Goal: Task Accomplishment & Management: Manage account settings

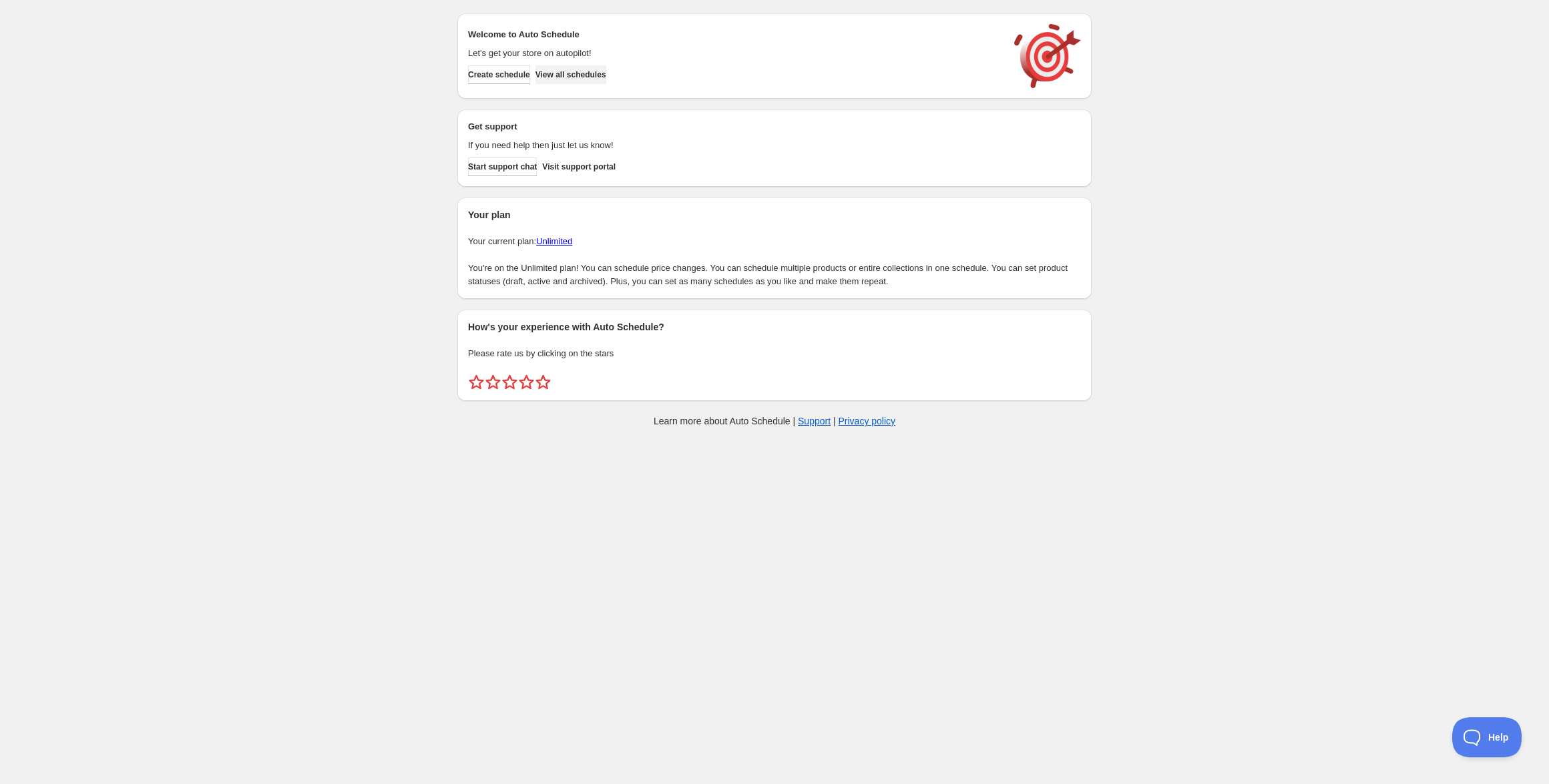
click at [585, 72] on span "View all schedules" at bounding box center [570, 74] width 70 height 10
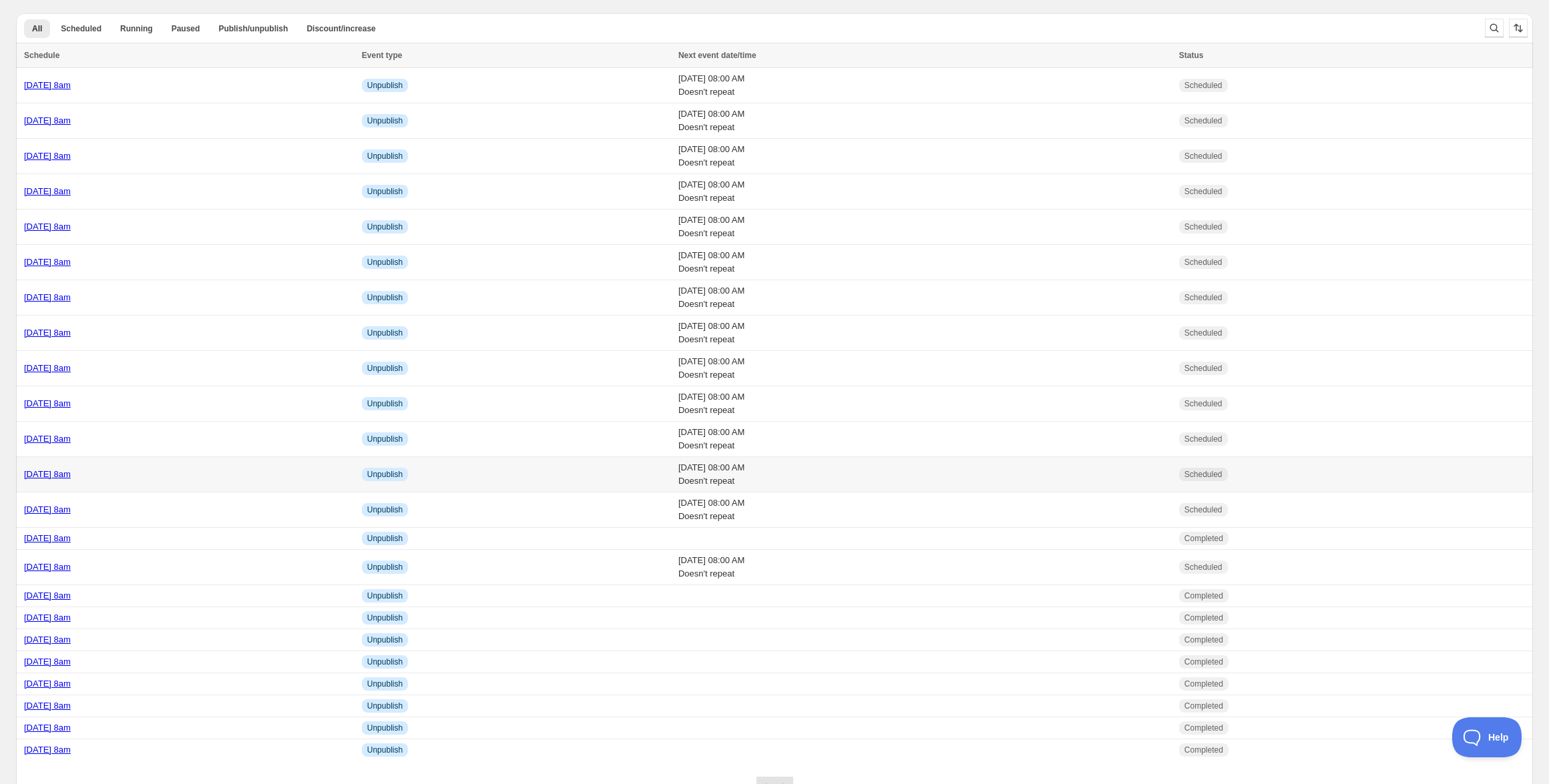
click at [70, 474] on link "[DATE] 8am" at bounding box center [47, 474] width 47 height 10
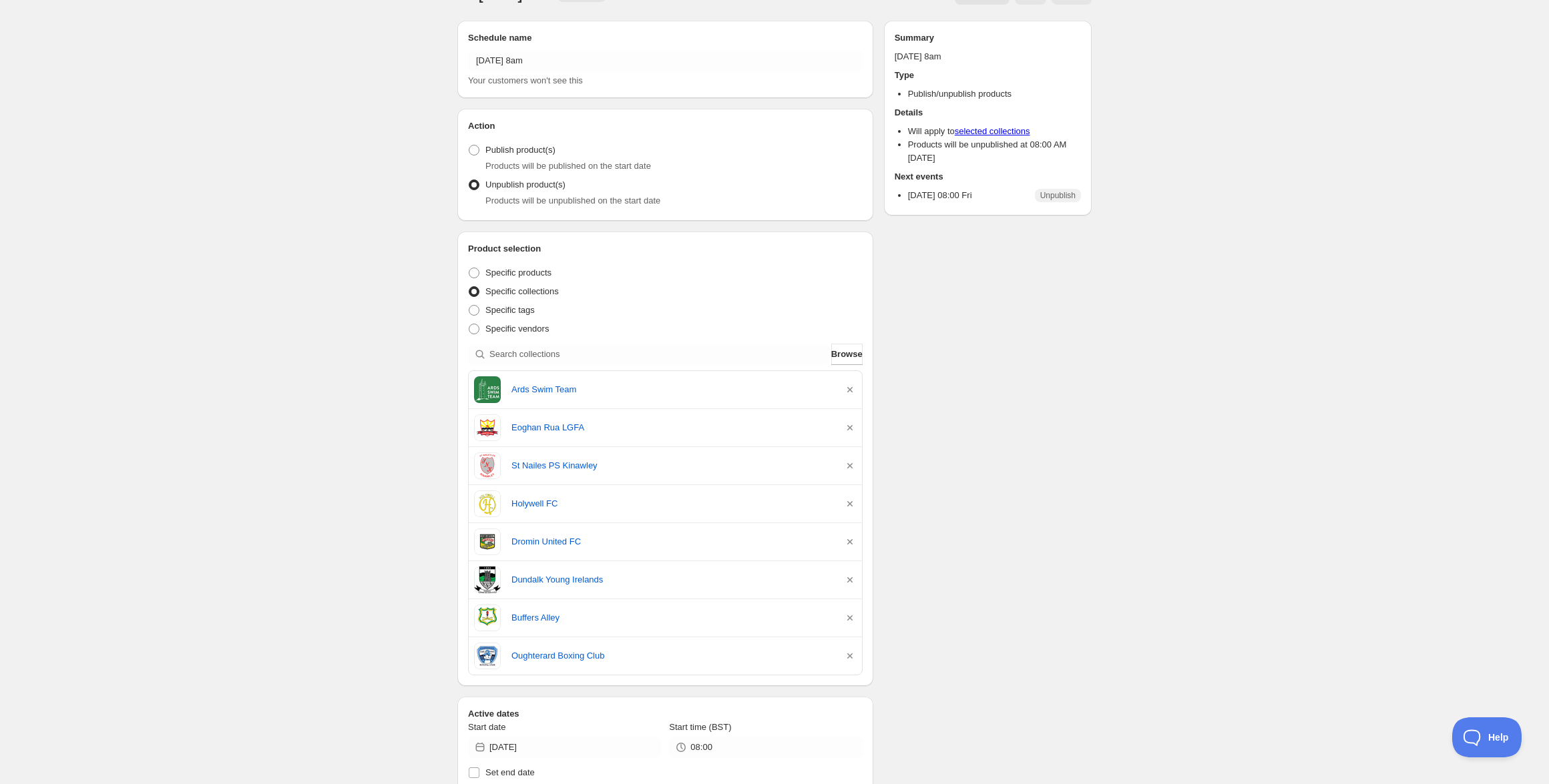
scroll to position [39, 0]
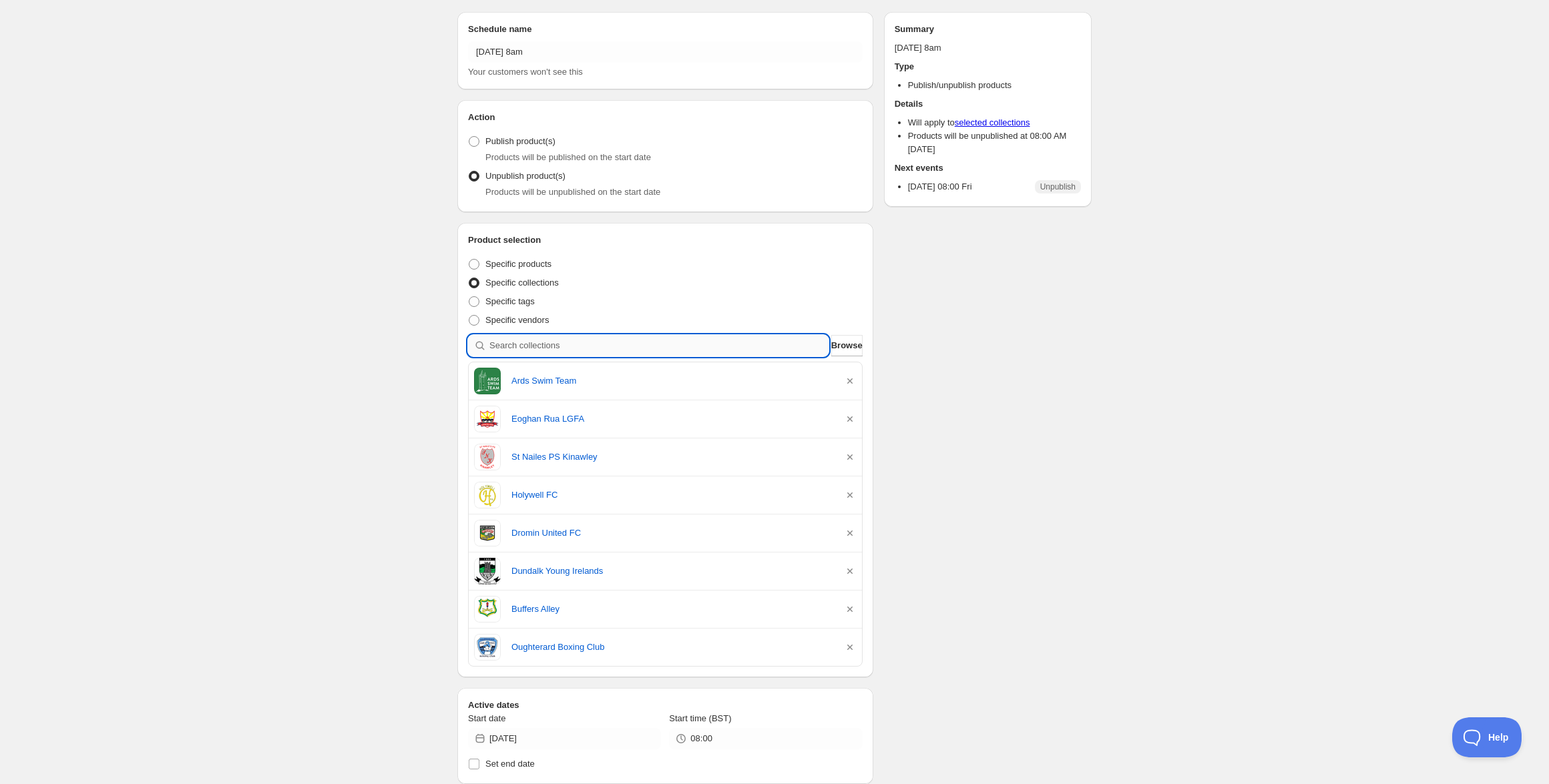
click at [626, 341] on input "search" at bounding box center [659, 345] width 339 height 21
paste input "Killylough FC"
type input "Killylough FC"
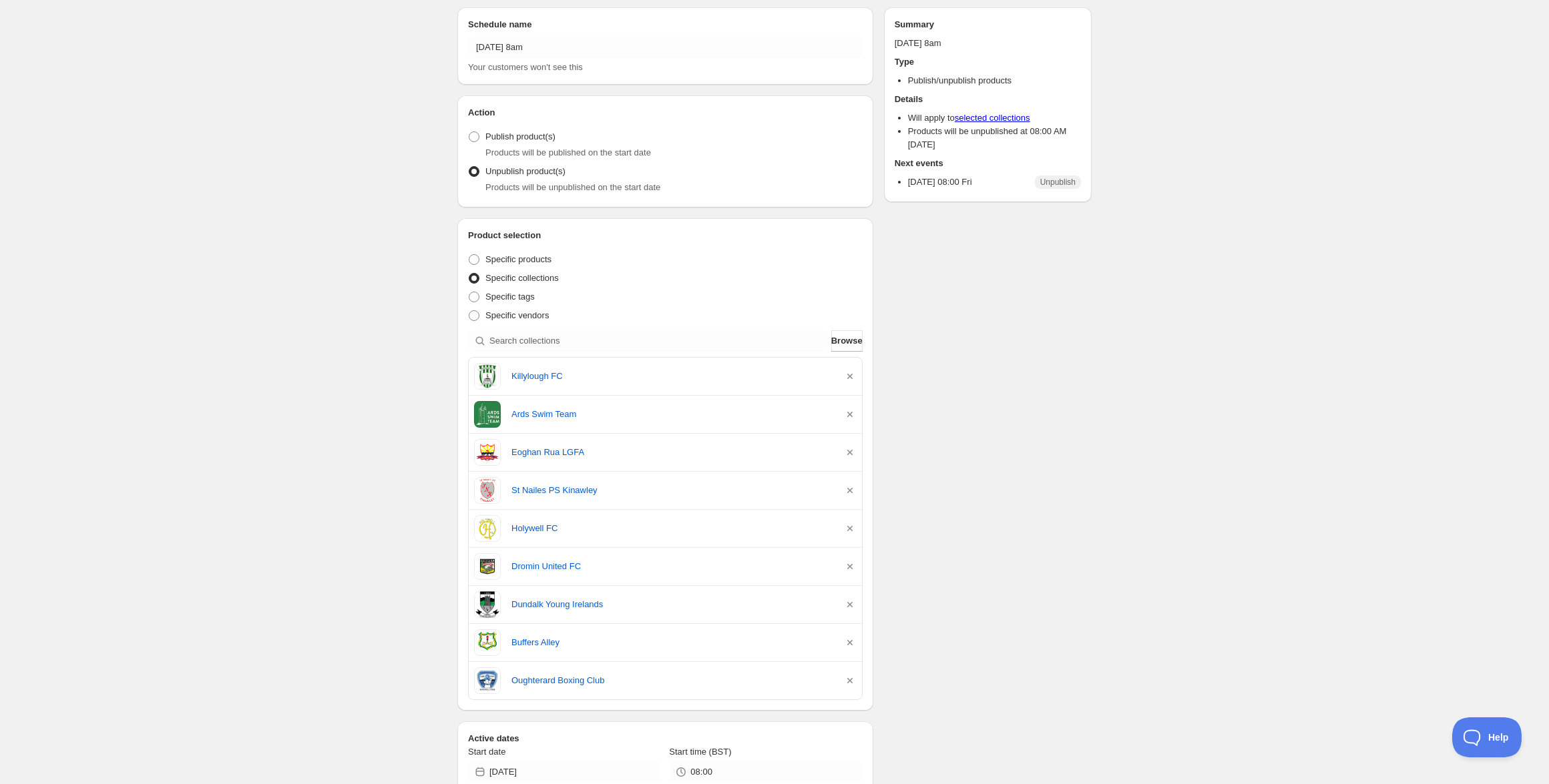
scroll to position [0, 0]
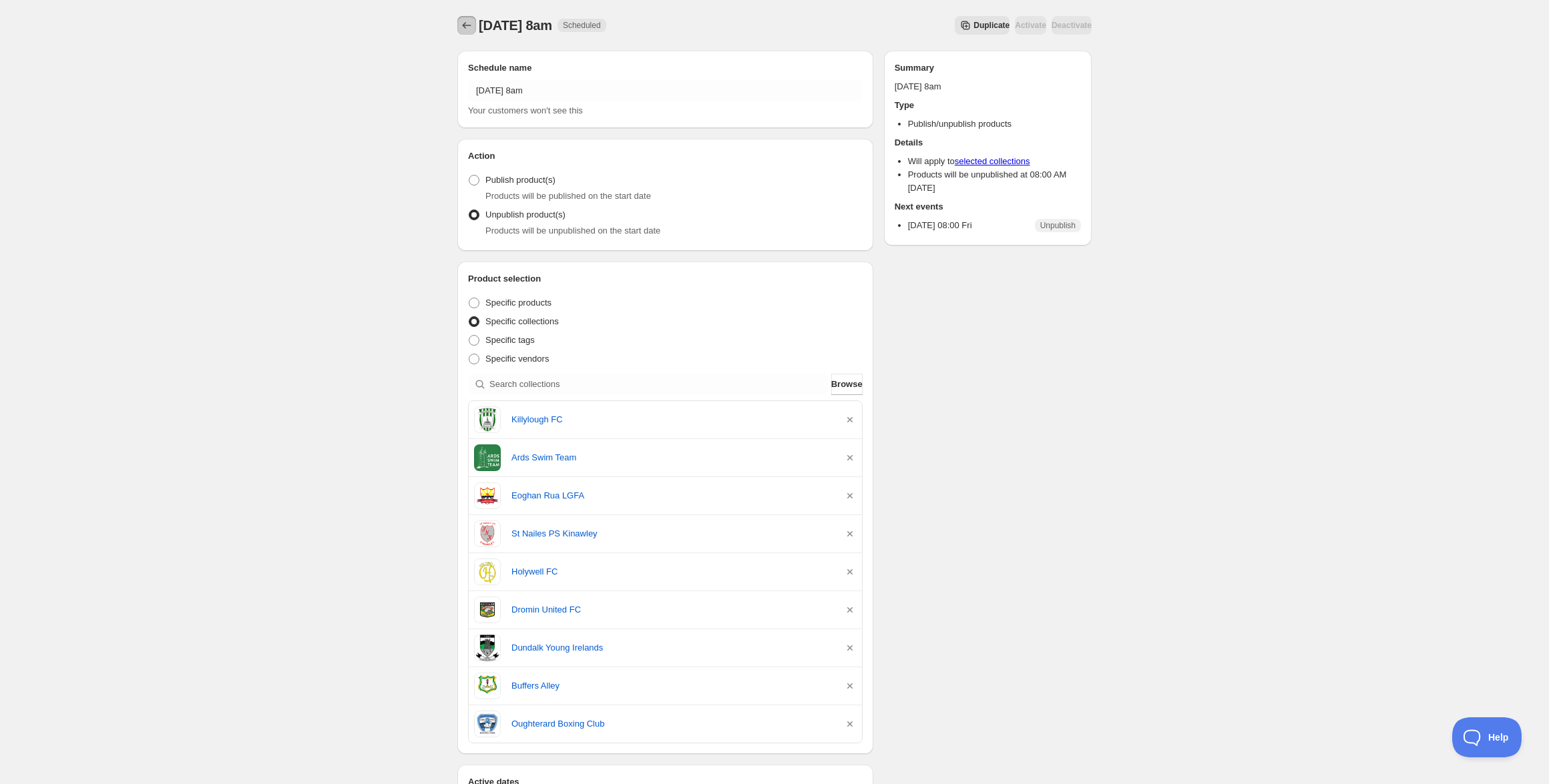
click at [468, 29] on icon "Schedules" at bounding box center [466, 25] width 13 height 13
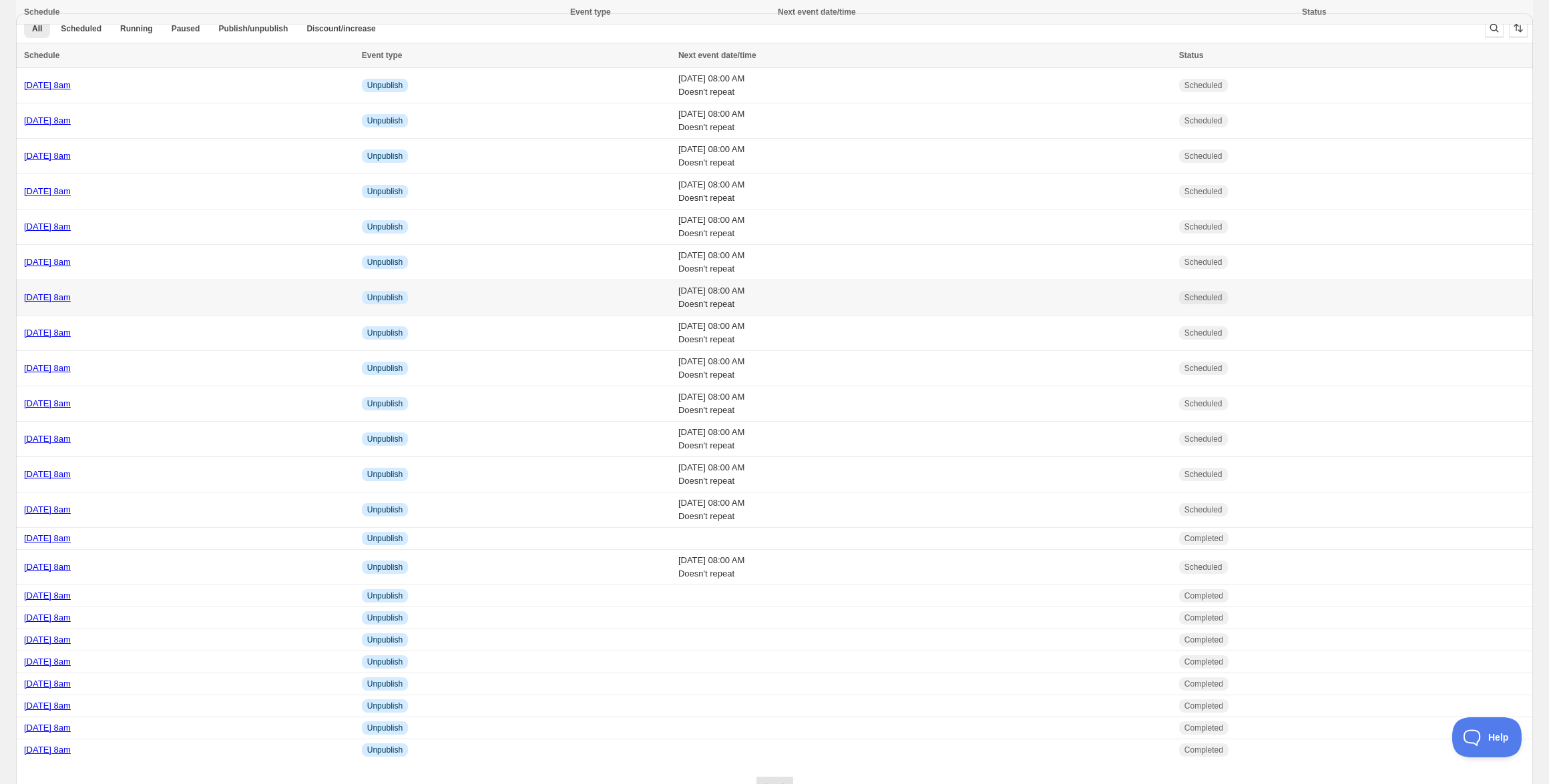
scroll to position [62, 0]
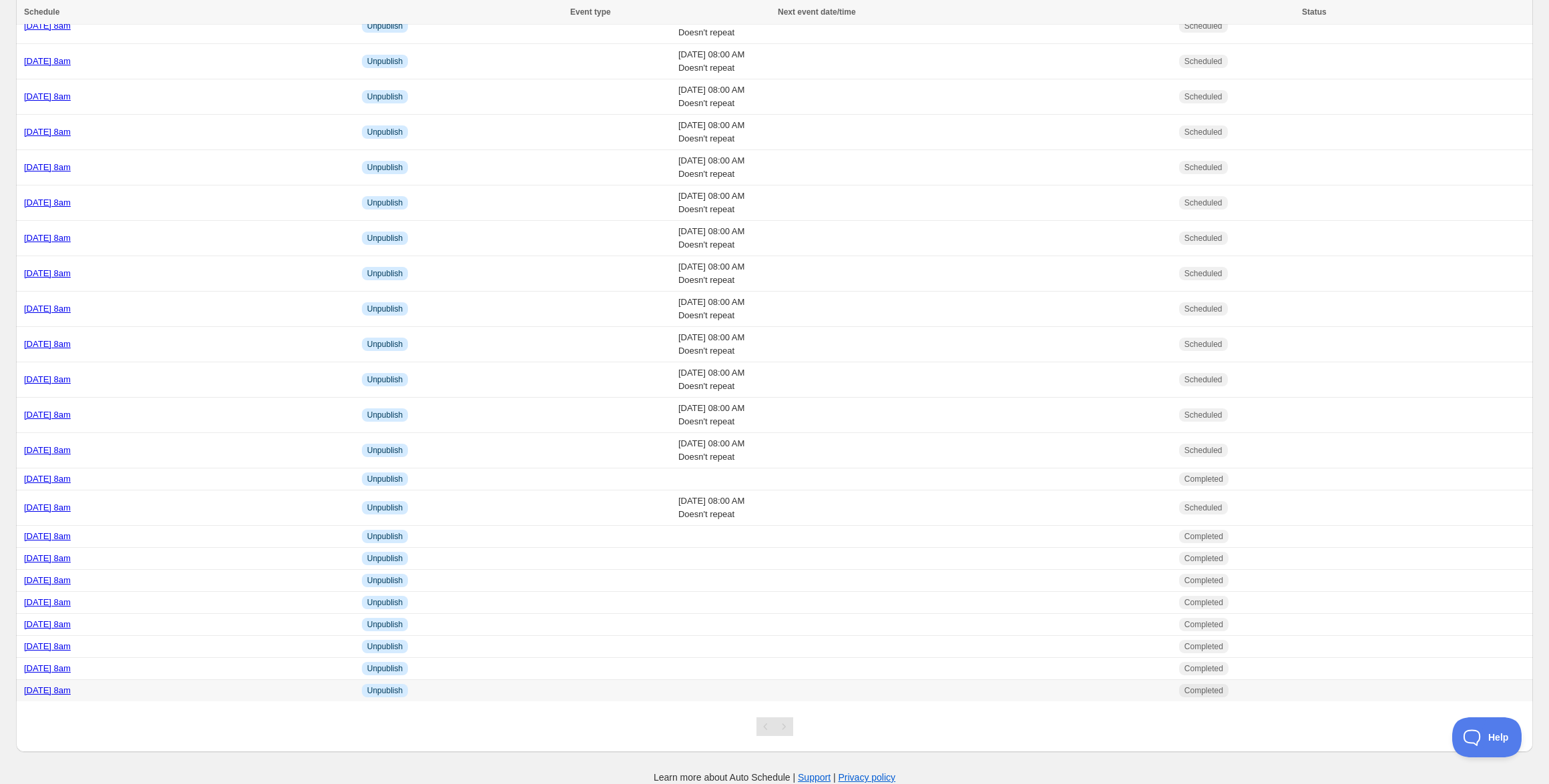
click at [70, 695] on link "[DATE] 8am" at bounding box center [47, 691] width 47 height 10
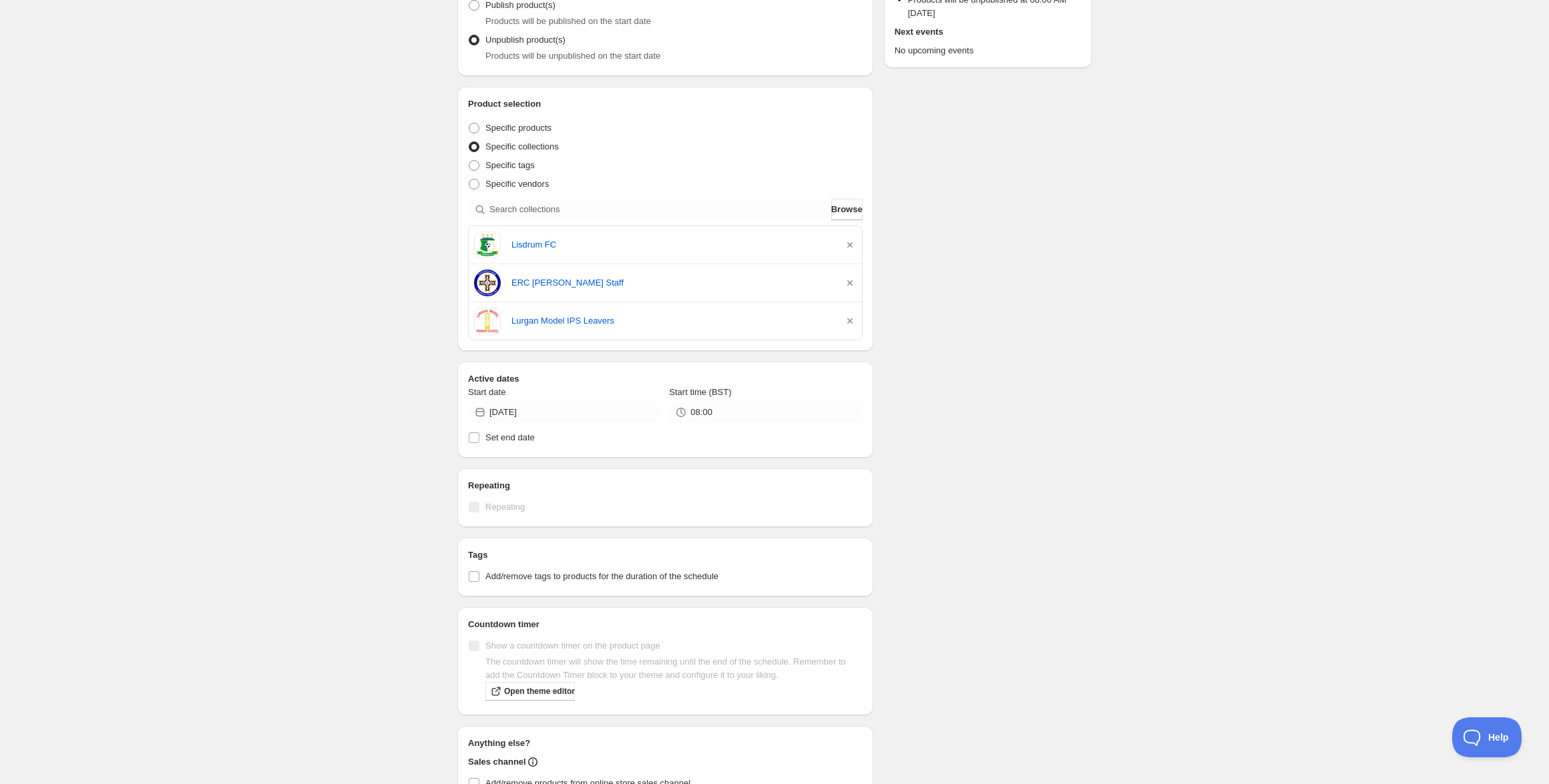
scroll to position [188, 0]
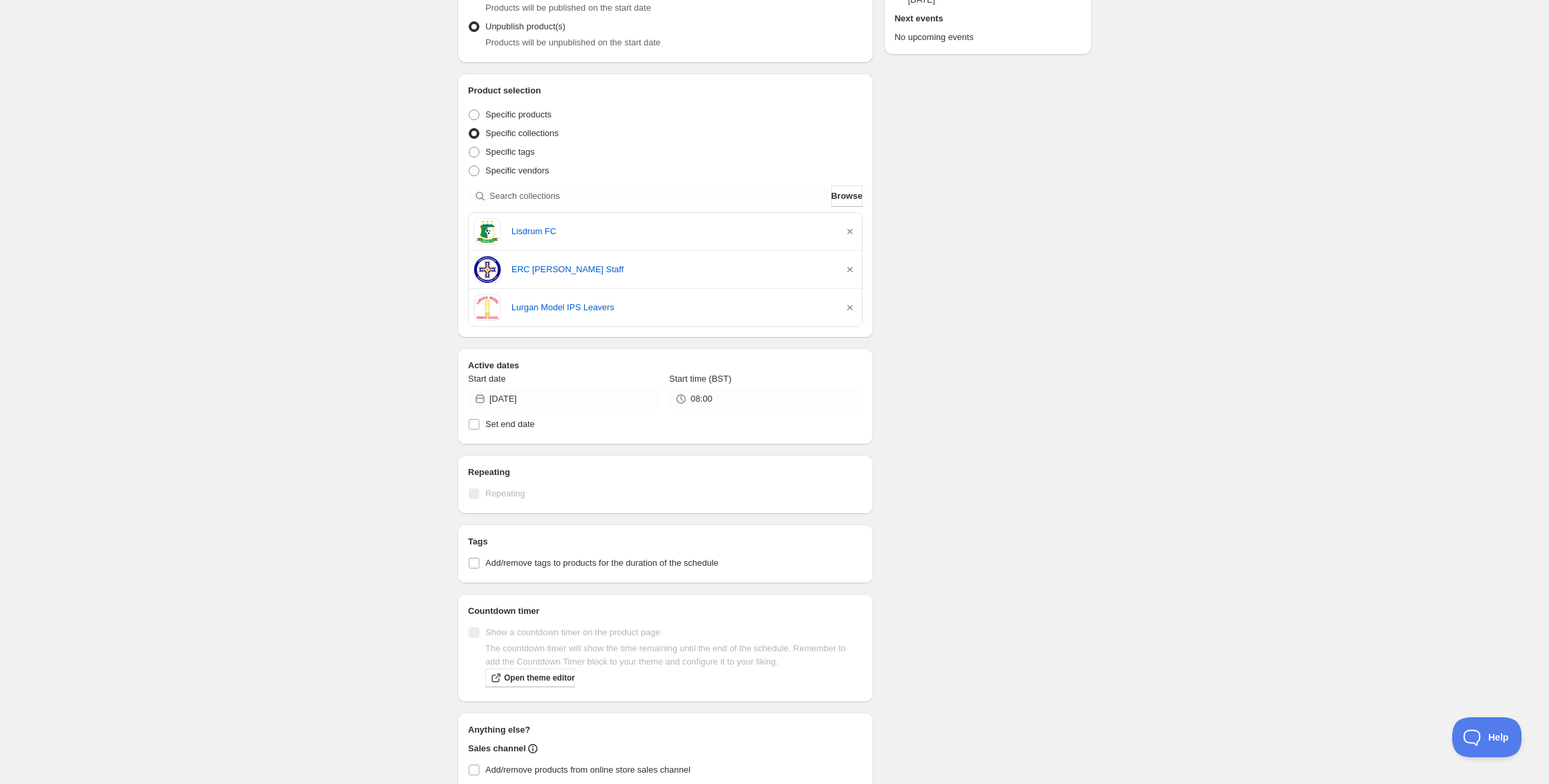
click at [533, 315] on div "Lurgan Model IPS Leavers" at bounding box center [665, 308] width 382 height 27
click at [535, 308] on link "Lurgan Model IPS Leavers" at bounding box center [672, 307] width 321 height 13
click at [566, 271] on link "ERC [PERSON_NAME] Staff" at bounding box center [672, 269] width 321 height 13
click at [534, 233] on link "Lisdrum FC" at bounding box center [672, 231] width 321 height 13
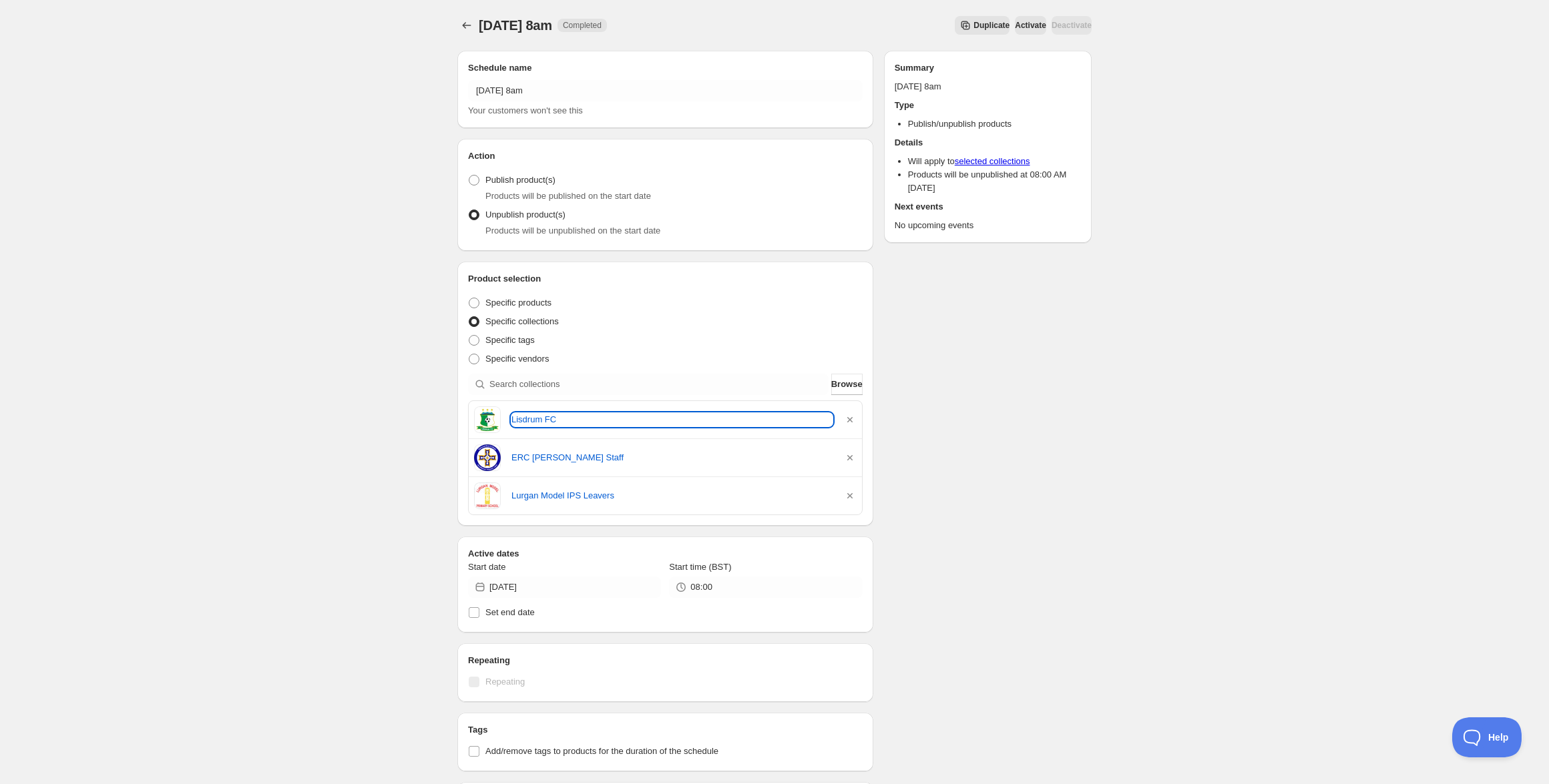
scroll to position [366, 0]
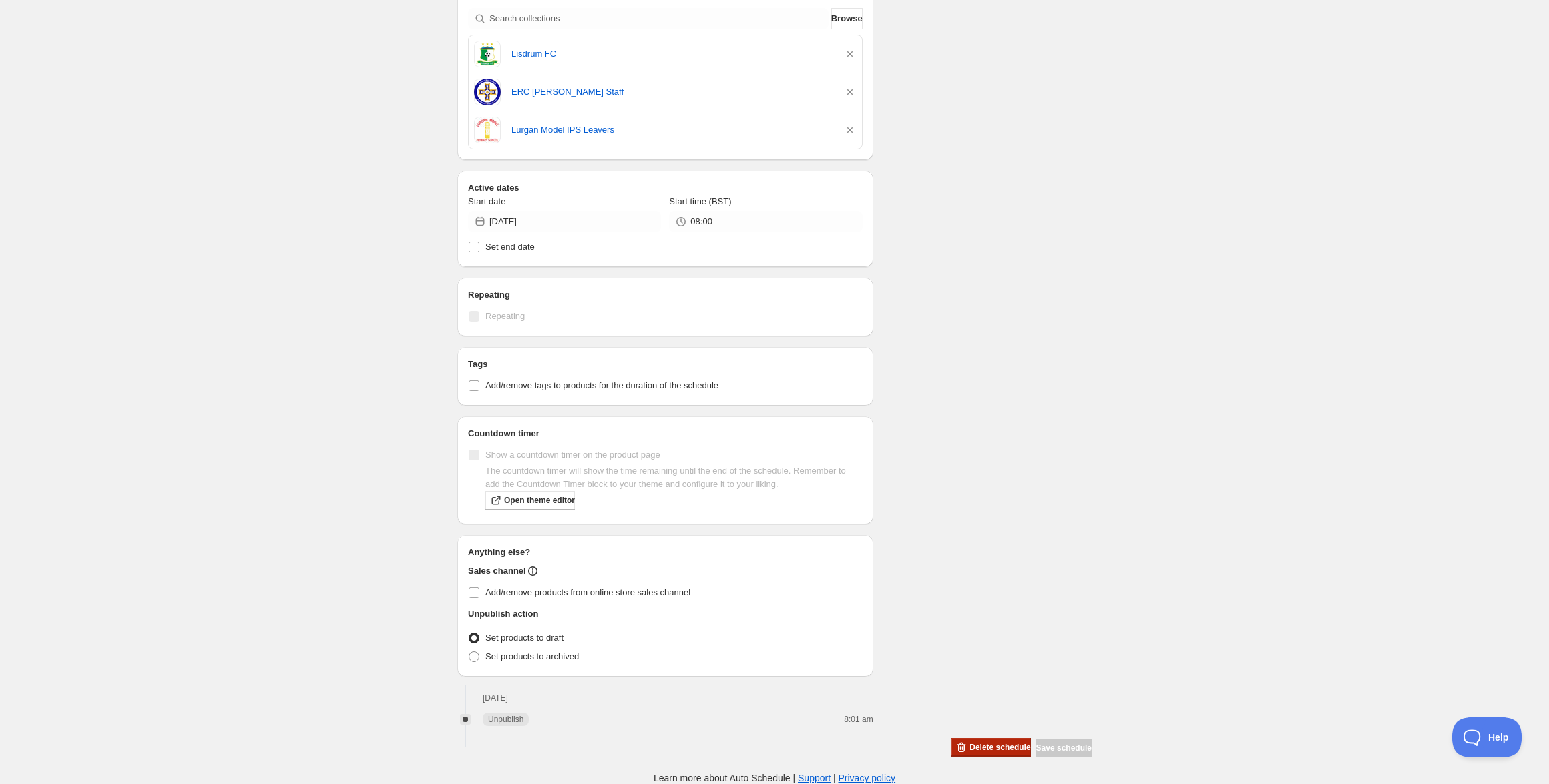
click at [969, 748] on span "Delete schedule" at bounding box center [999, 747] width 61 height 10
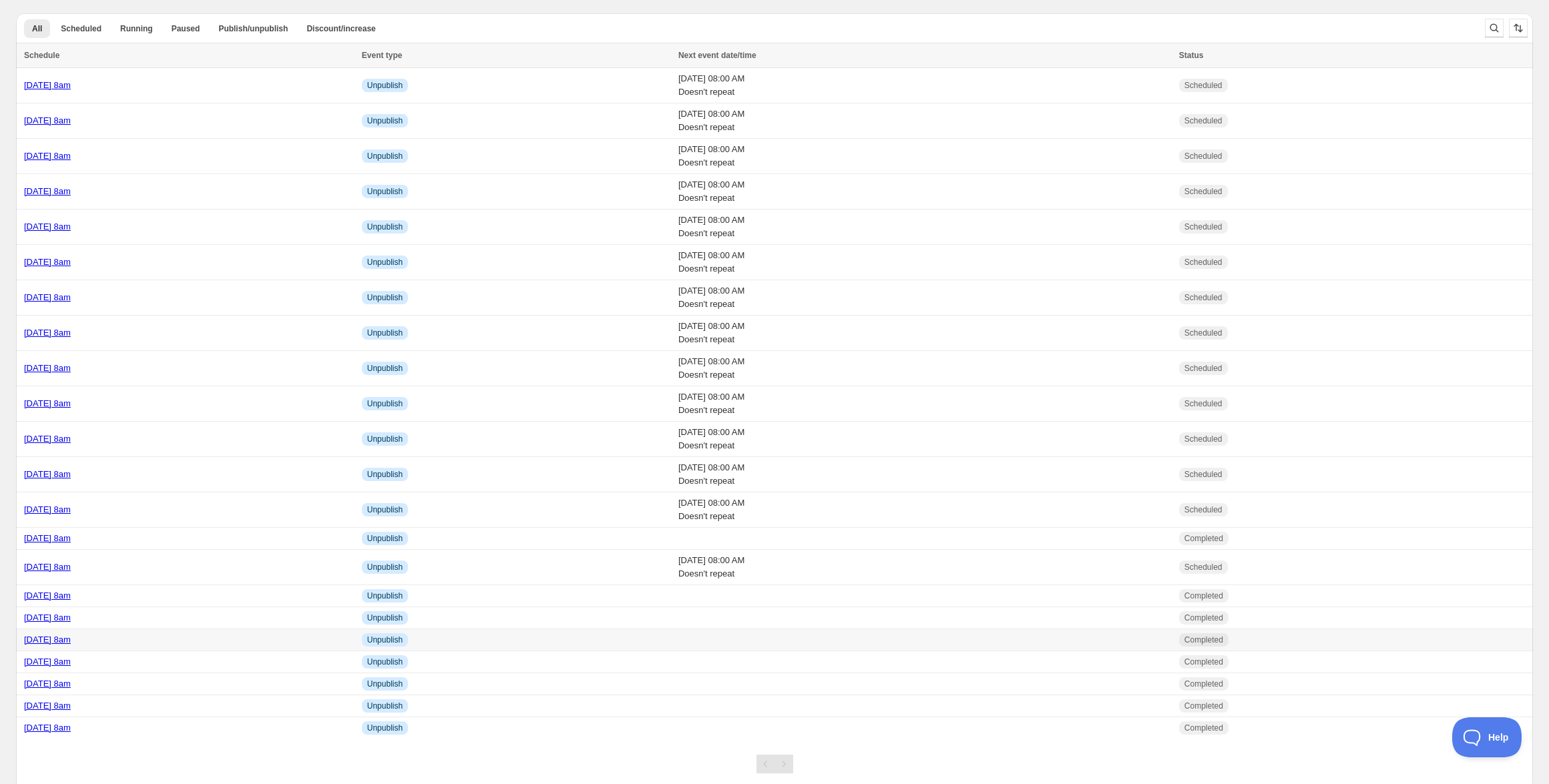
scroll to position [40, 0]
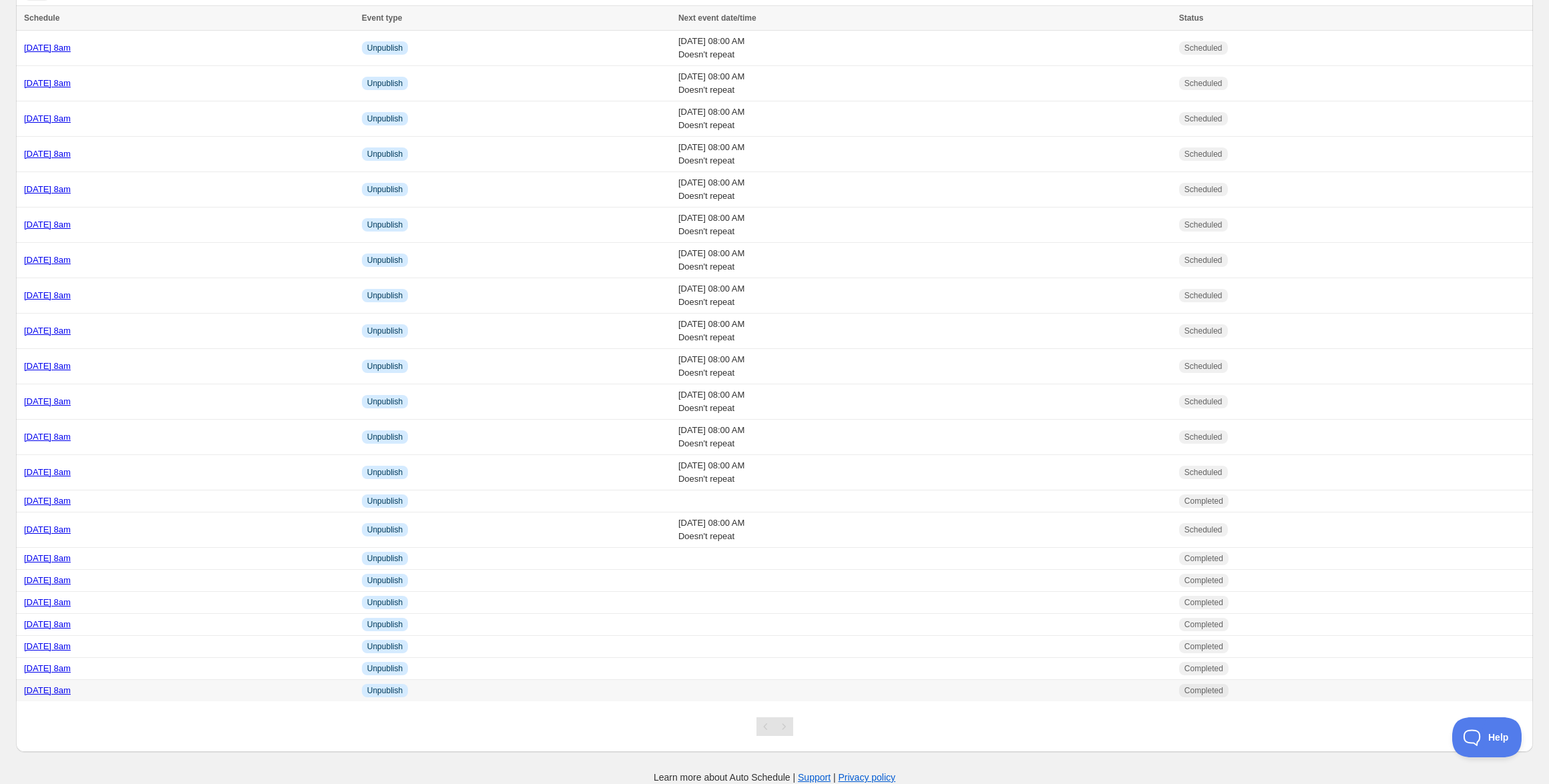
click at [70, 687] on link "[DATE] 8am" at bounding box center [47, 691] width 47 height 10
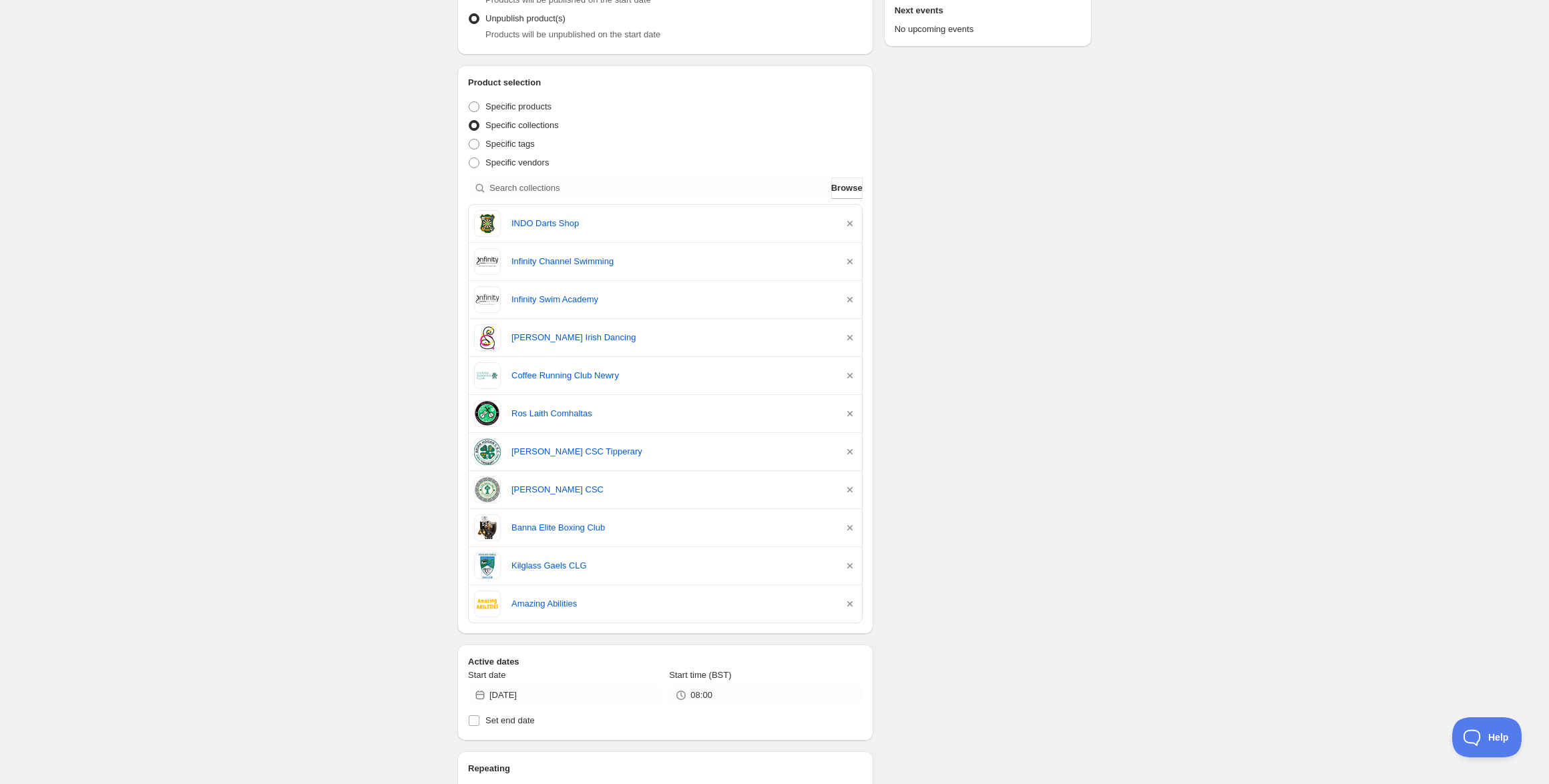
scroll to position [231, 0]
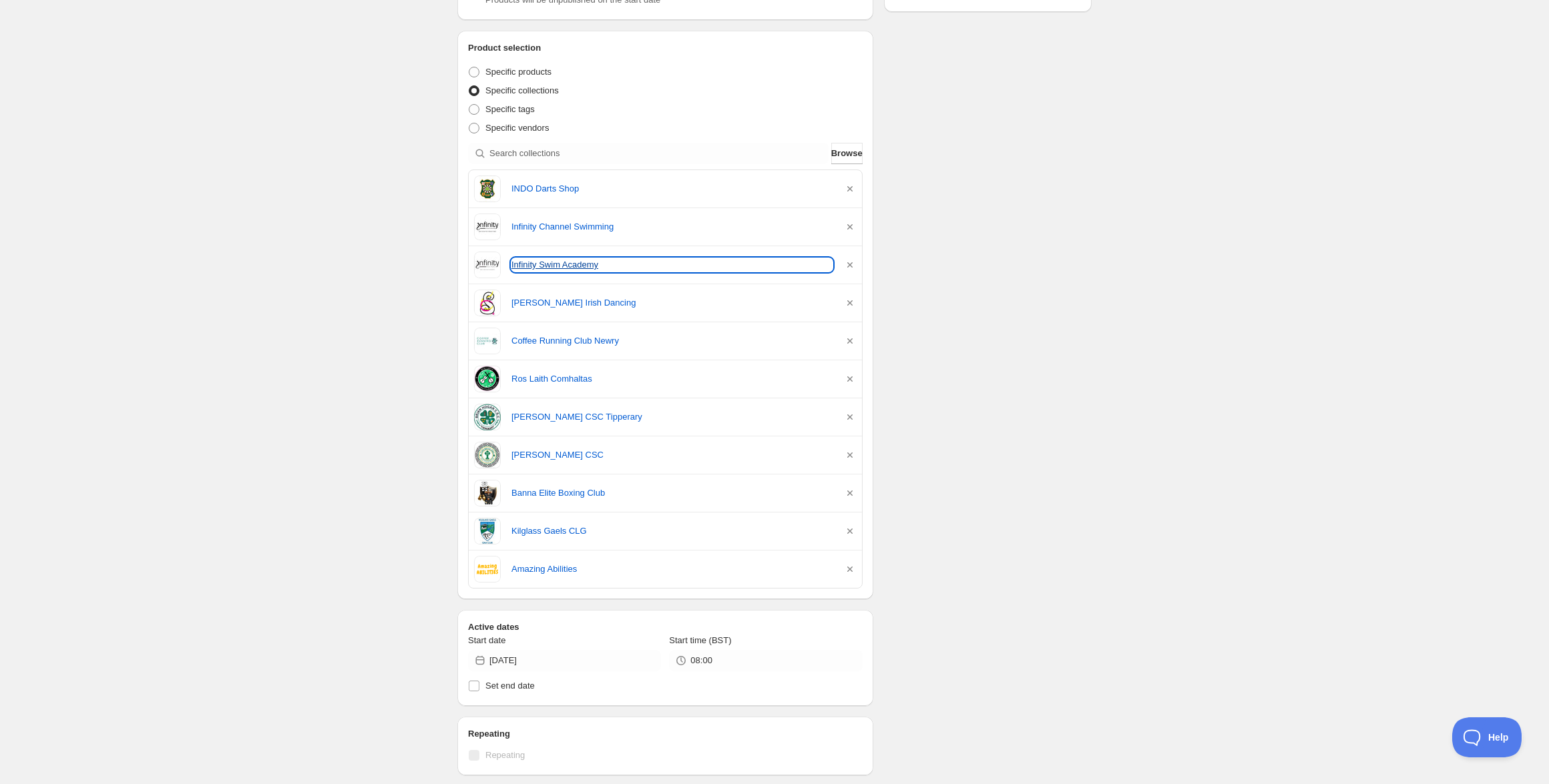
click at [568, 268] on link "Infinity Swim Academy" at bounding box center [672, 265] width 321 height 13
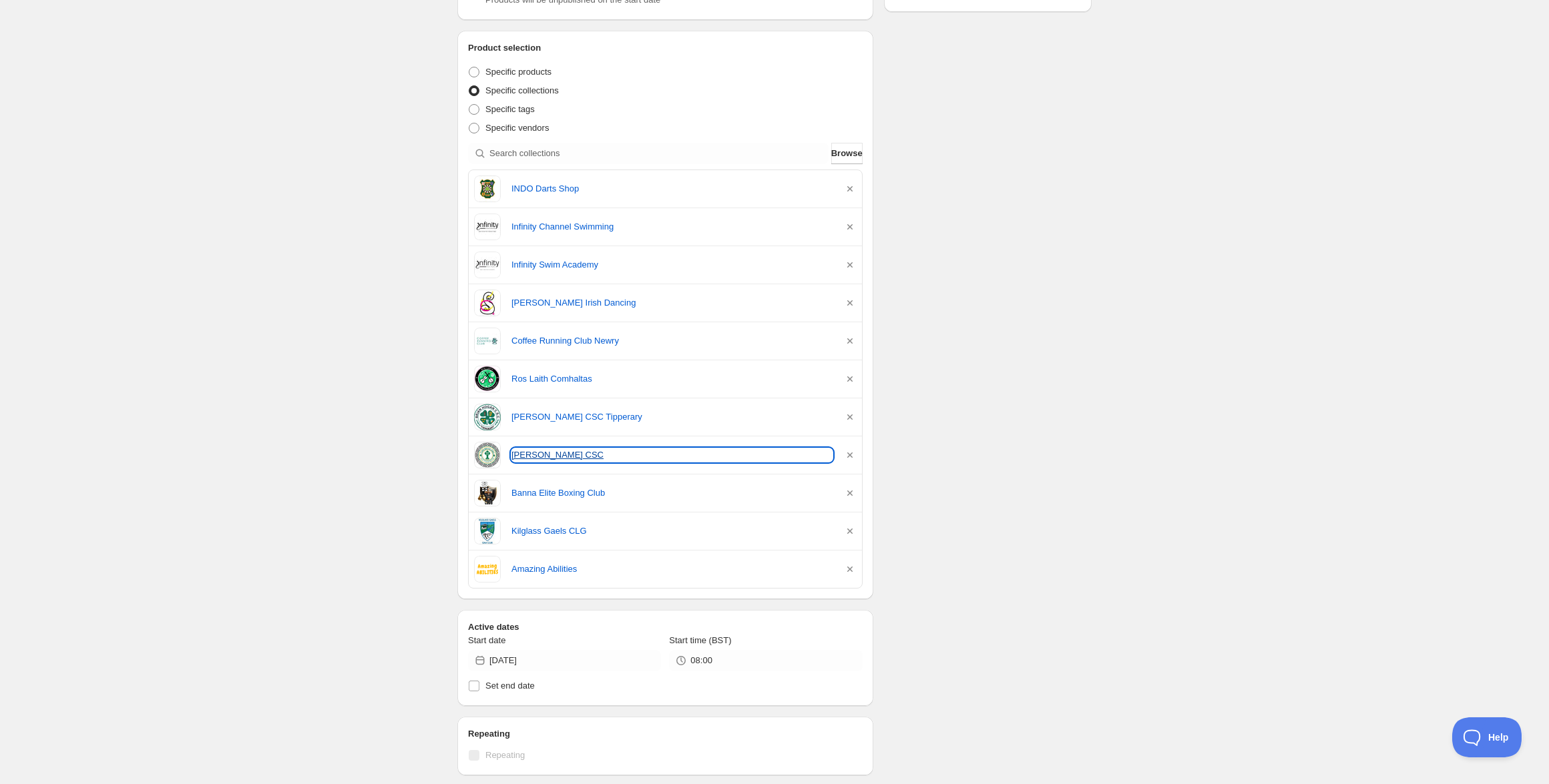
click at [554, 461] on link "[PERSON_NAME] CSC" at bounding box center [672, 455] width 321 height 13
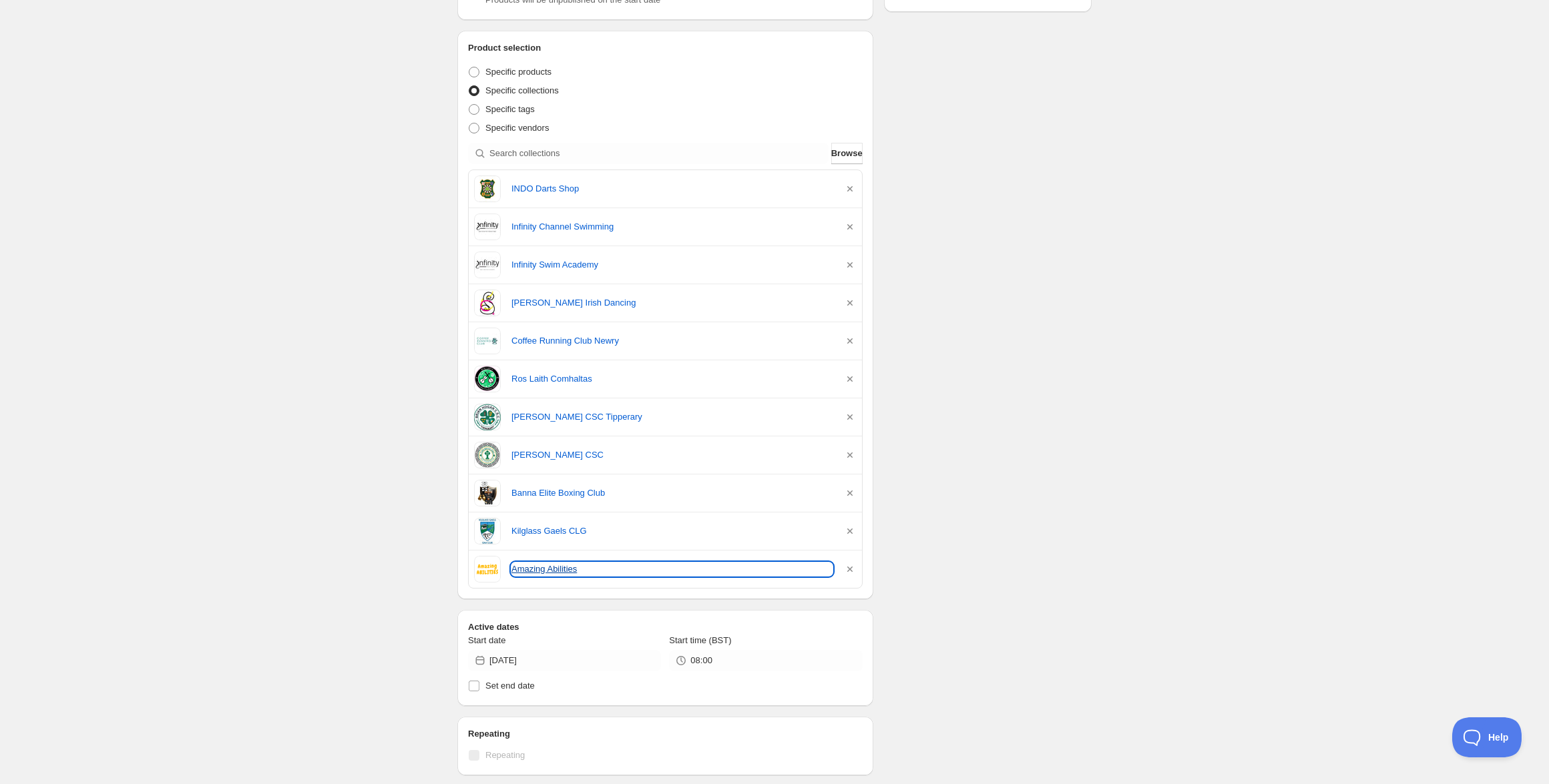
click at [532, 567] on link "Amazing Abilities" at bounding box center [672, 569] width 321 height 13
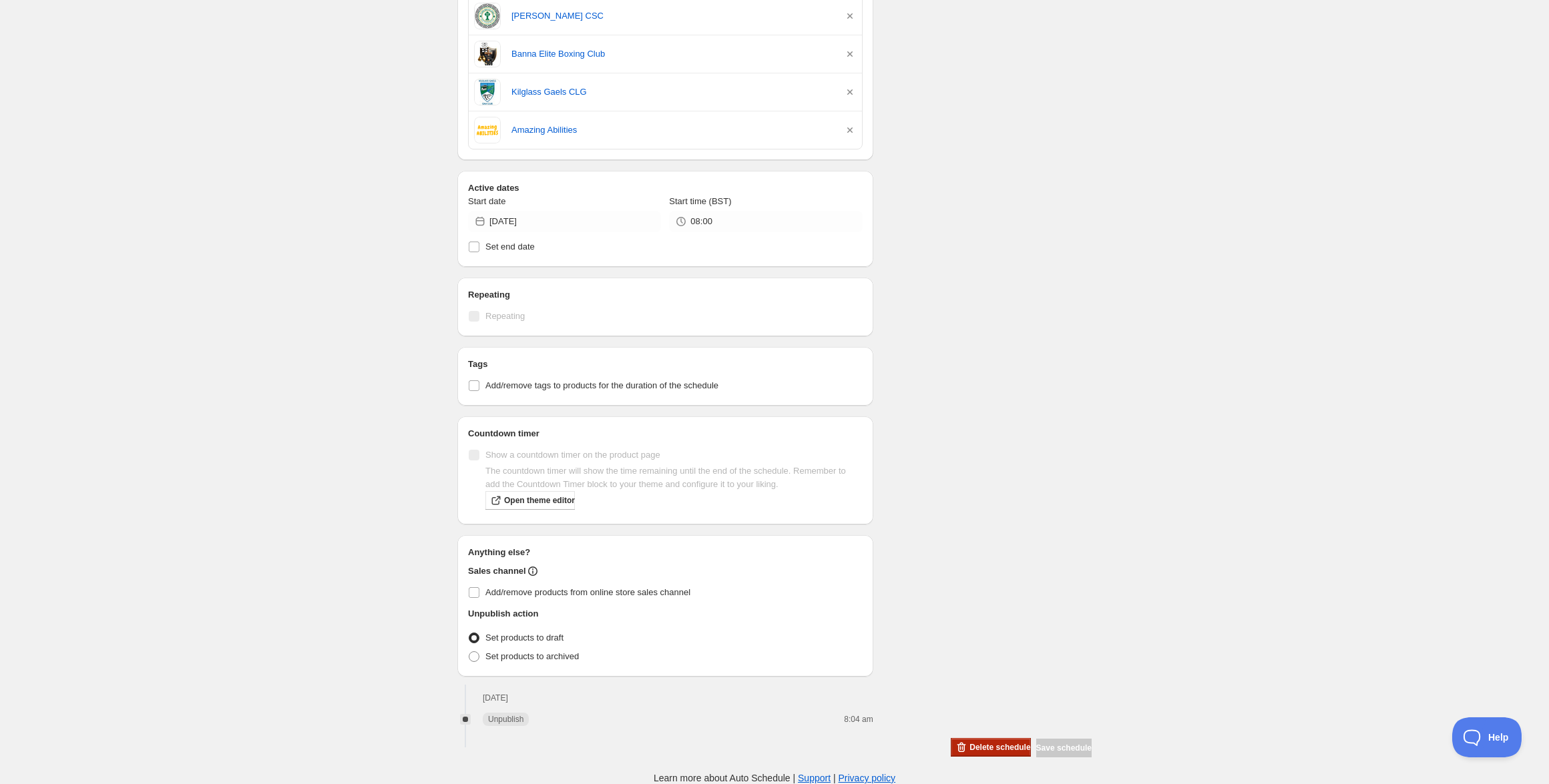
click at [969, 748] on span "Delete schedule" at bounding box center [999, 747] width 61 height 10
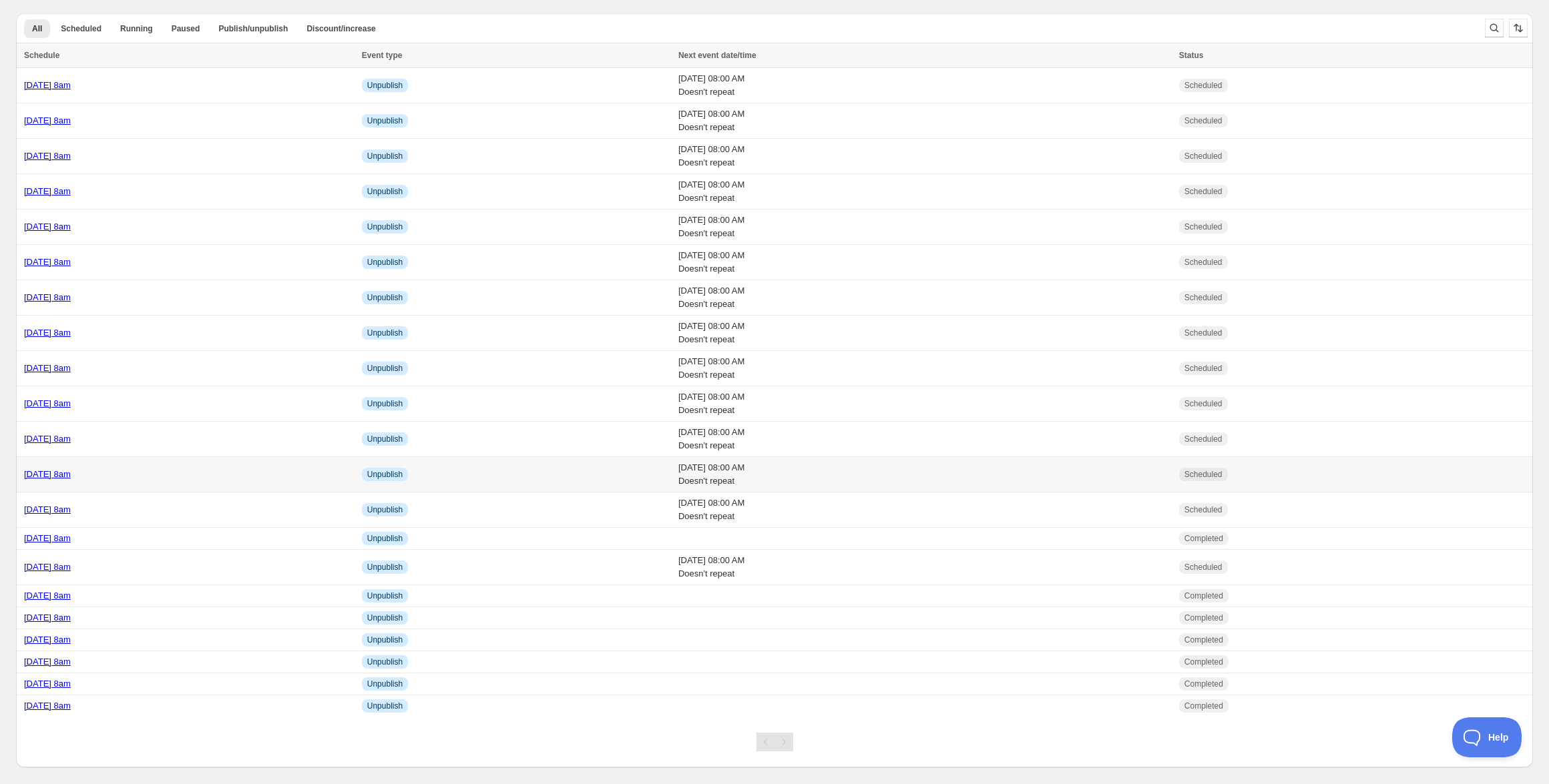
scroll to position [17, 0]
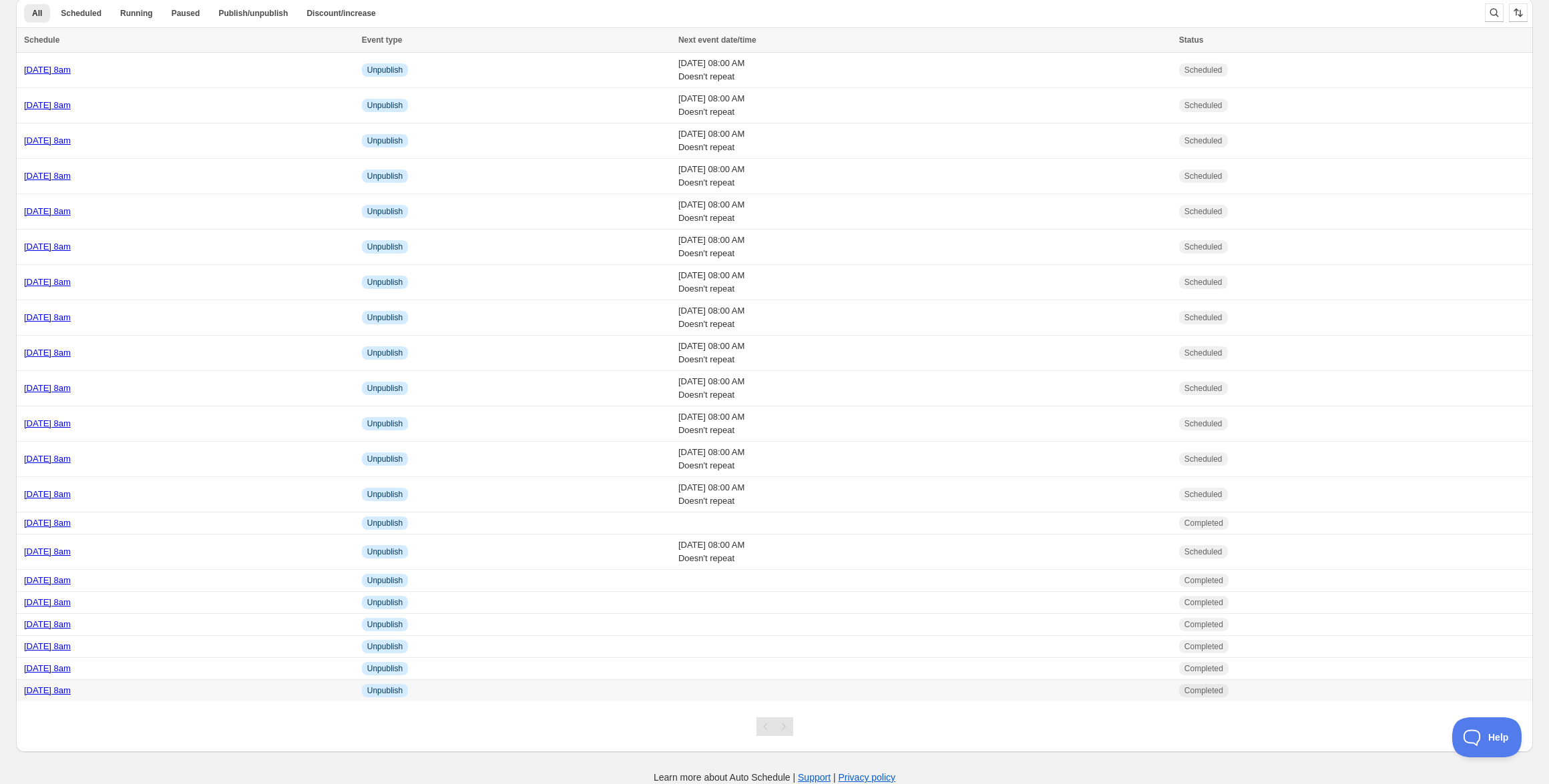
click at [70, 688] on link "[DATE] 8am" at bounding box center [47, 691] width 47 height 10
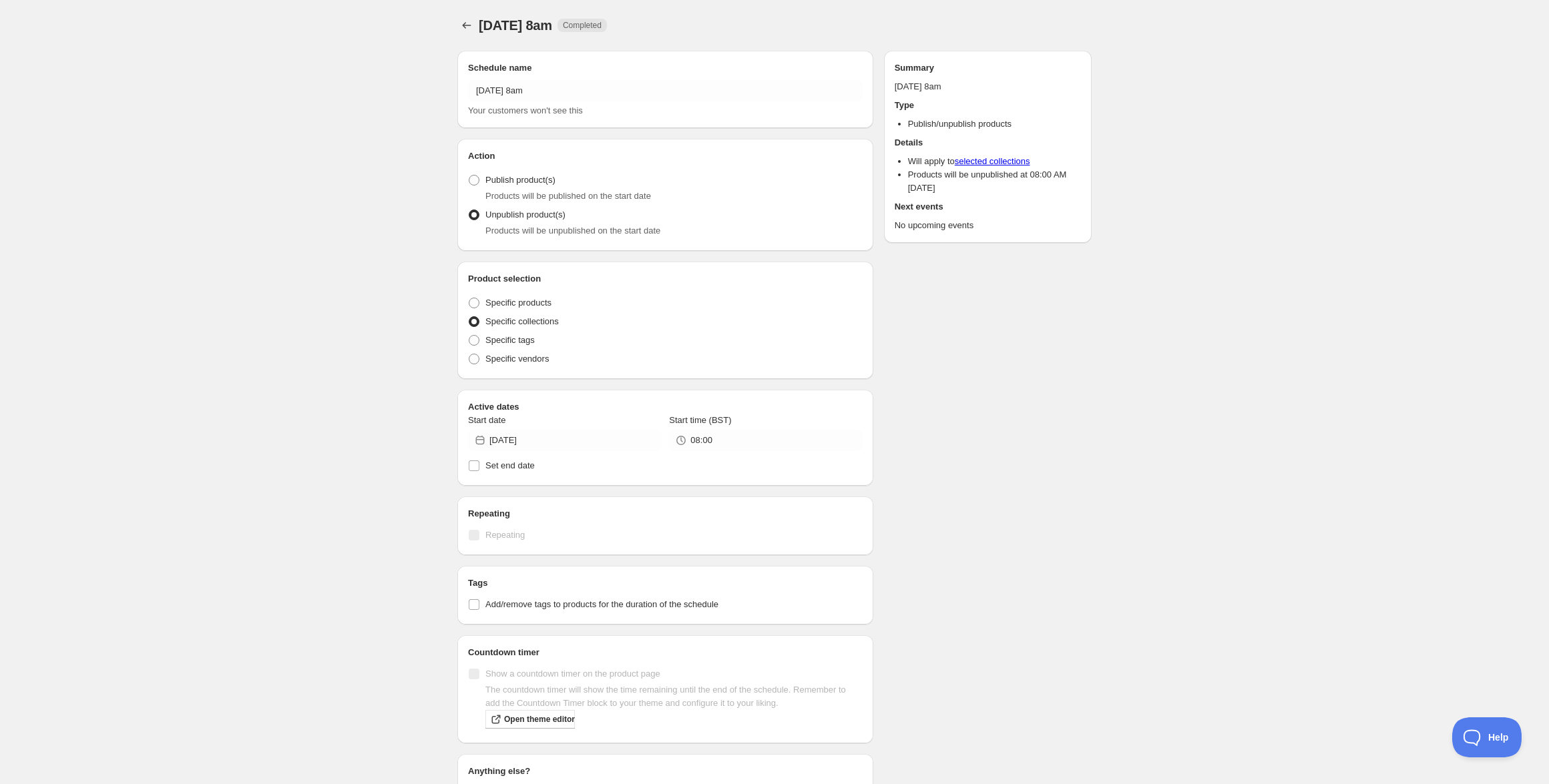
radio input "true"
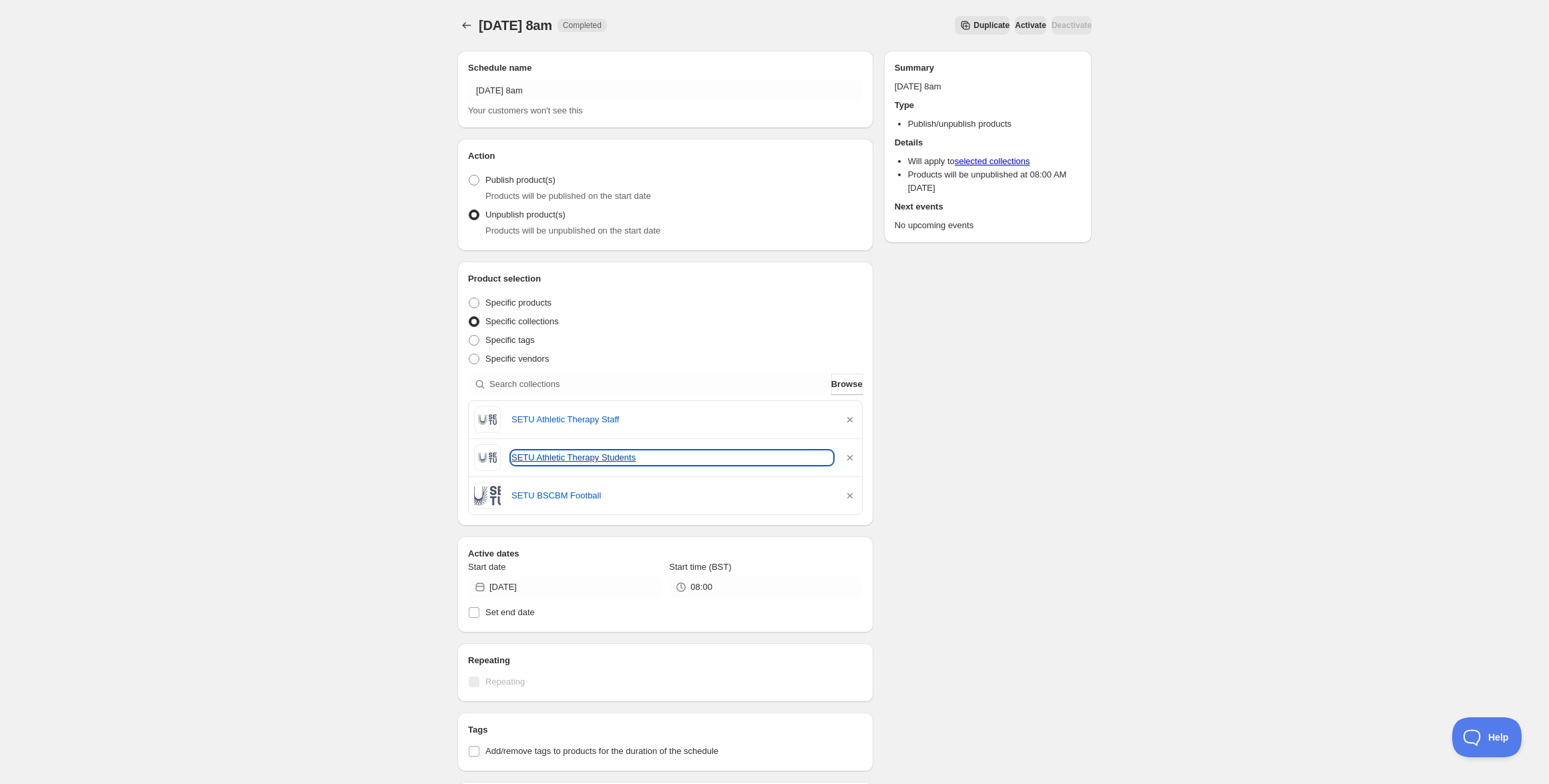
click at [563, 458] on link "SETU Athletic Therapy Students" at bounding box center [672, 458] width 321 height 13
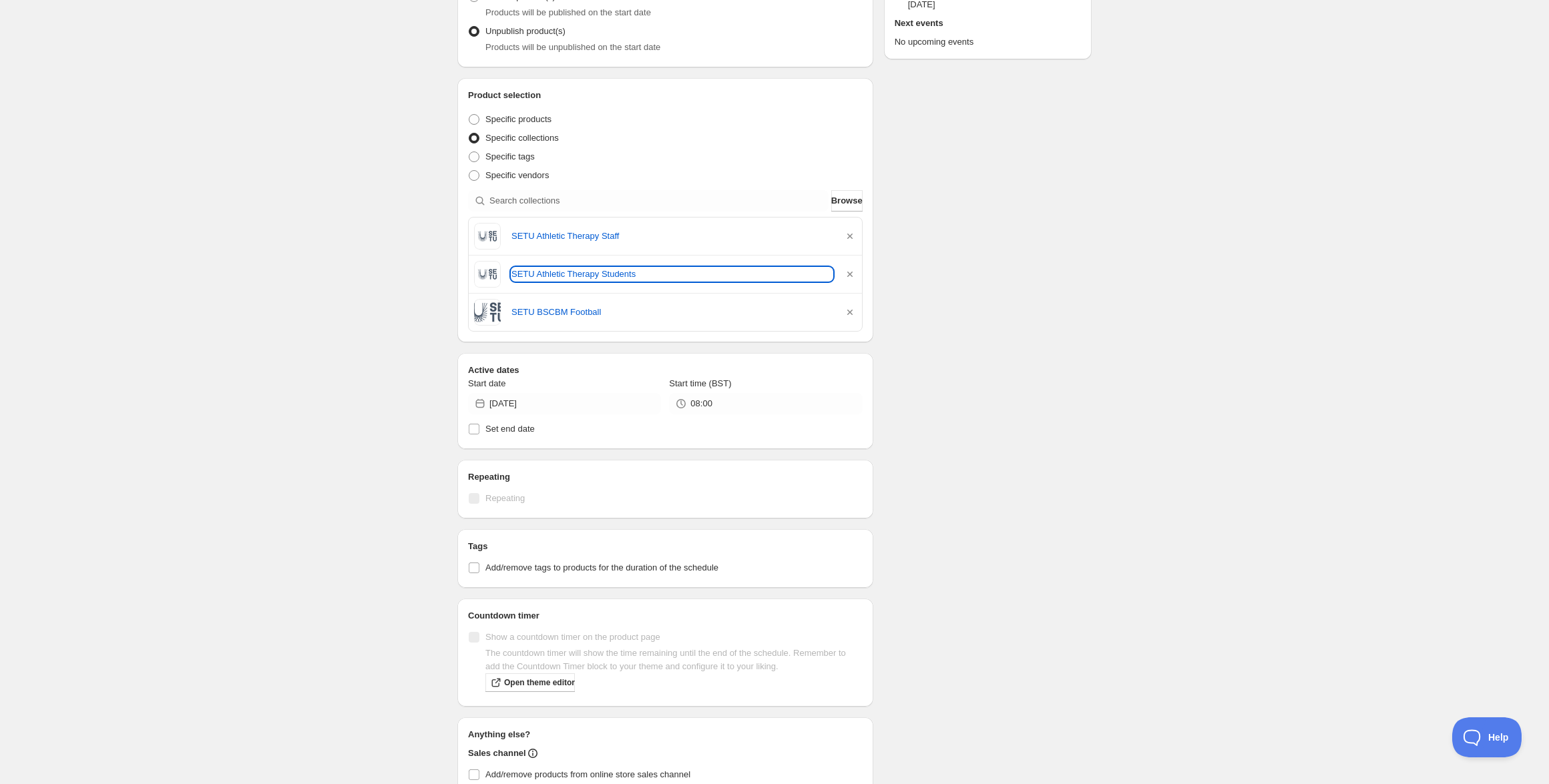
scroll to position [366, 0]
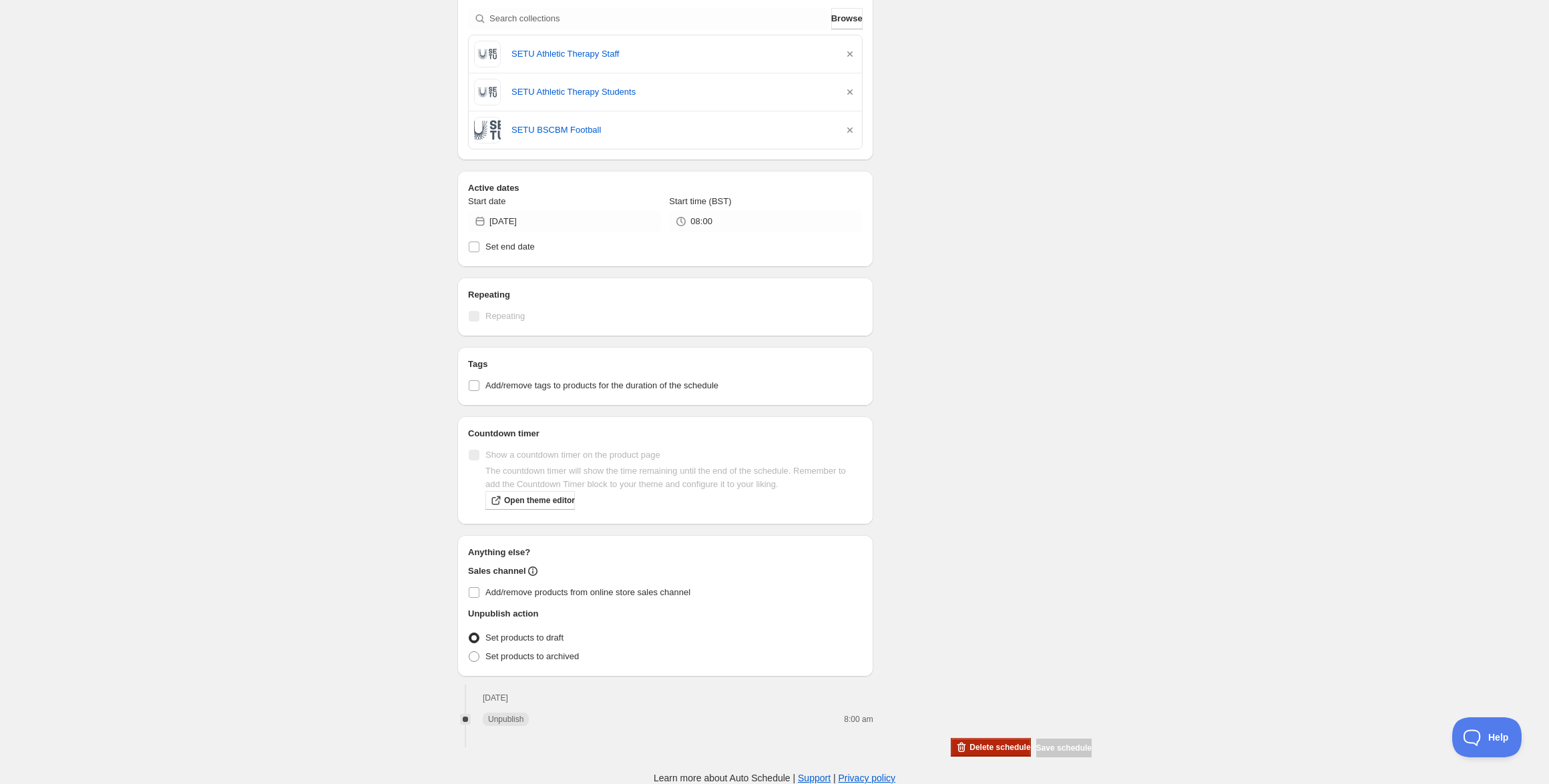
click at [991, 747] on span "Delete schedule" at bounding box center [999, 747] width 61 height 10
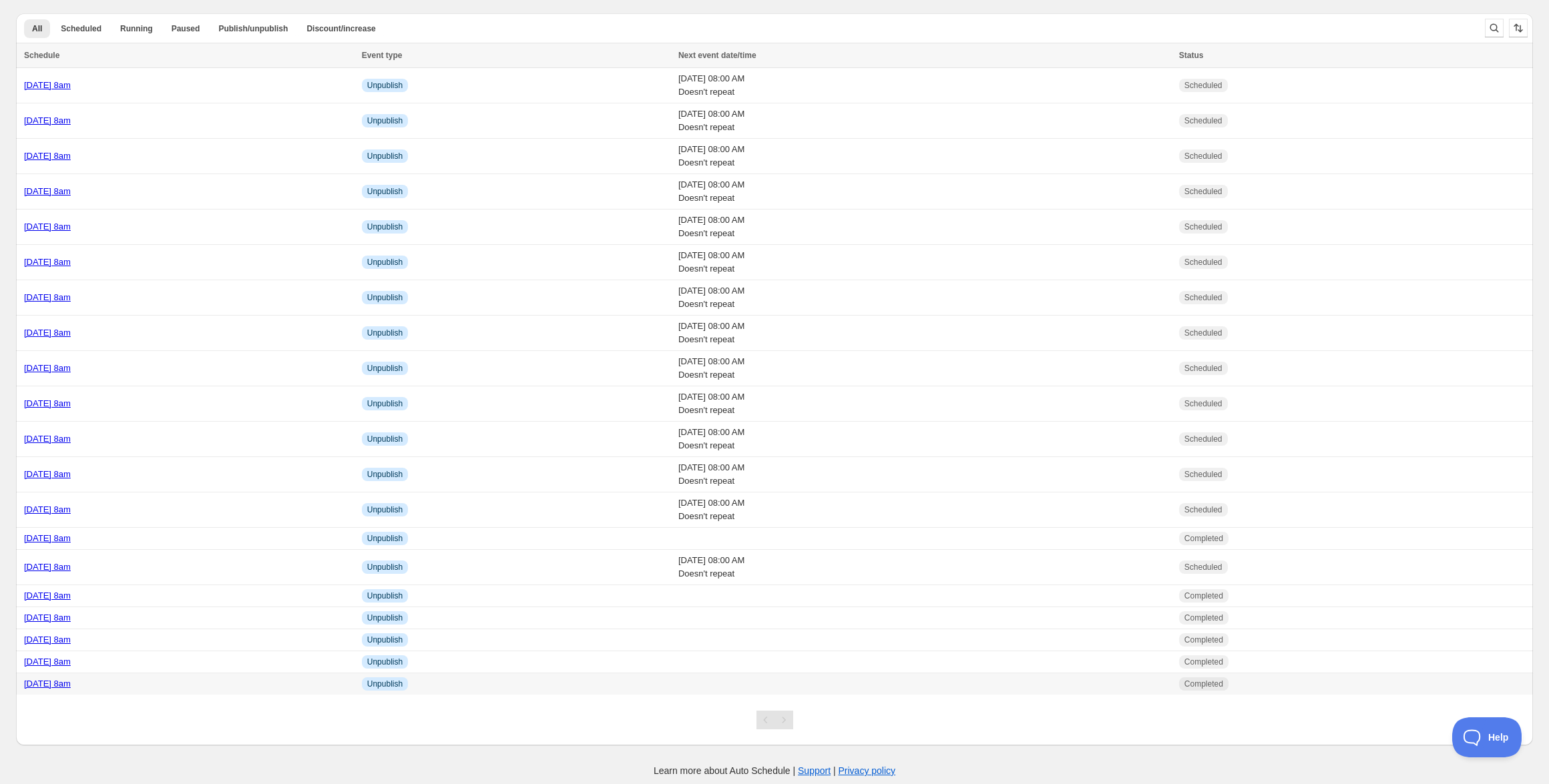
click at [166, 683] on div "[DATE] 8am" at bounding box center [188, 684] width 329 height 13
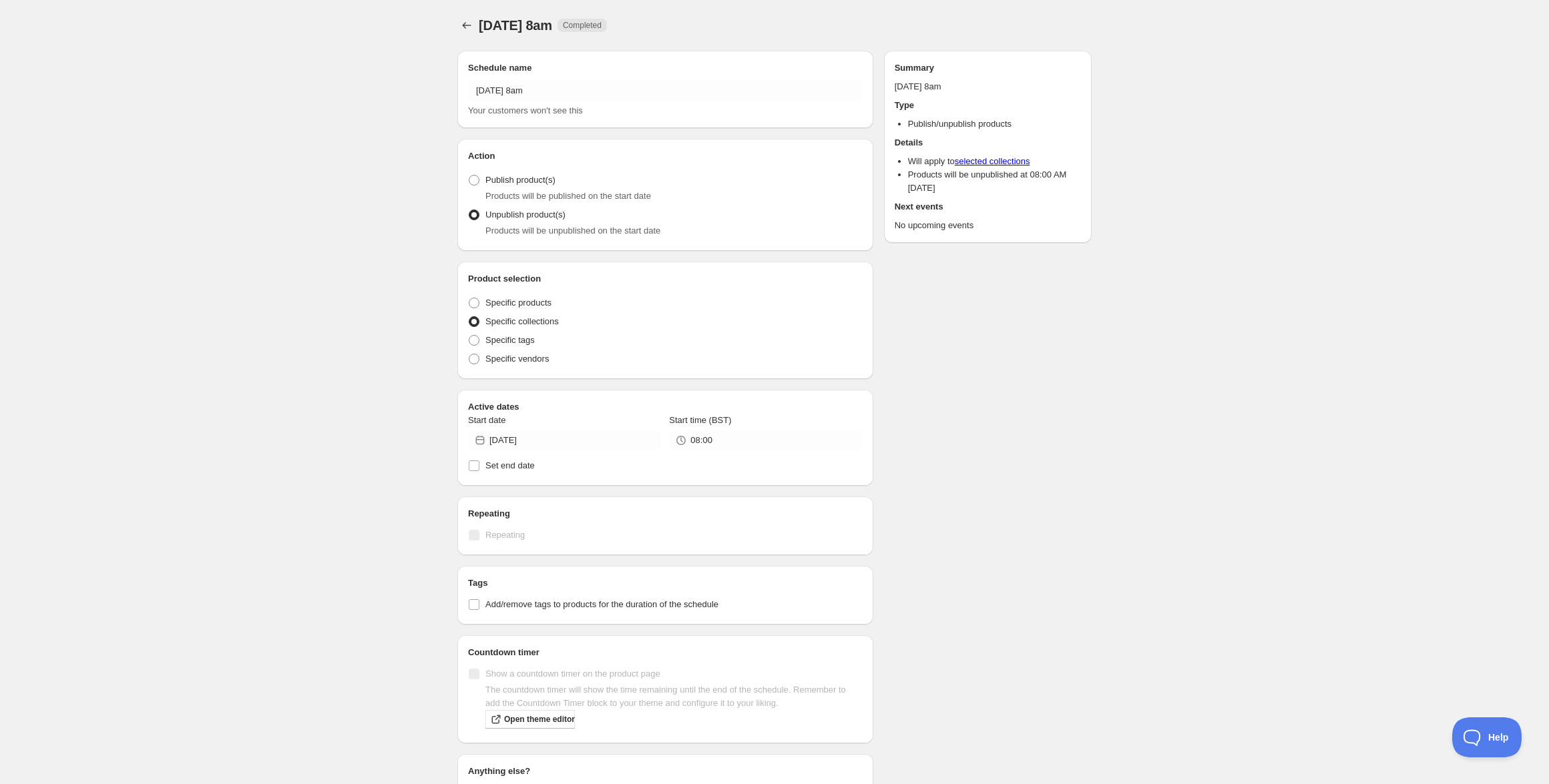
radio input "true"
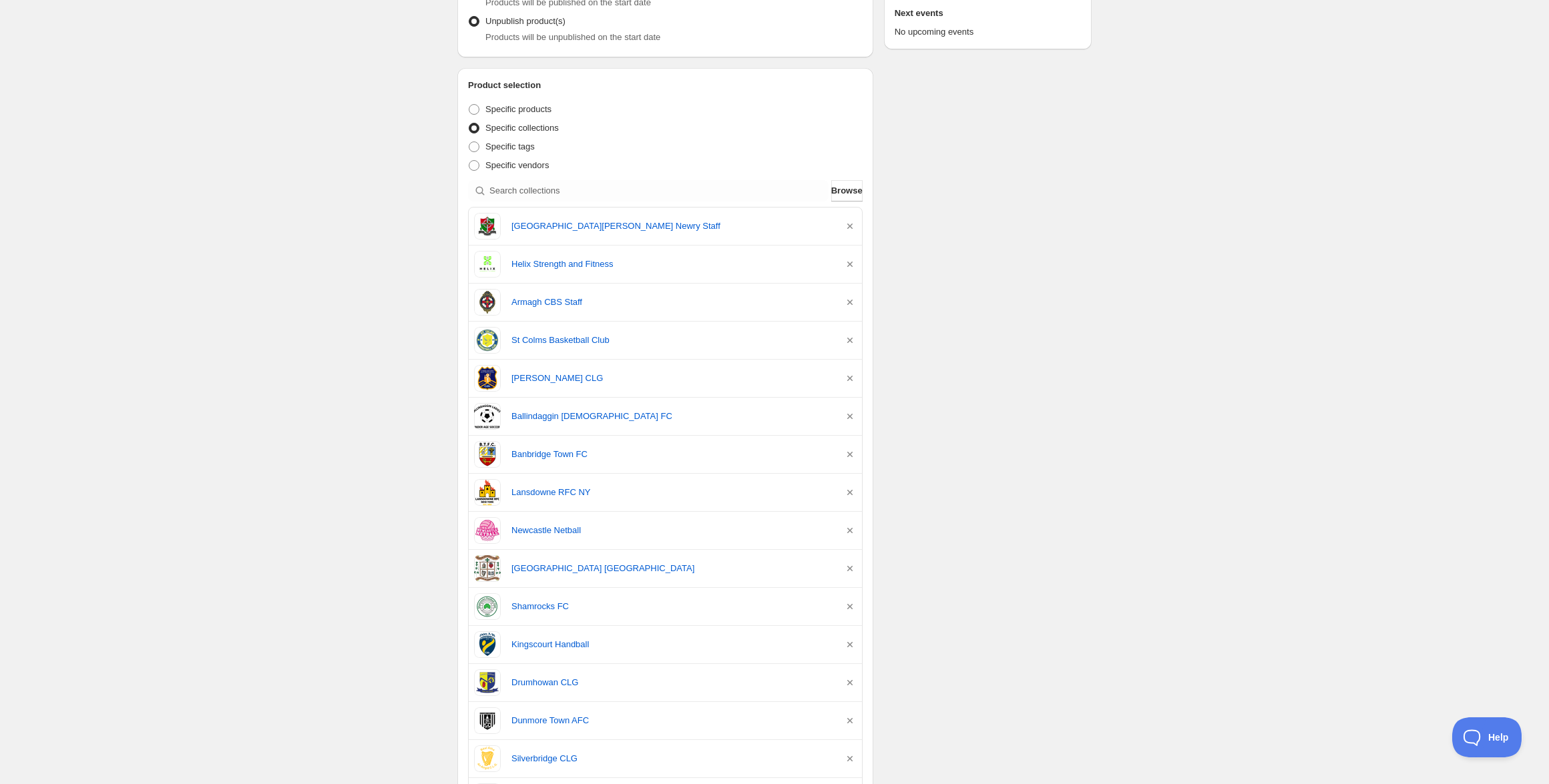
scroll to position [249, 0]
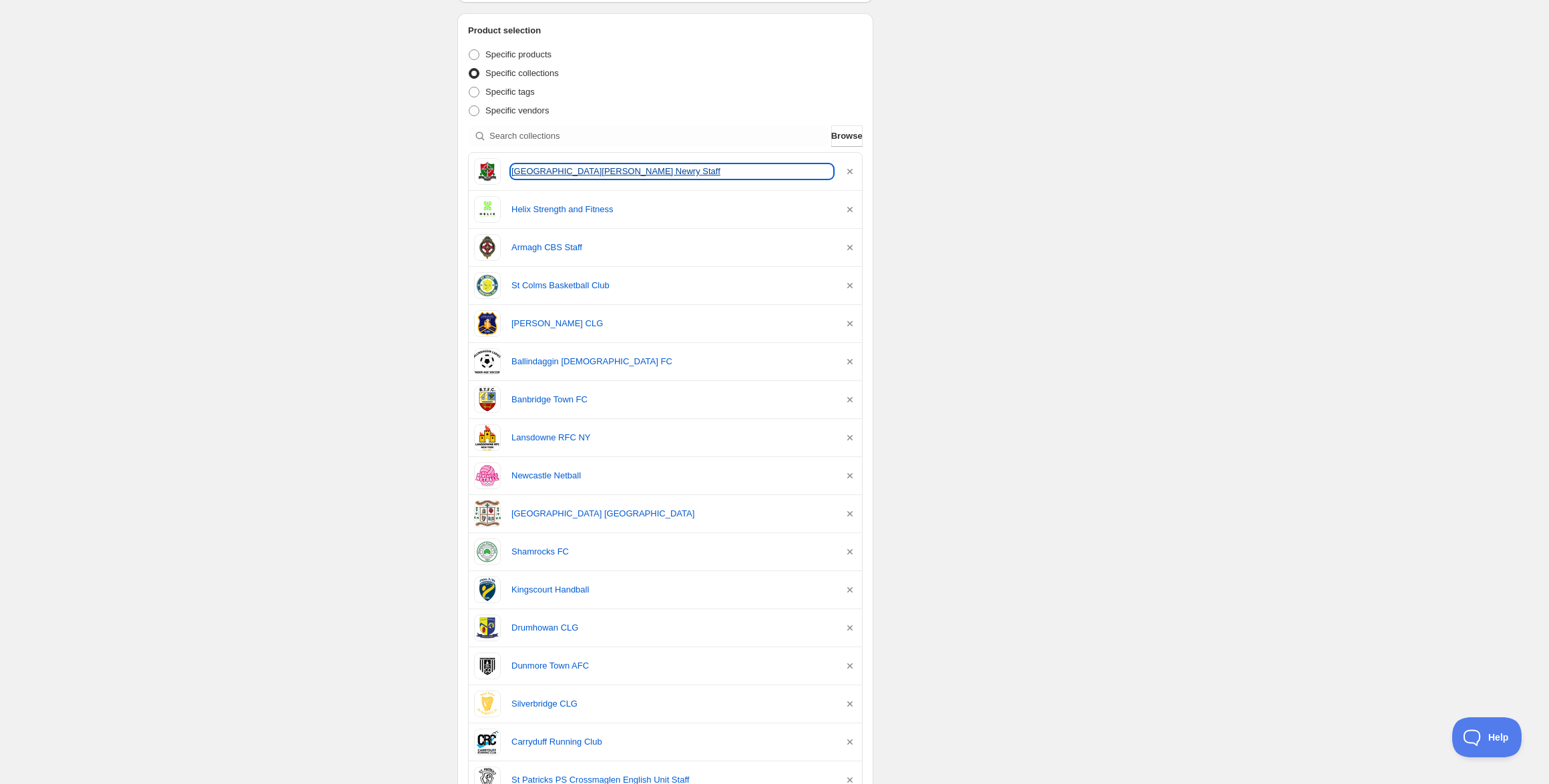
click at [595, 171] on link "[GEOGRAPHIC_DATA][PERSON_NAME] Newry Staff" at bounding box center [672, 171] width 321 height 13
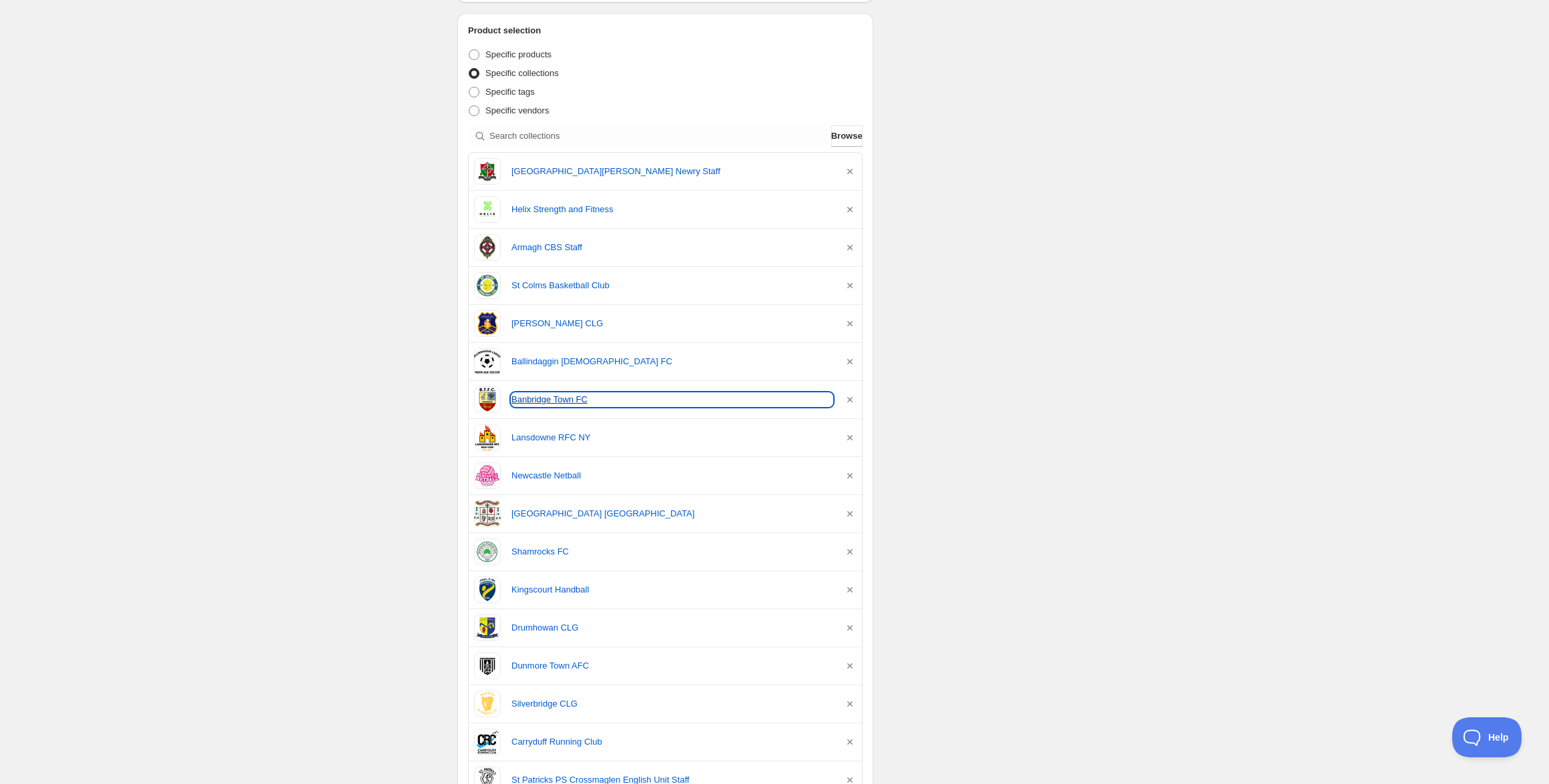
click at [547, 402] on link "Banbridge Town FC" at bounding box center [672, 400] width 321 height 13
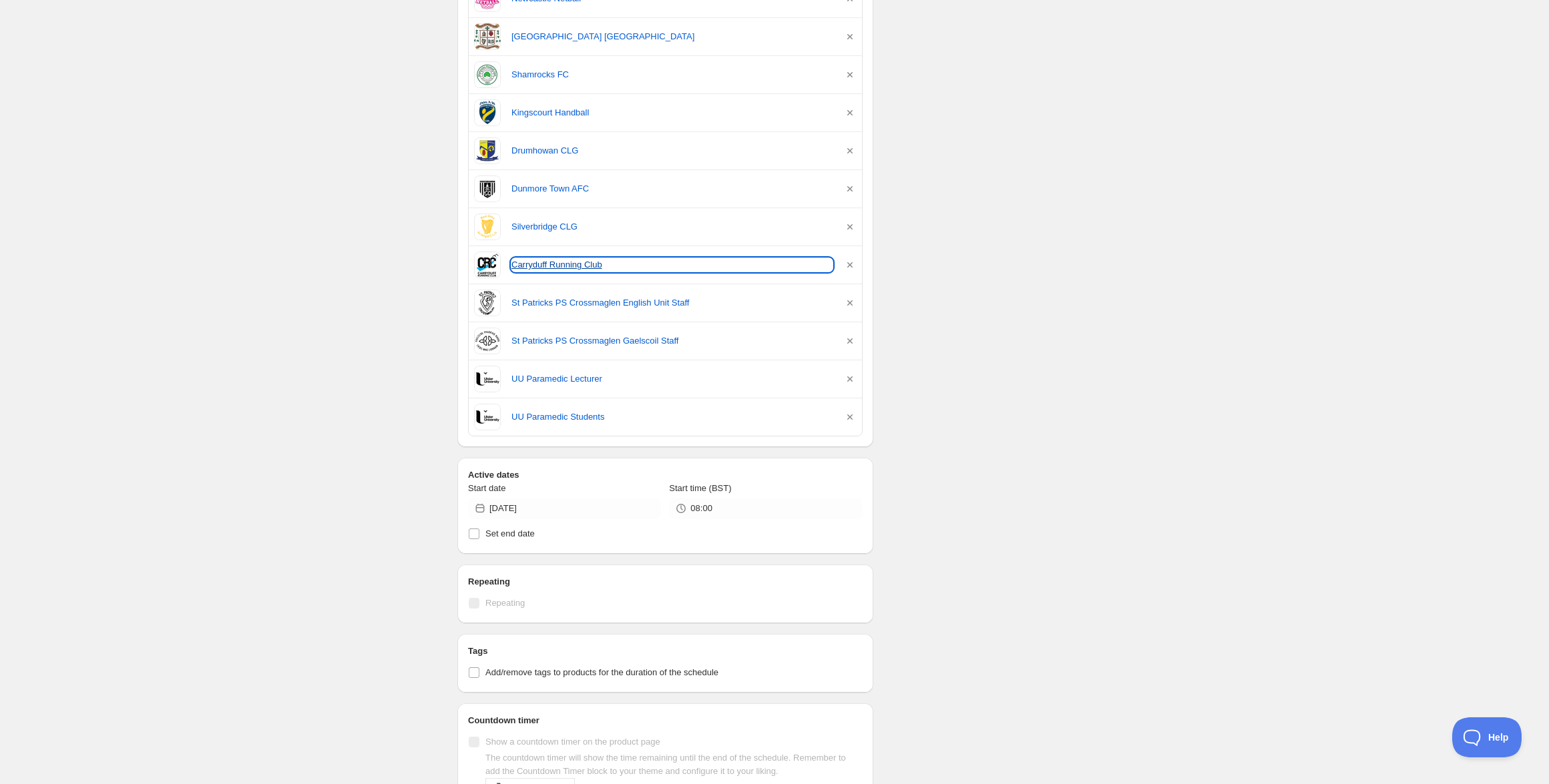
click at [523, 261] on link "Carryduff Running Club" at bounding box center [672, 265] width 321 height 13
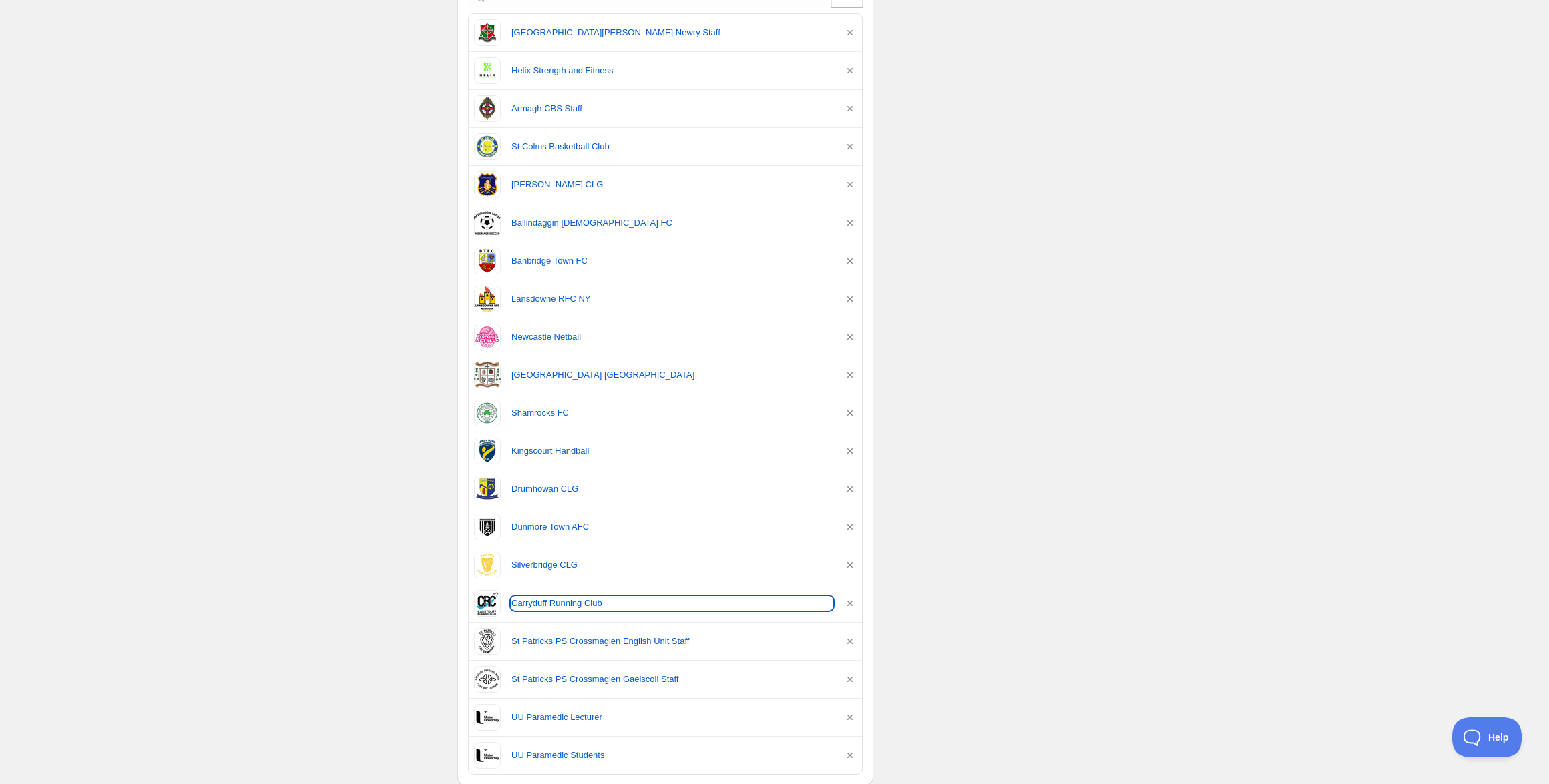
scroll to position [0, 0]
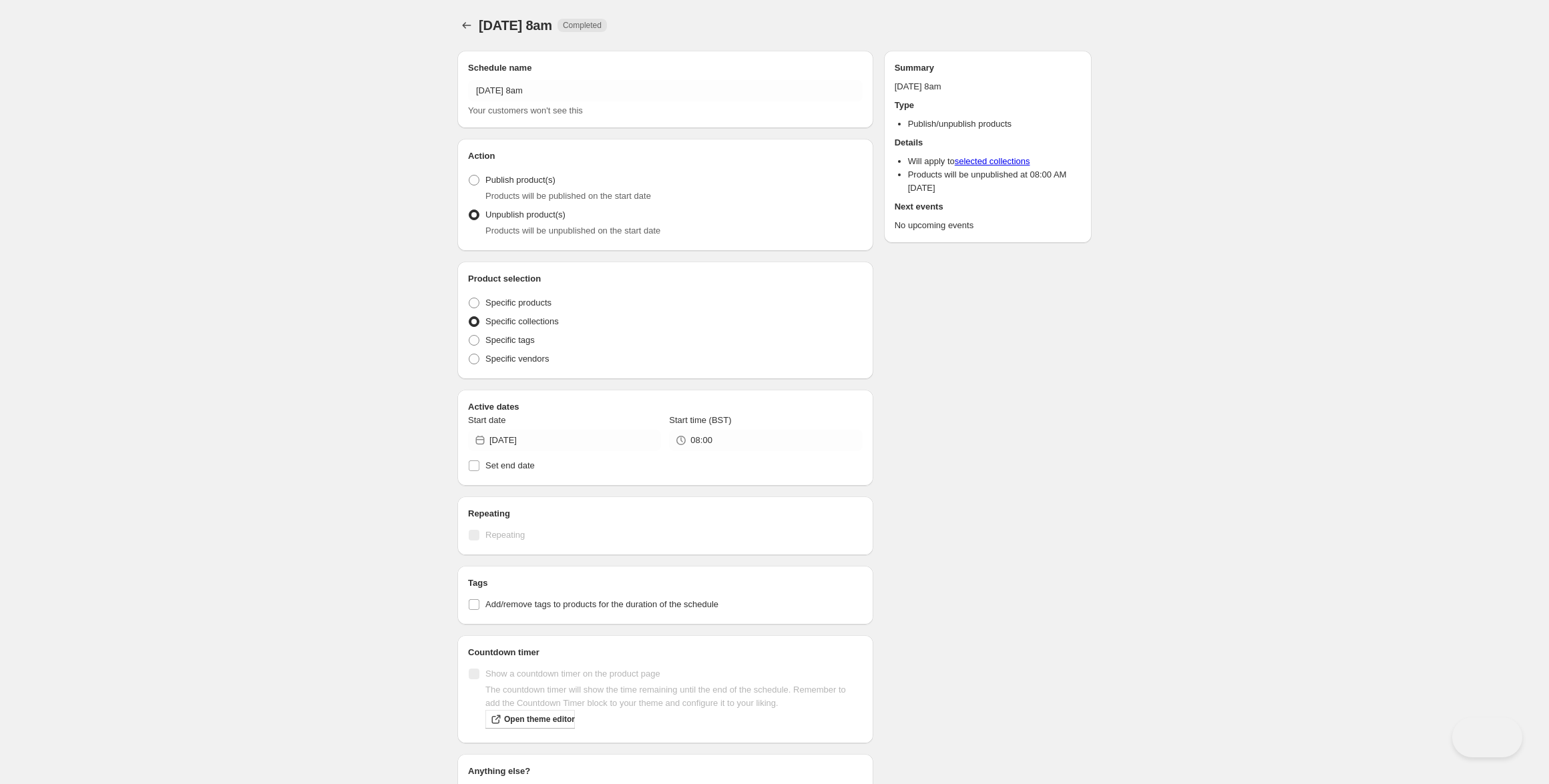
radio input "true"
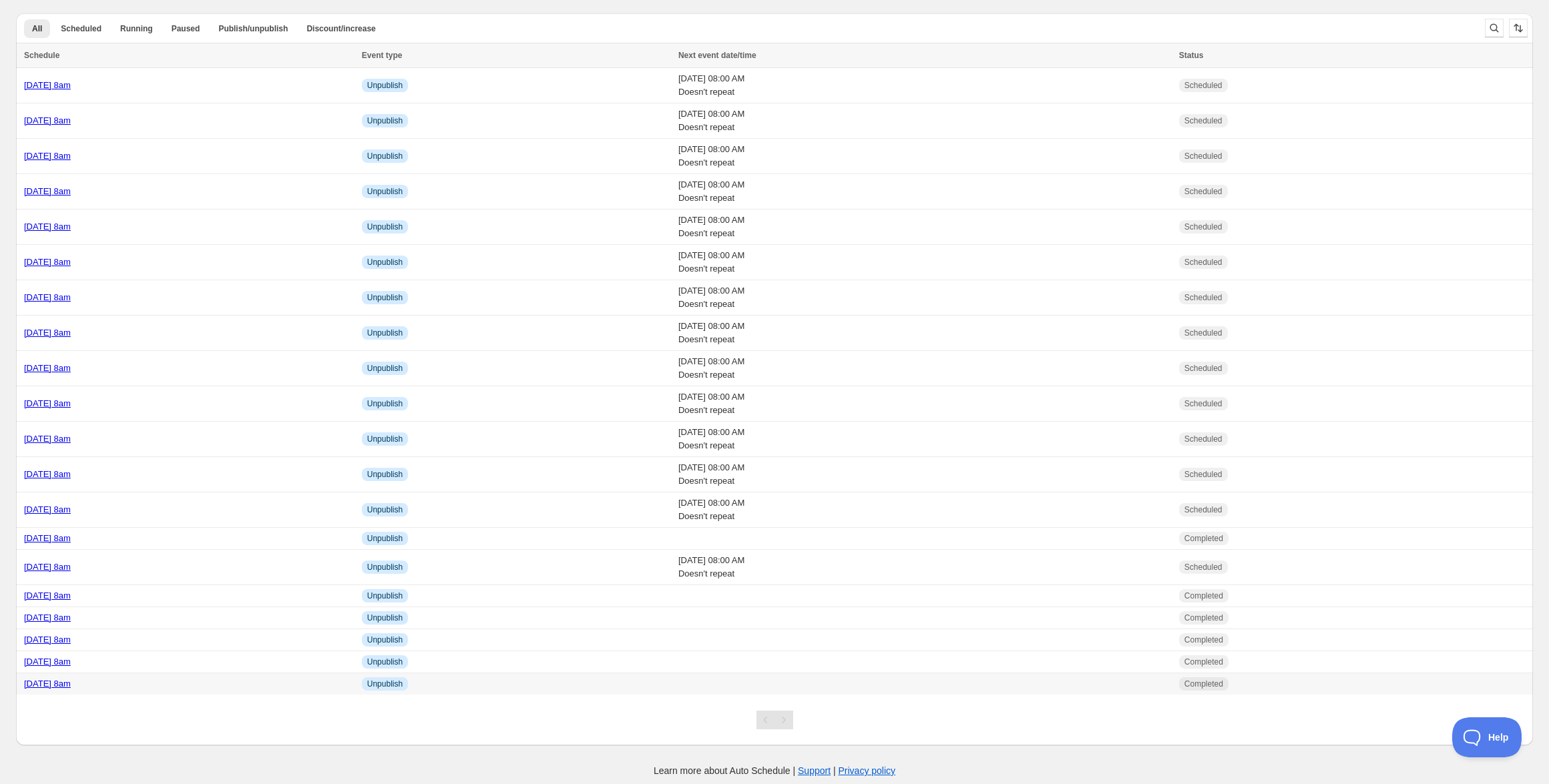
click at [70, 685] on link "[DATE] 8am" at bounding box center [47, 683] width 47 height 10
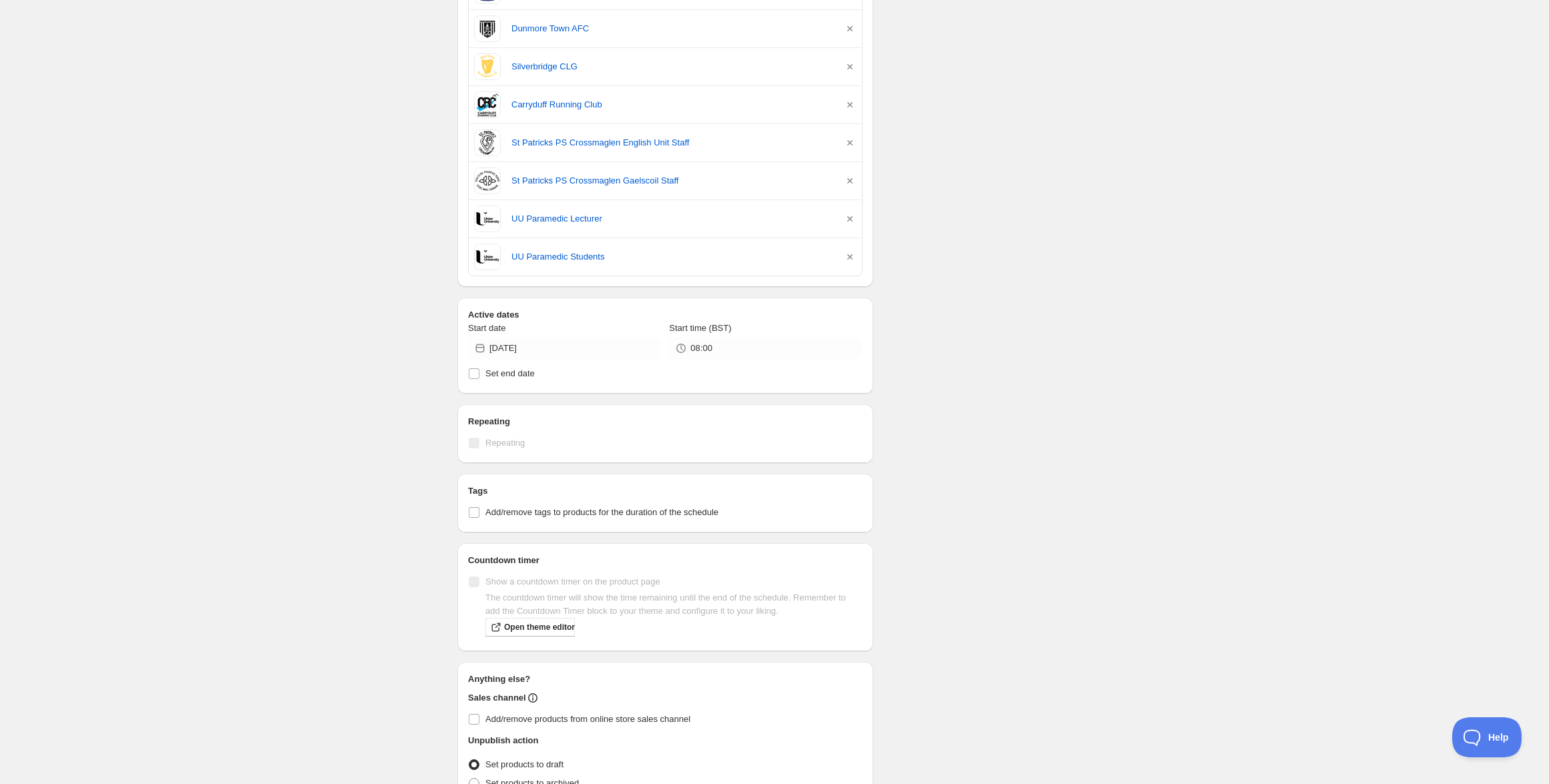
scroll to position [1013, 0]
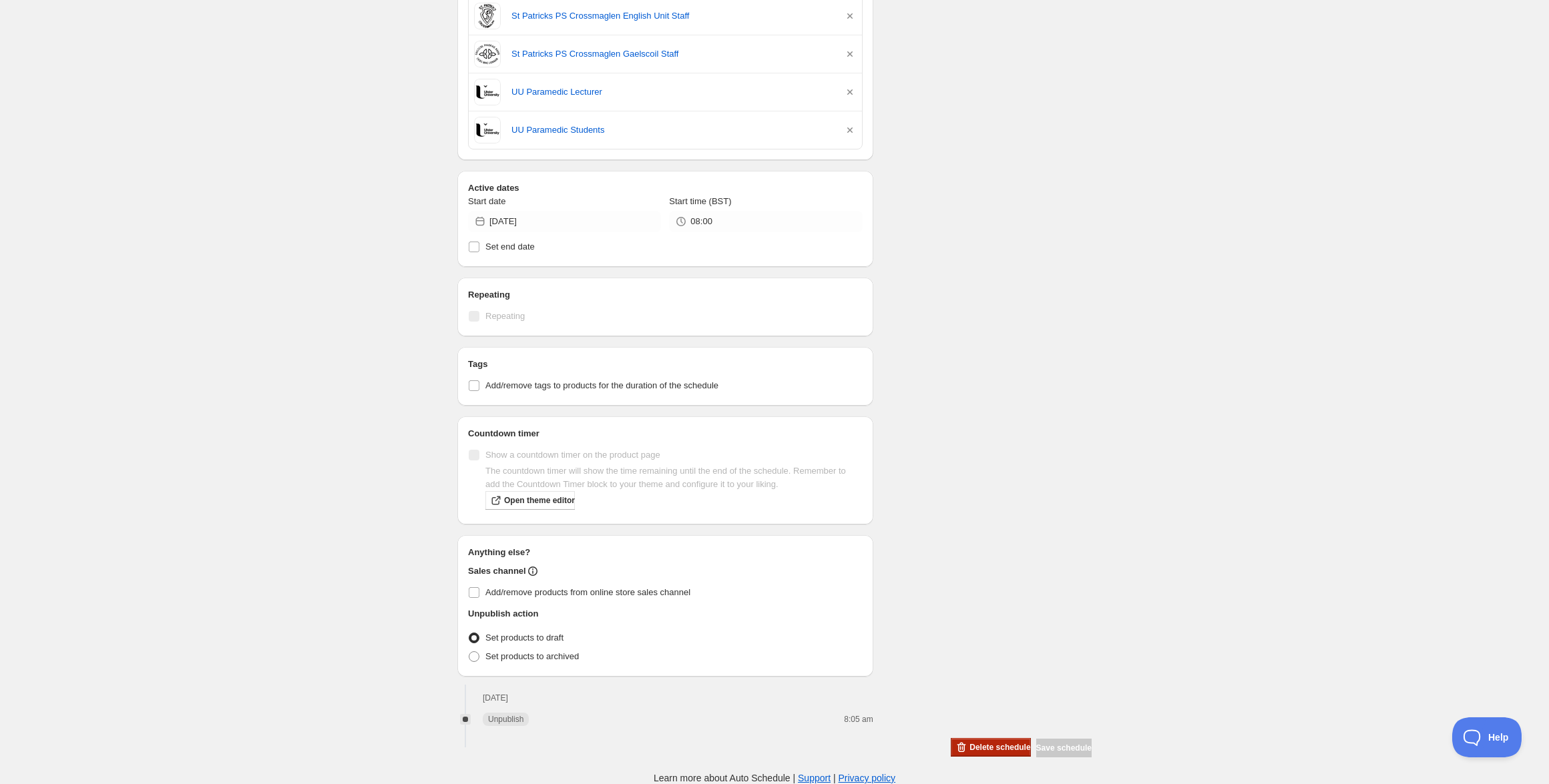
click at [969, 748] on span "Delete schedule" at bounding box center [999, 747] width 61 height 10
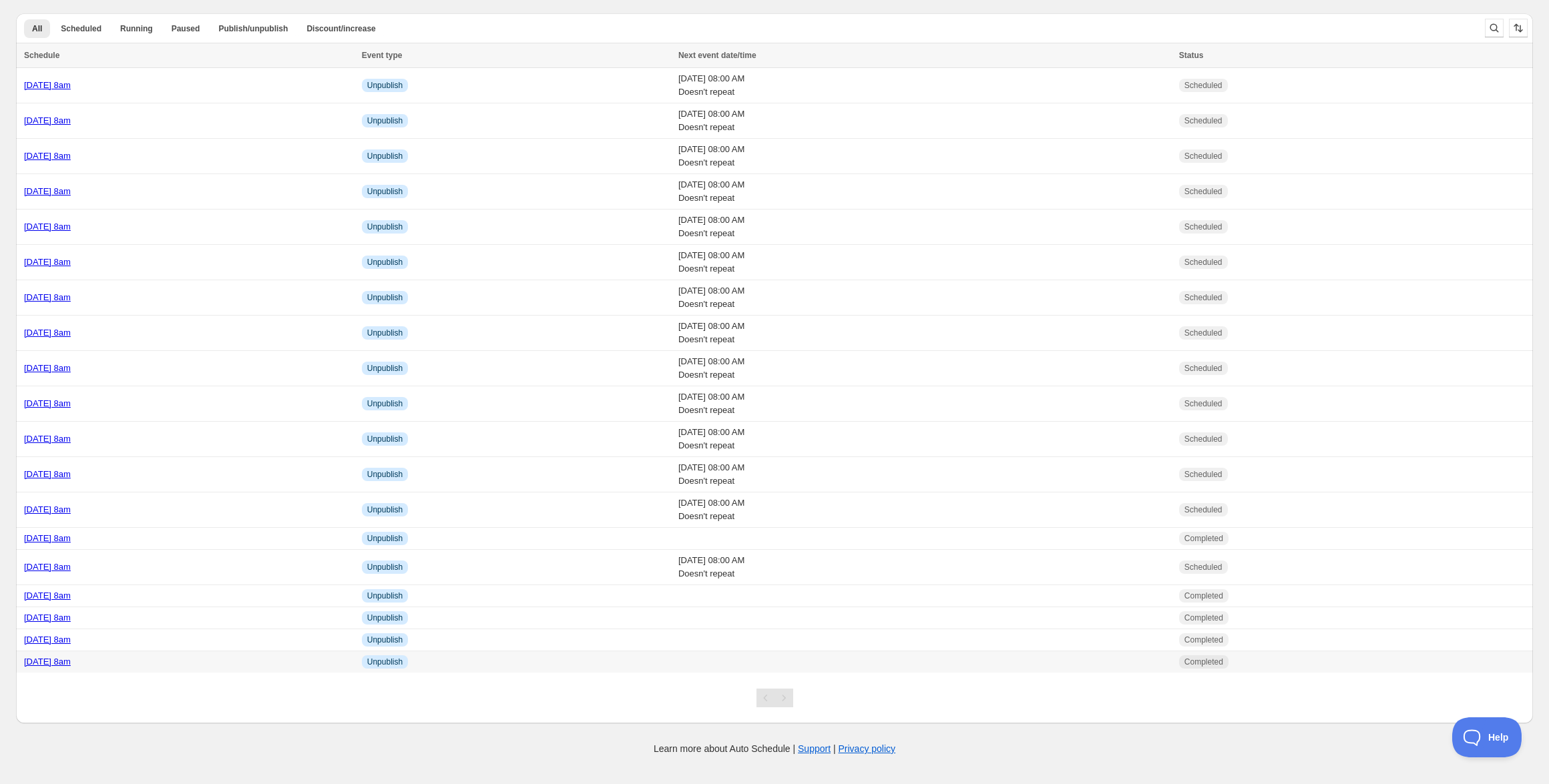
click at [70, 661] on link "[DATE] 8am" at bounding box center [47, 661] width 47 height 10
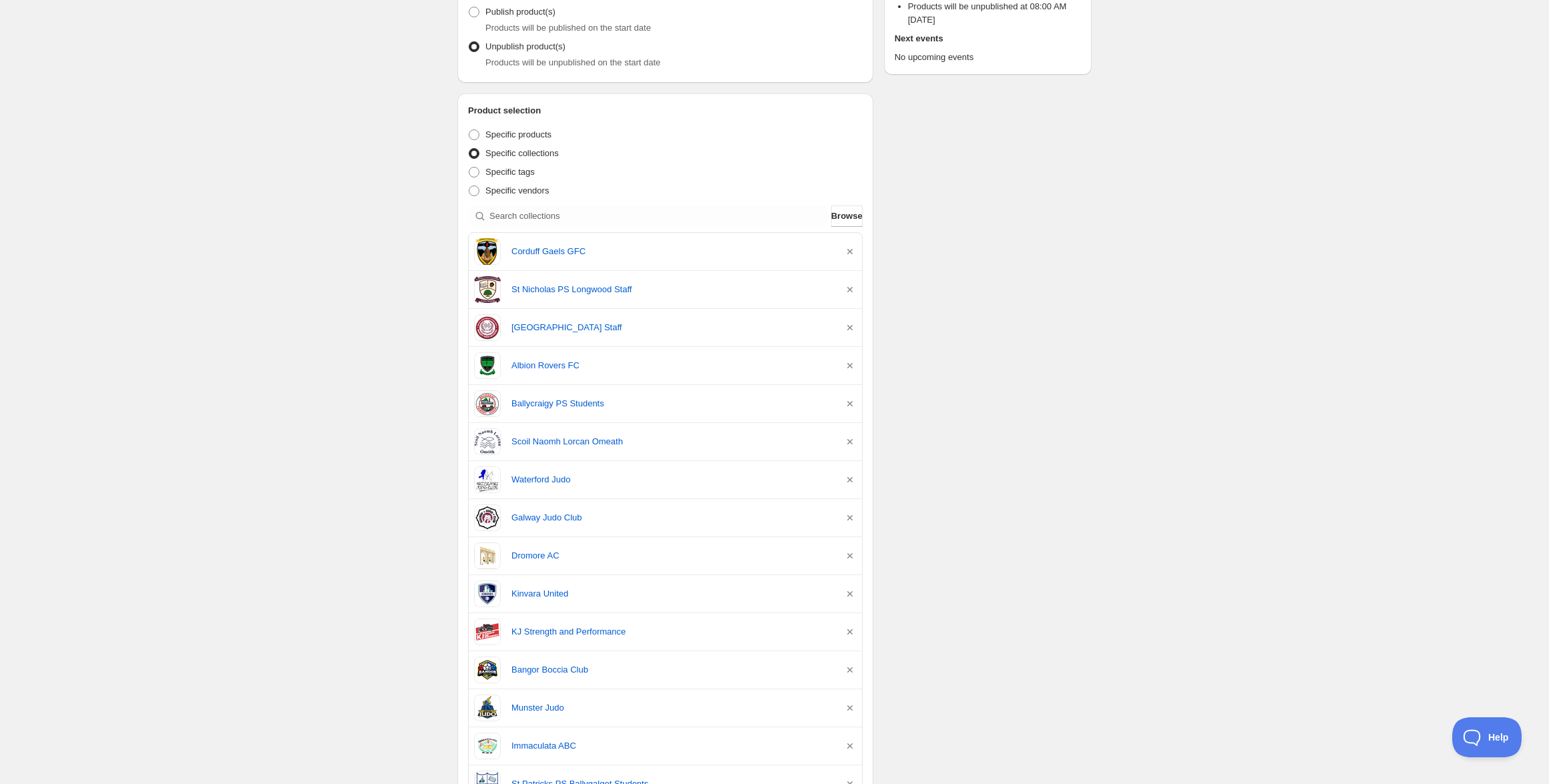
scroll to position [286, 0]
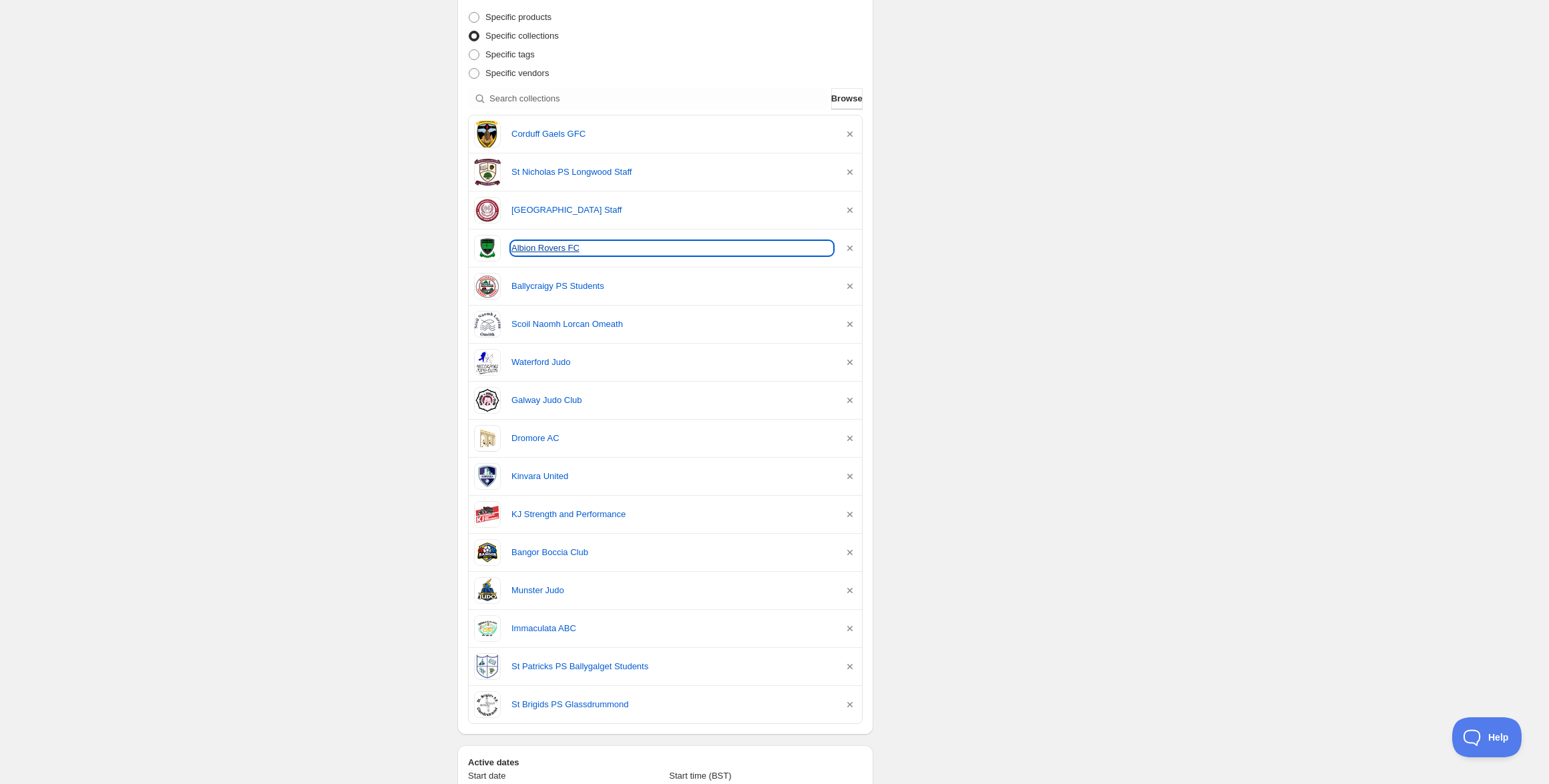
click at [546, 242] on link "Albion Rovers FC" at bounding box center [672, 248] width 321 height 13
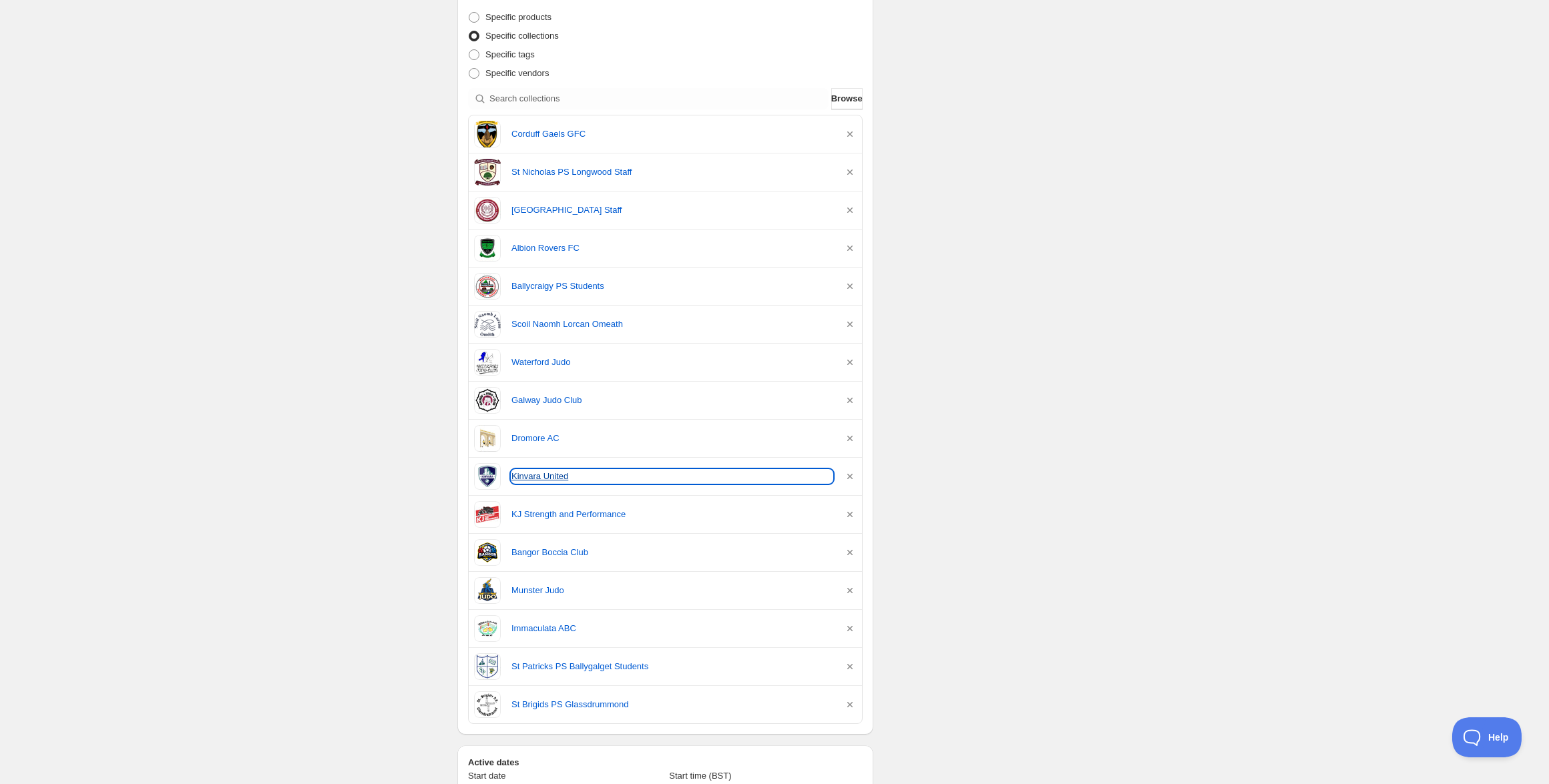
click at [535, 482] on link "Kinvara United" at bounding box center [672, 476] width 321 height 13
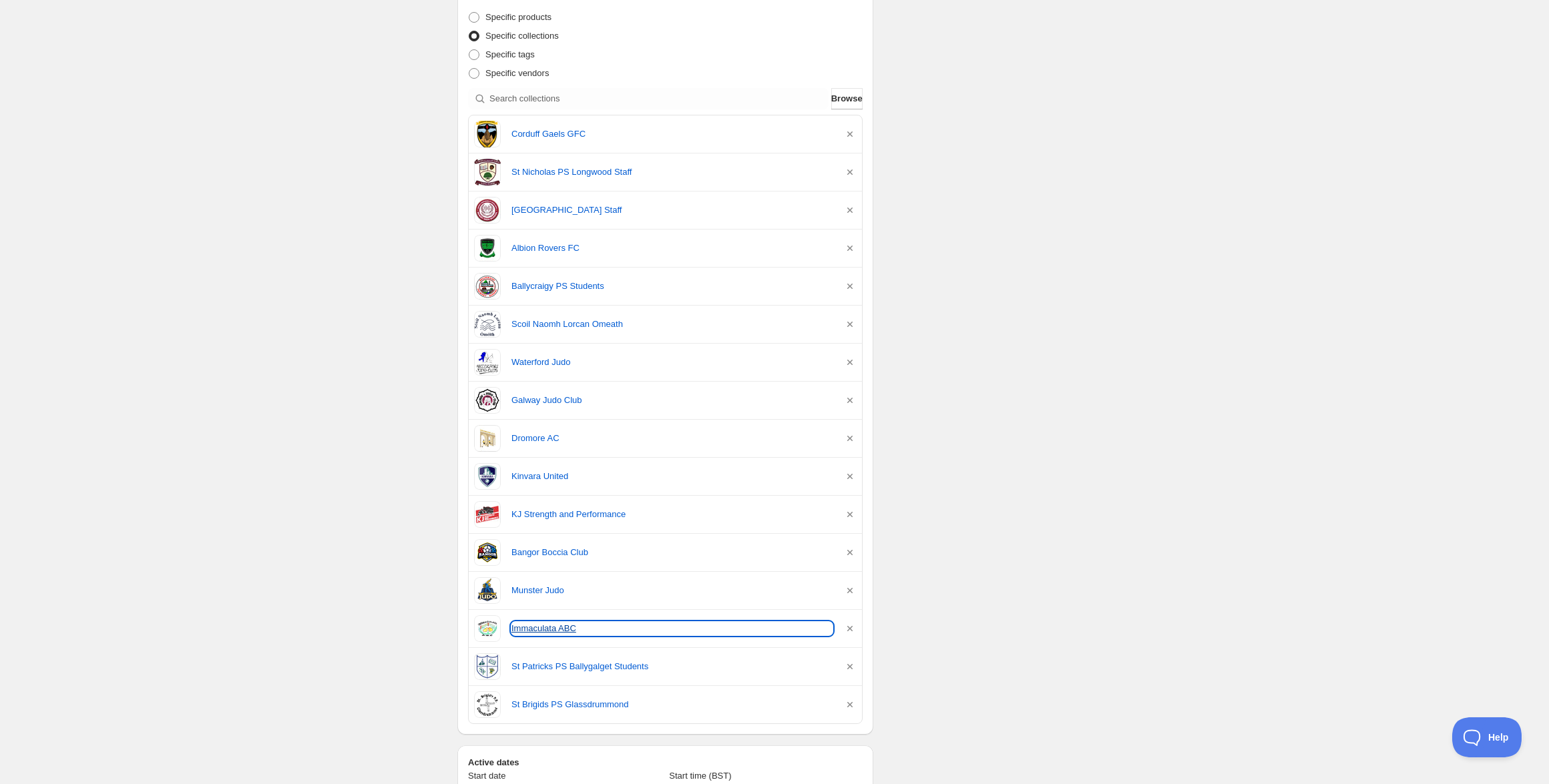
click at [530, 625] on link "Immaculata ABC" at bounding box center [672, 629] width 321 height 13
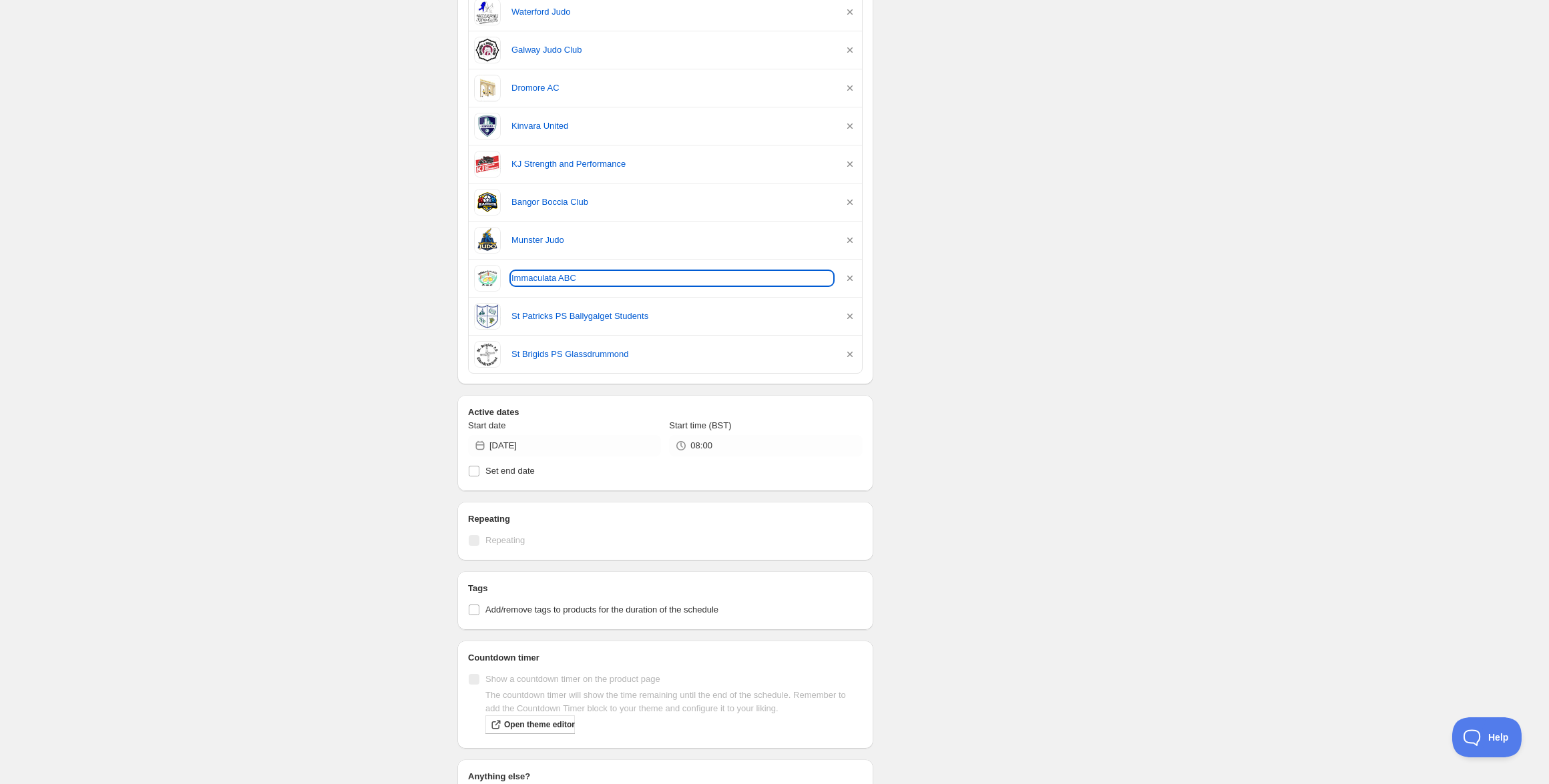
scroll to position [861, 0]
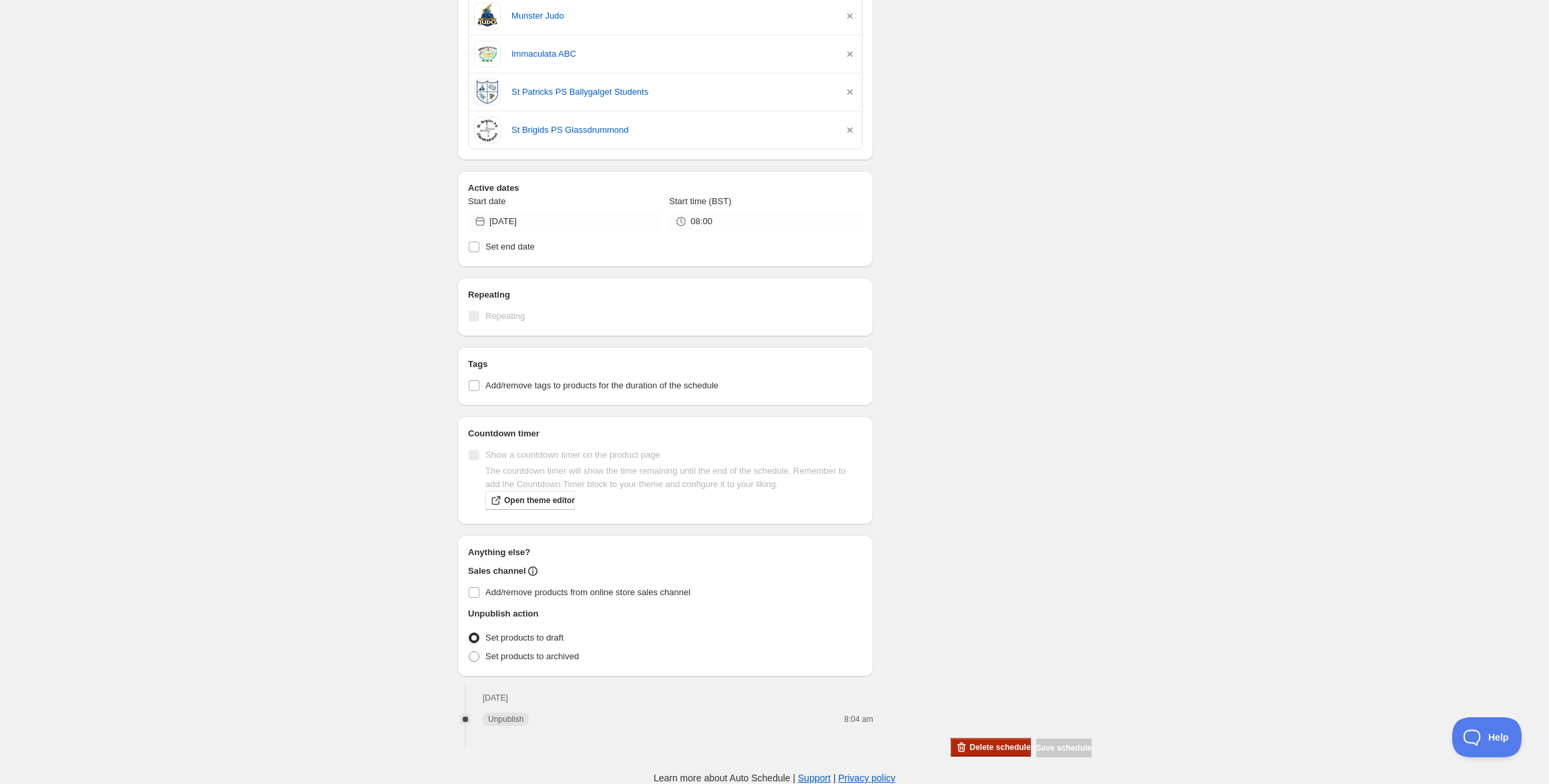
click at [969, 752] on span "Delete schedule" at bounding box center [999, 747] width 61 height 10
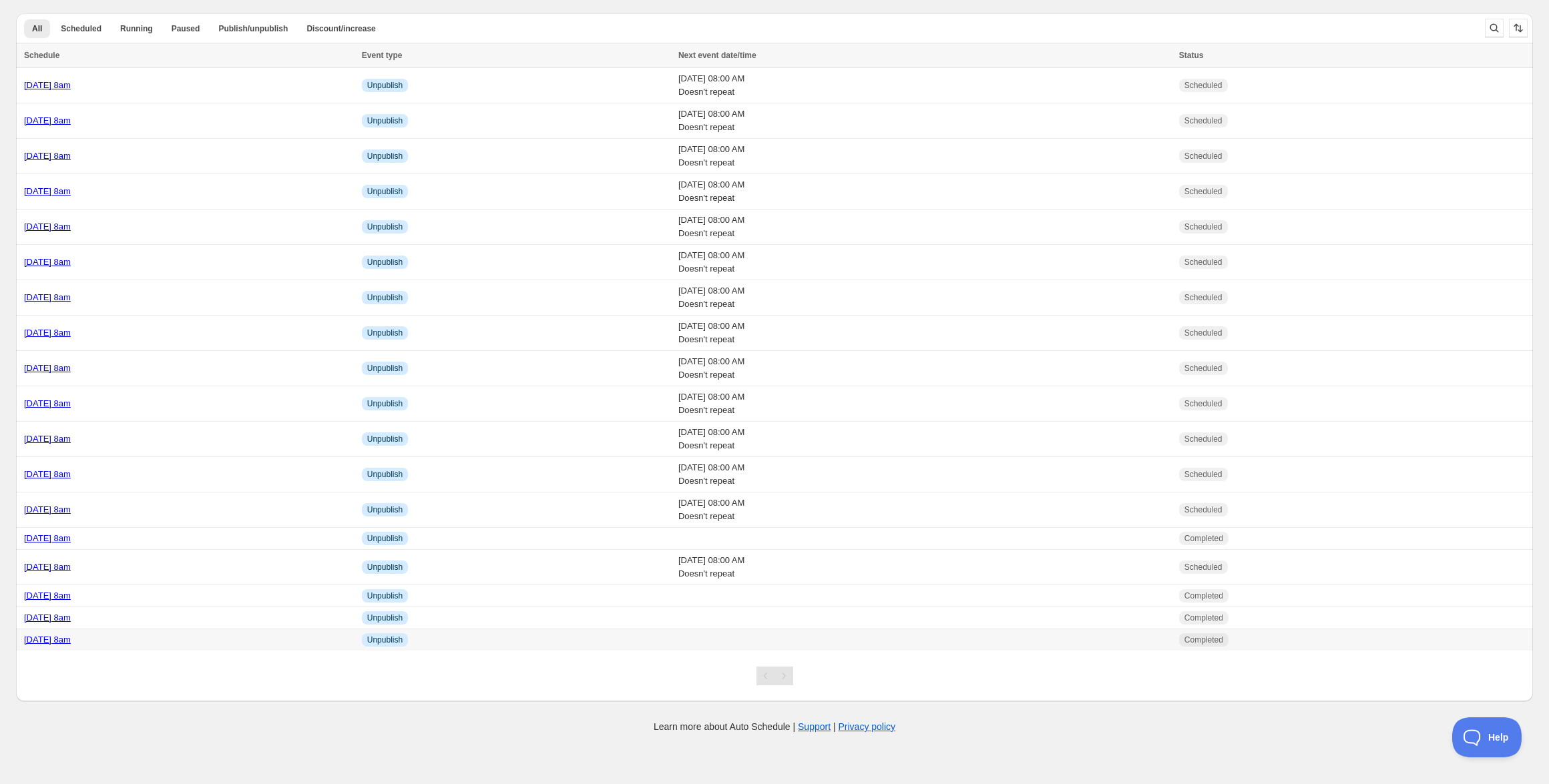
click at [70, 636] on link "[DATE] 8am" at bounding box center [47, 640] width 47 height 10
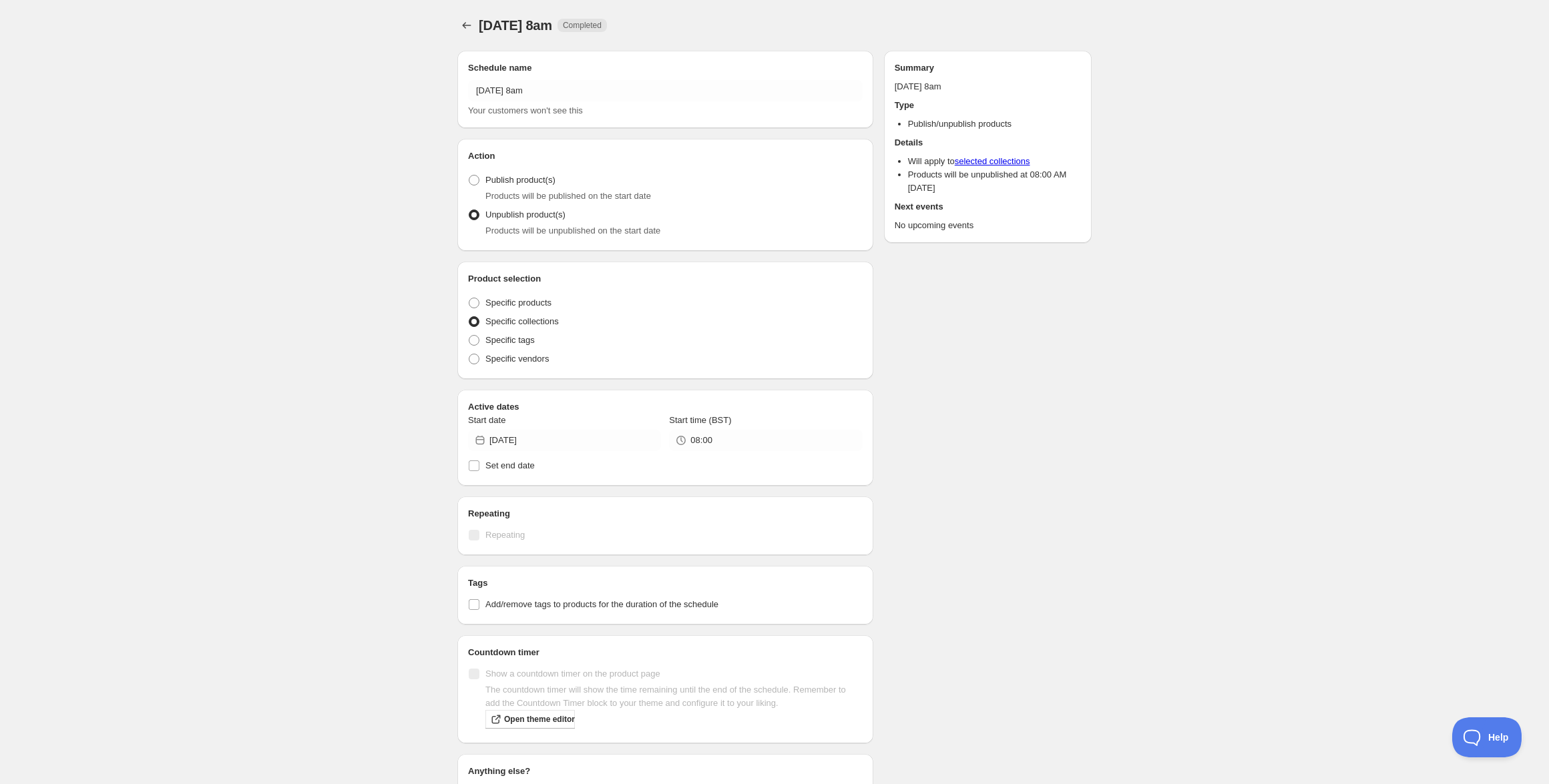
radio input "true"
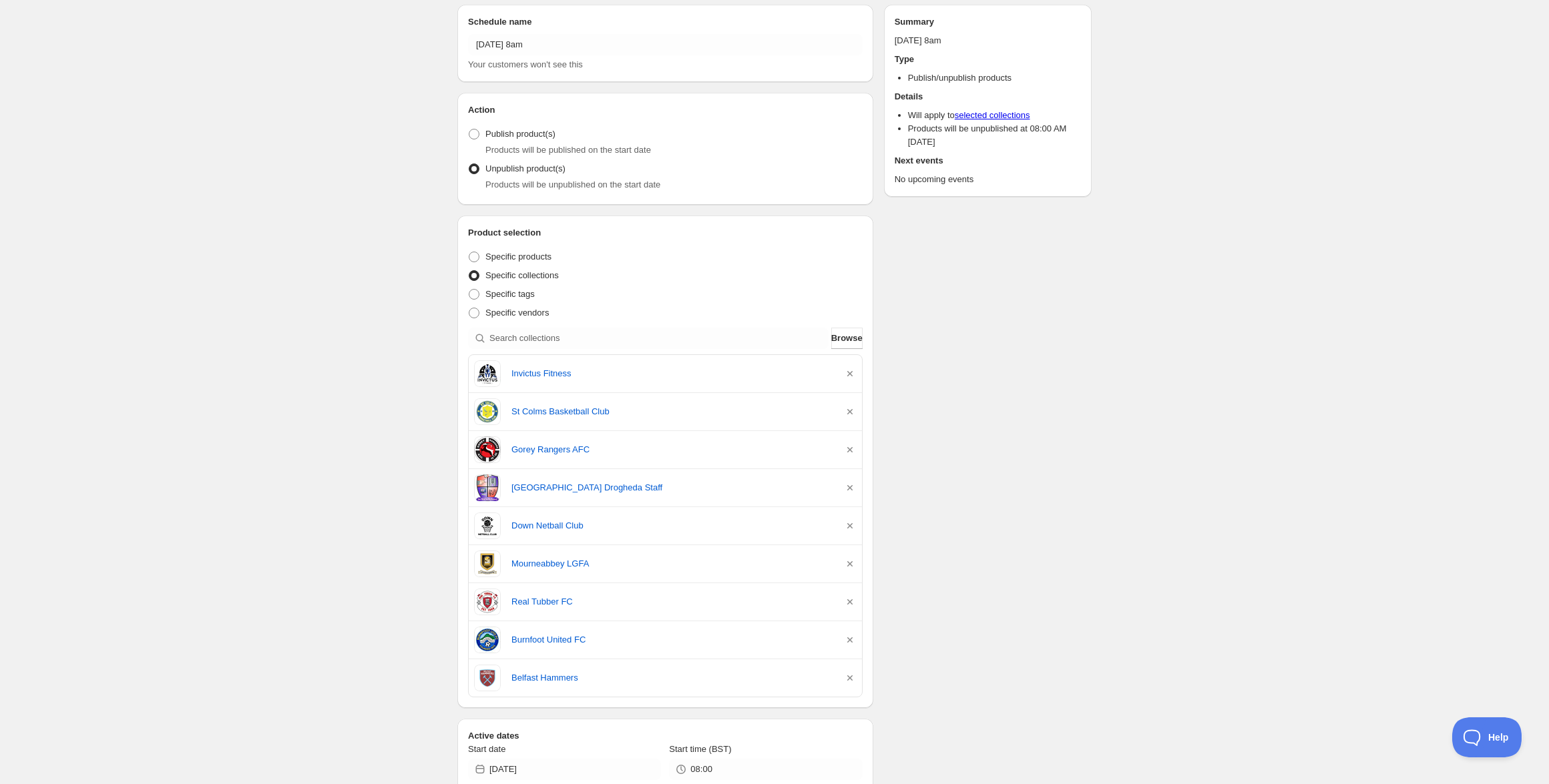
scroll to position [62, 0]
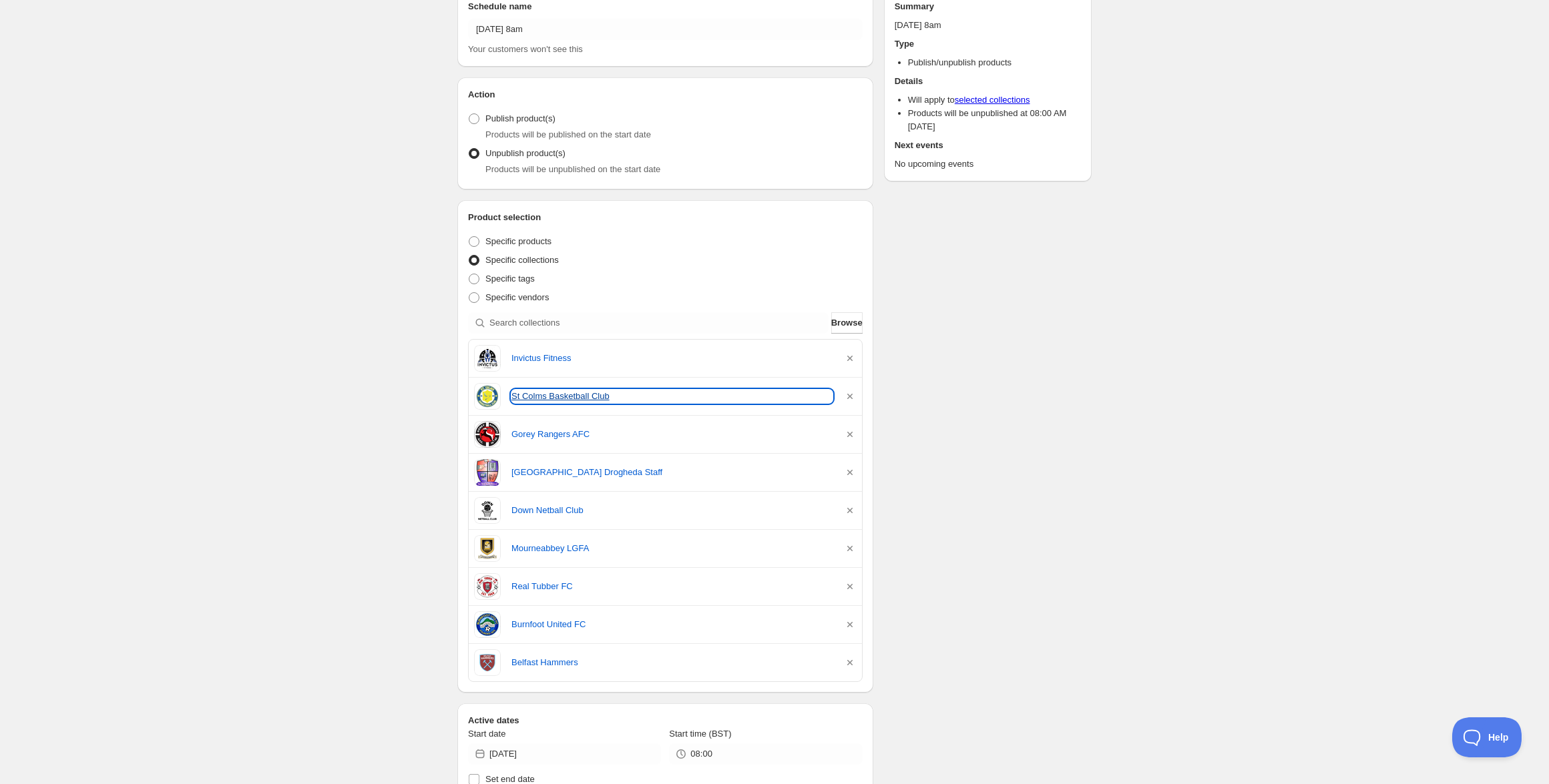
click at [555, 394] on link "St Colms Basketball Club" at bounding box center [672, 396] width 321 height 13
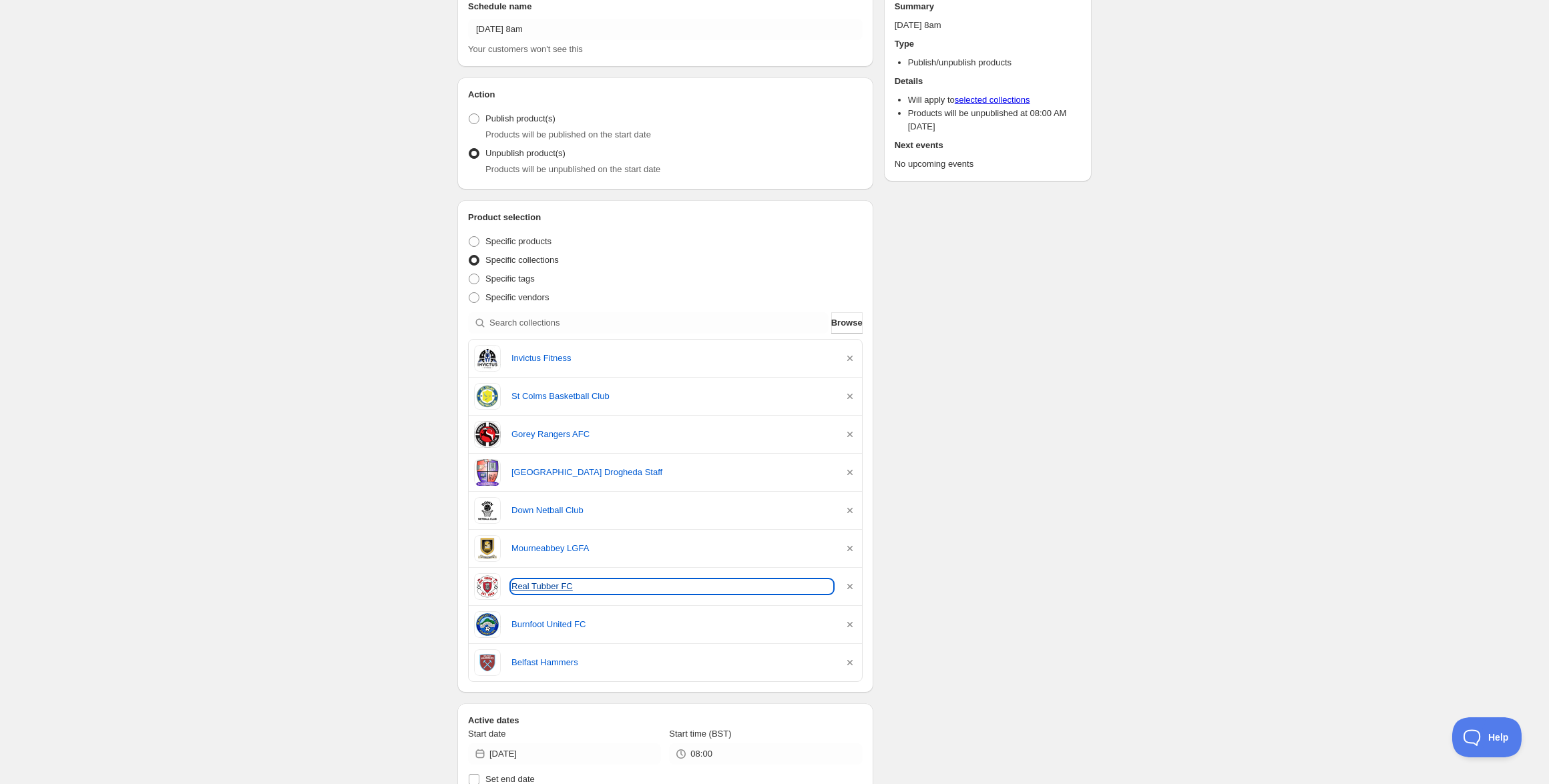
click at [528, 589] on link "Real Tubber FC" at bounding box center [672, 587] width 321 height 13
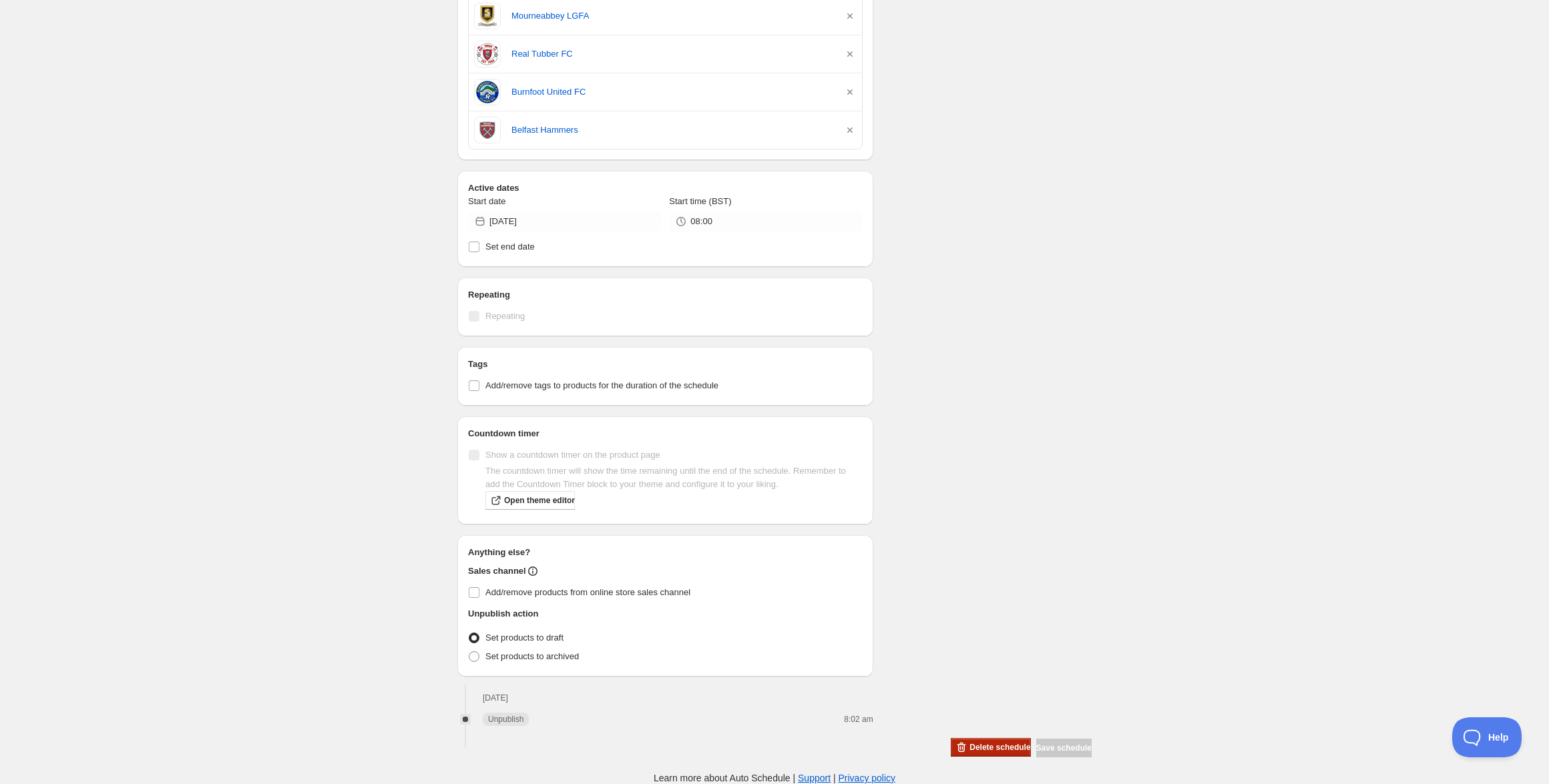
click at [969, 750] on span "Delete schedule" at bounding box center [999, 747] width 61 height 10
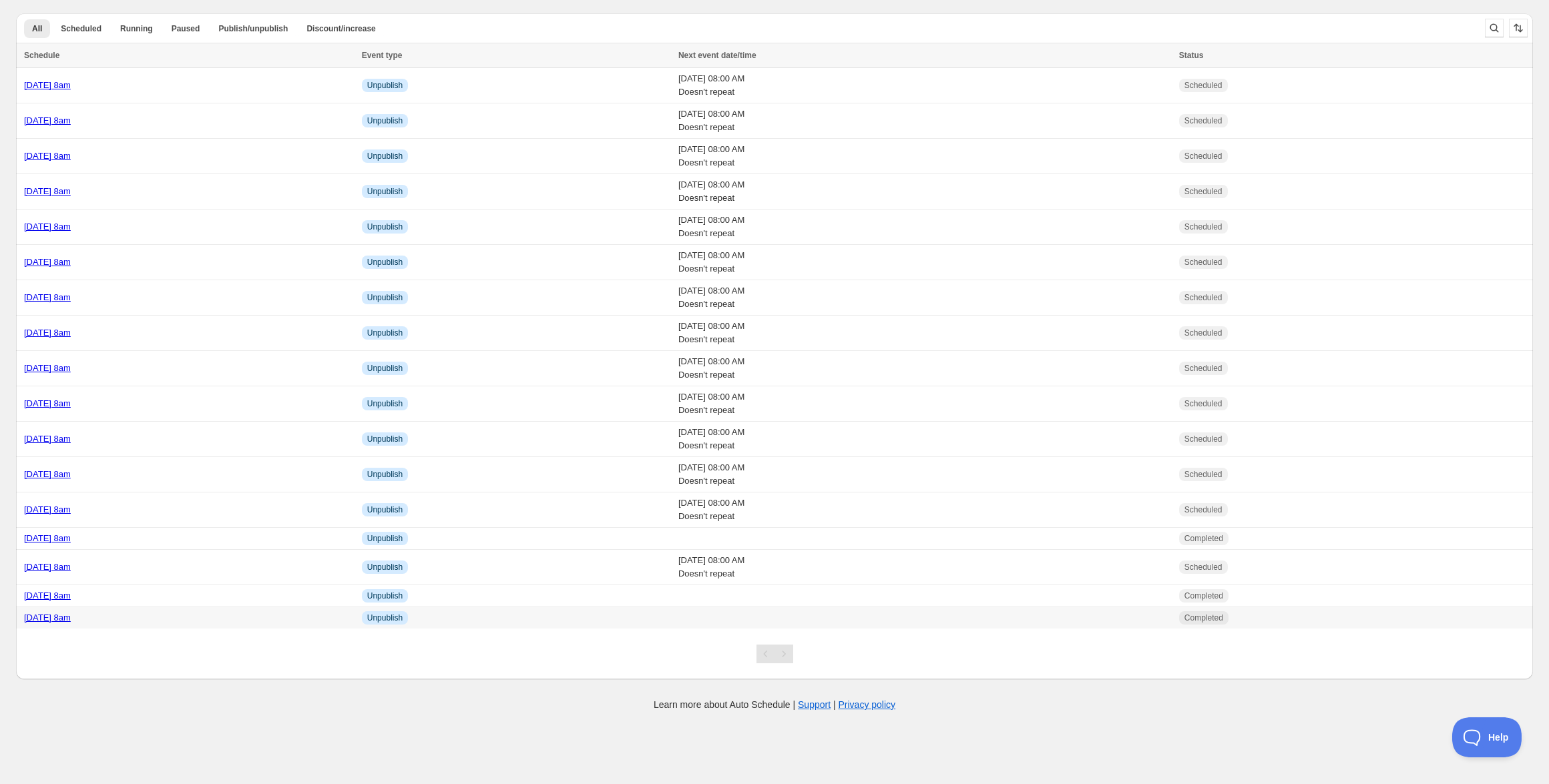
click at [70, 619] on link "[DATE] 8am" at bounding box center [47, 618] width 47 height 10
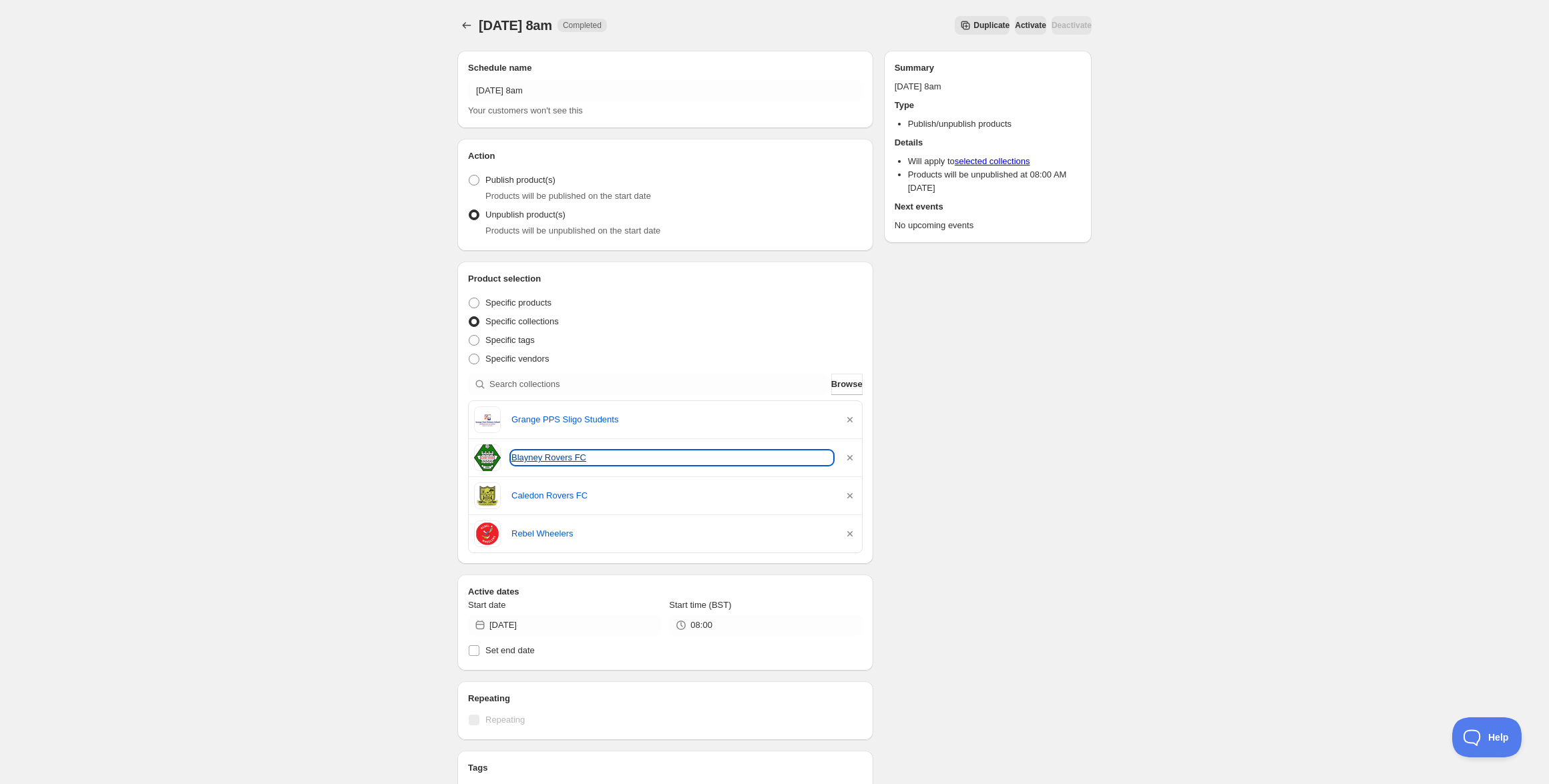
click at [532, 460] on link "Blayney Rovers FC" at bounding box center [672, 458] width 321 height 13
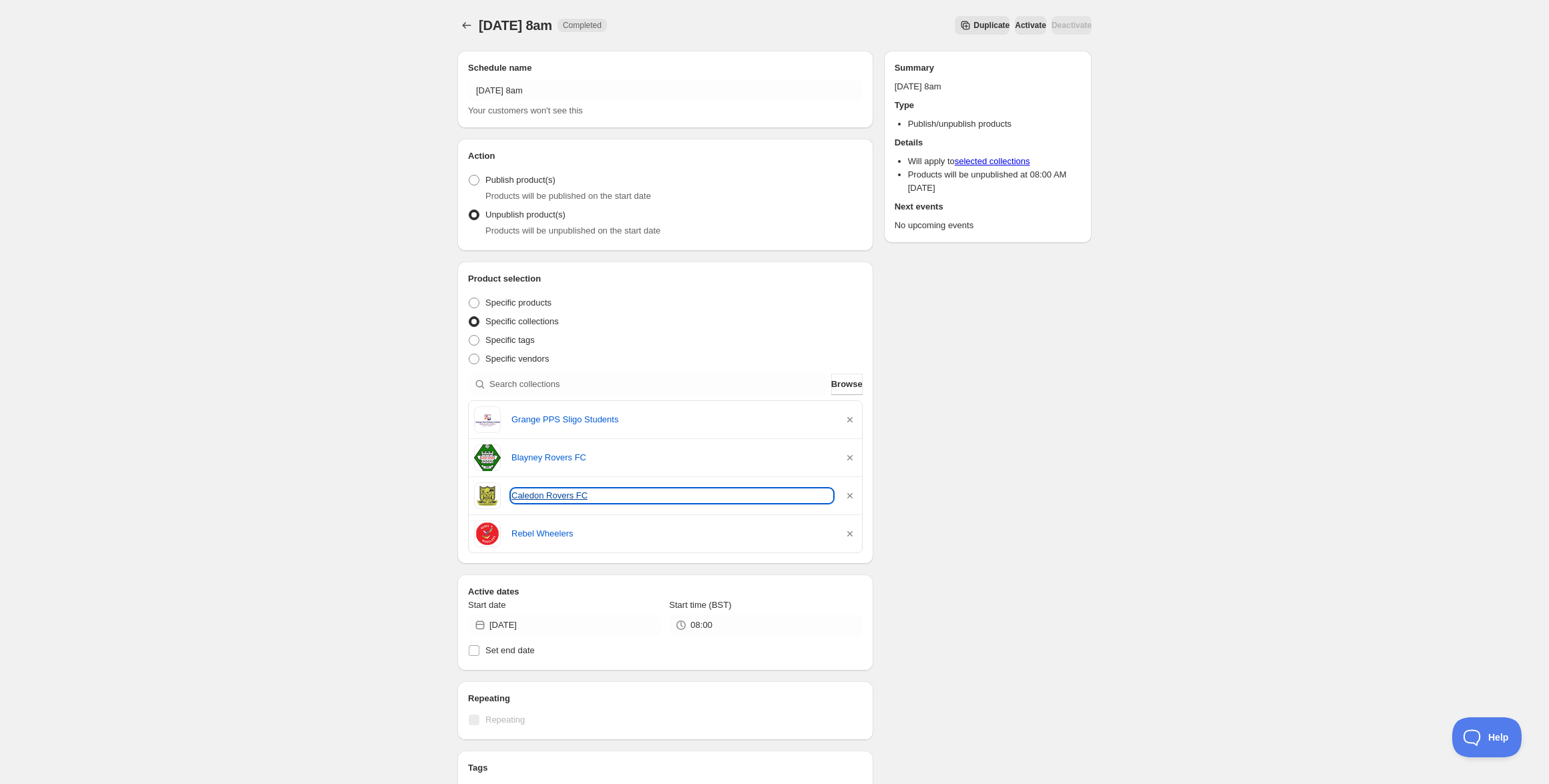
click at [565, 491] on link "Caledon Rovers FC" at bounding box center [672, 496] width 321 height 13
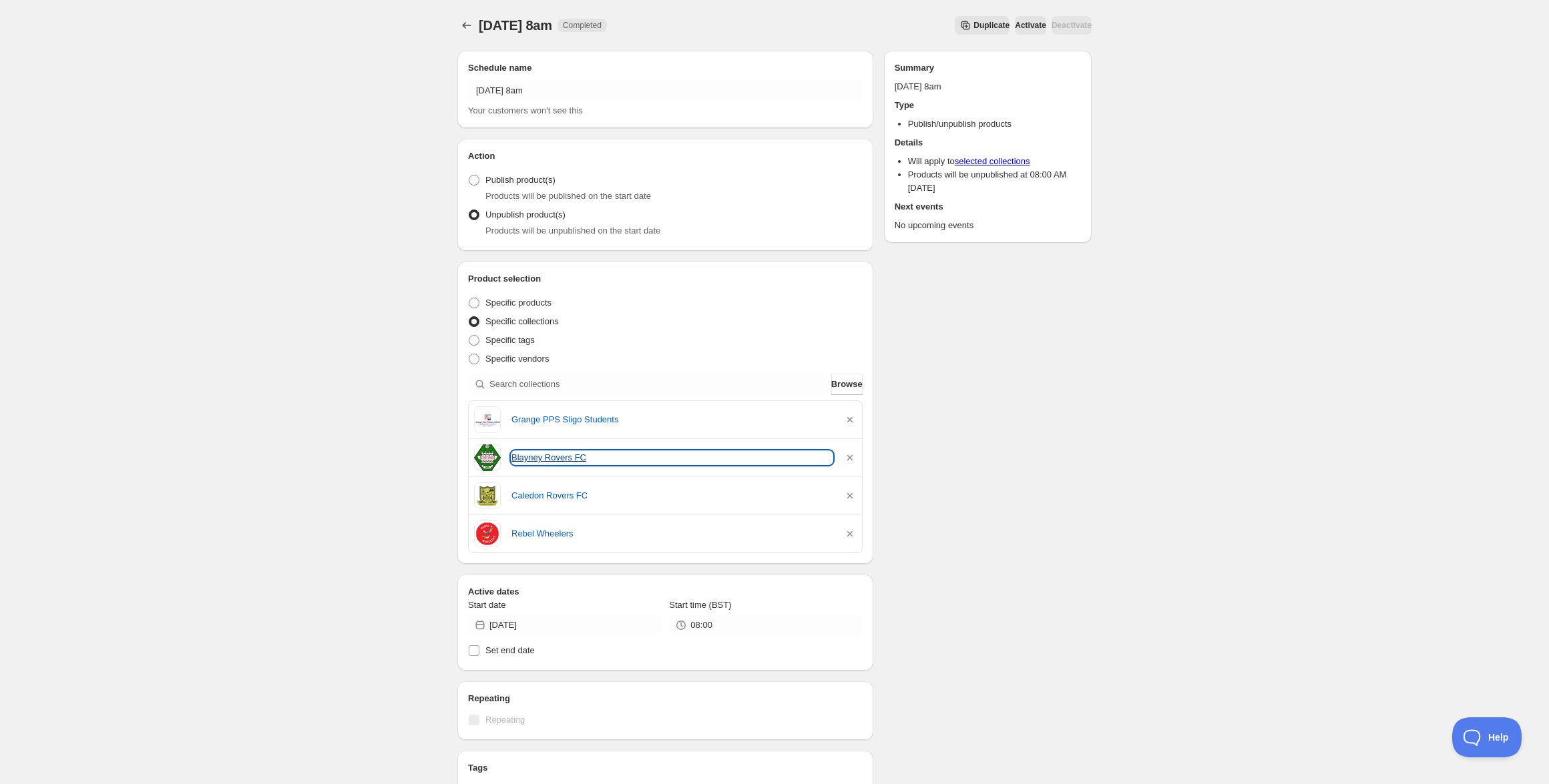
click at [561, 460] on link "Blayney Rovers FC" at bounding box center [672, 458] width 321 height 13
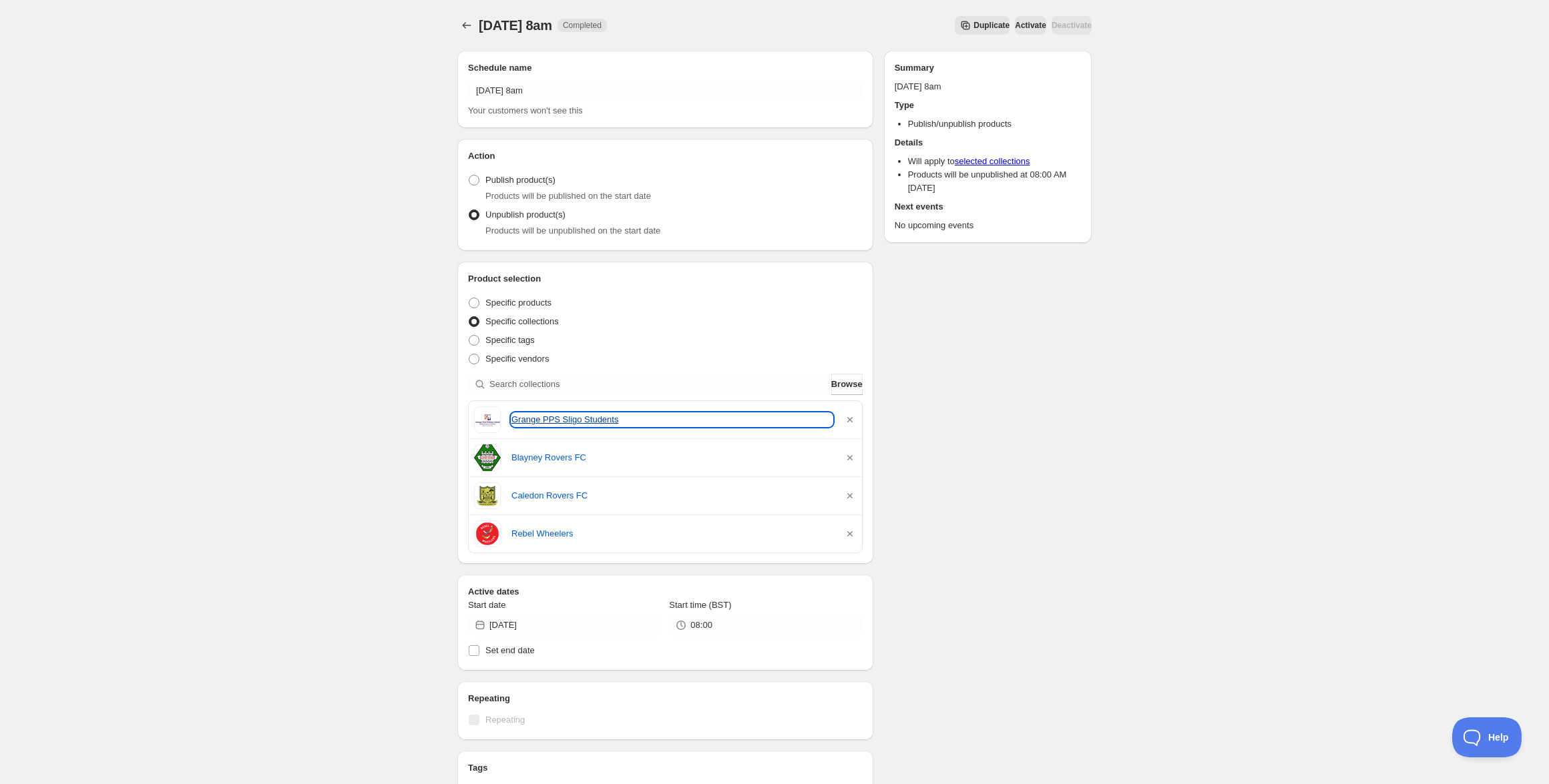
click at [538, 418] on link "Grange PPS Sligo Students" at bounding box center [672, 420] width 321 height 13
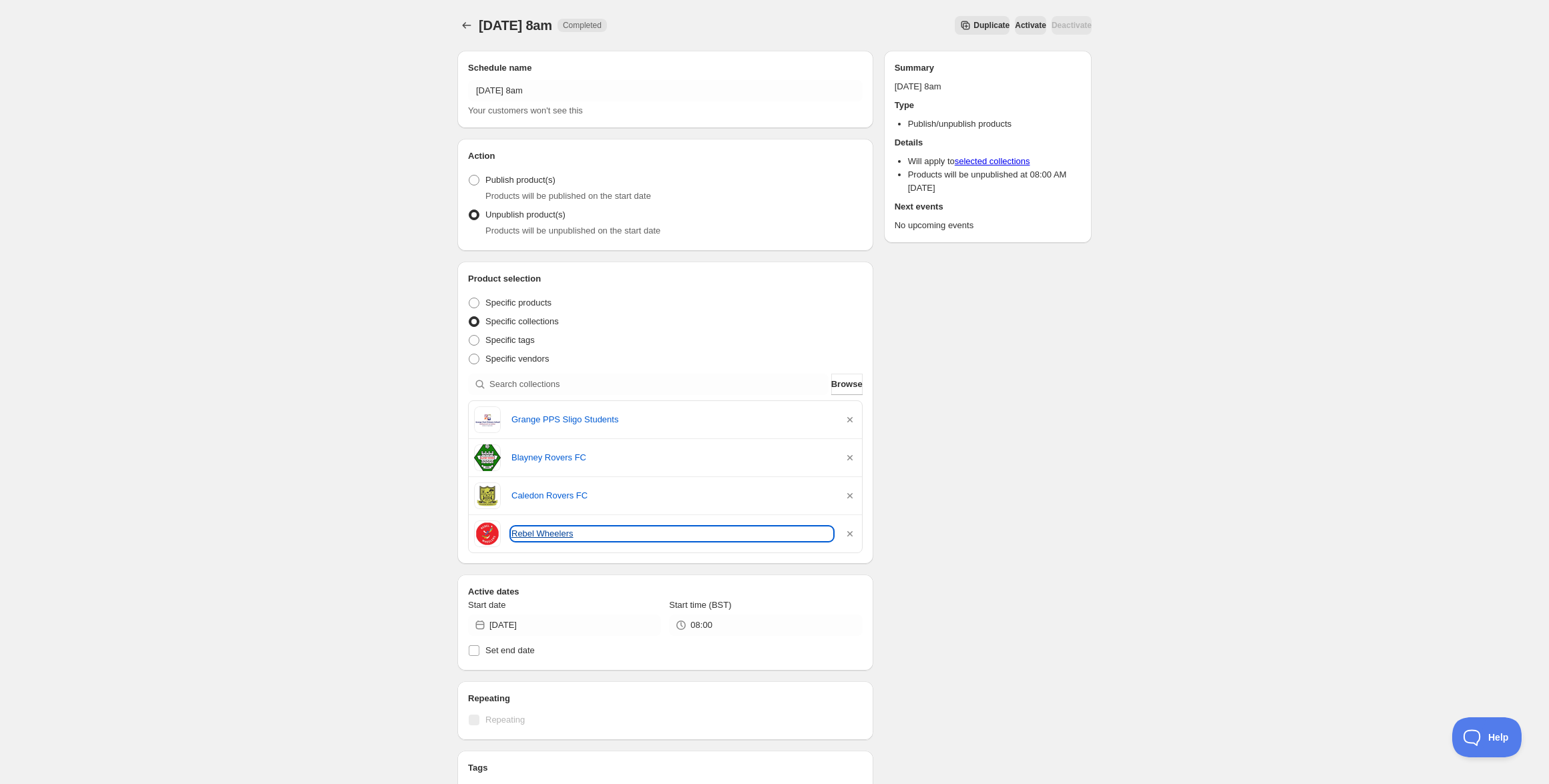
click at [537, 530] on link "Rebel Wheelers" at bounding box center [672, 534] width 321 height 13
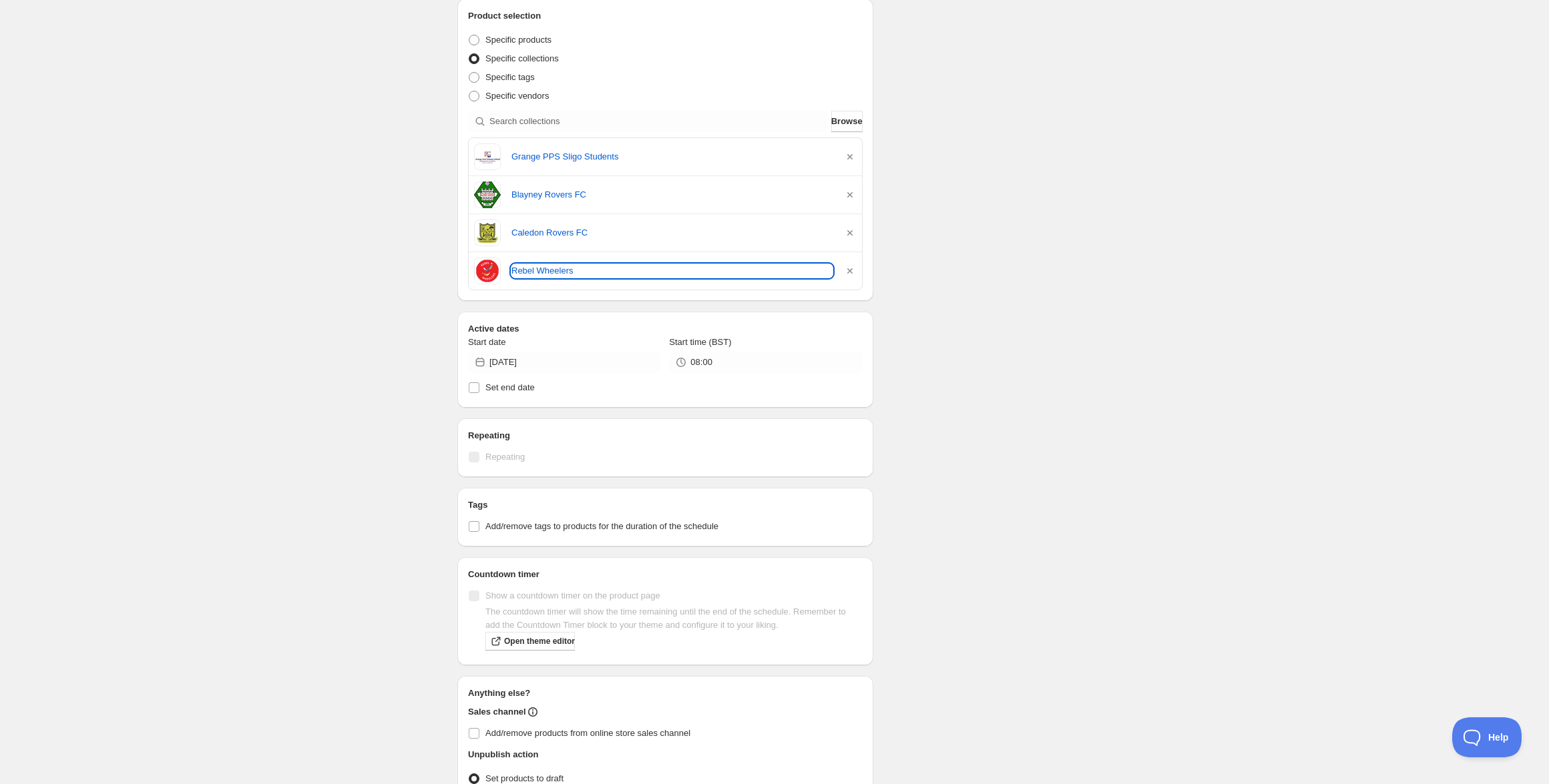
scroll to position [404, 0]
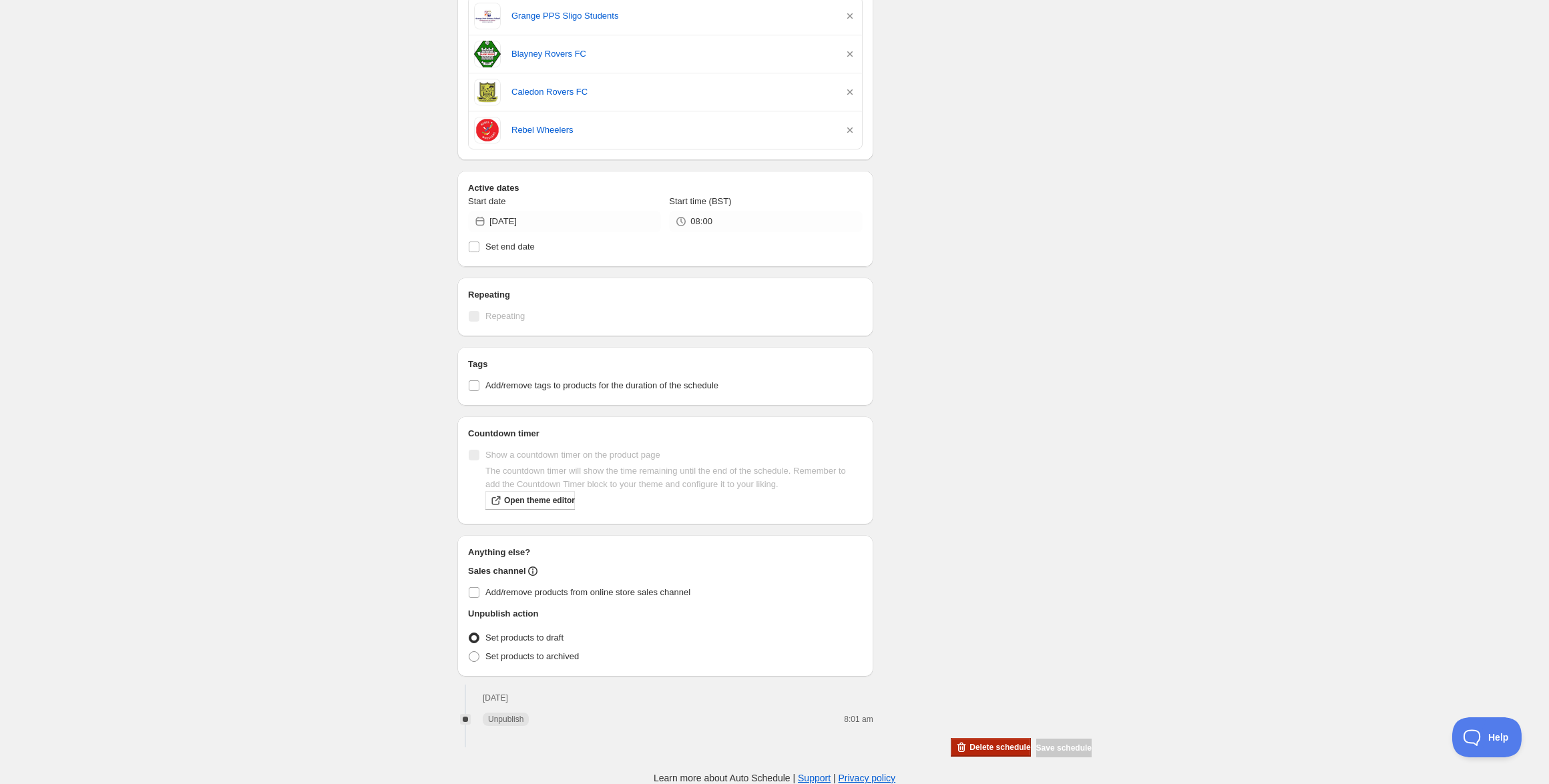
click at [969, 744] on span "Delete schedule" at bounding box center [999, 747] width 61 height 10
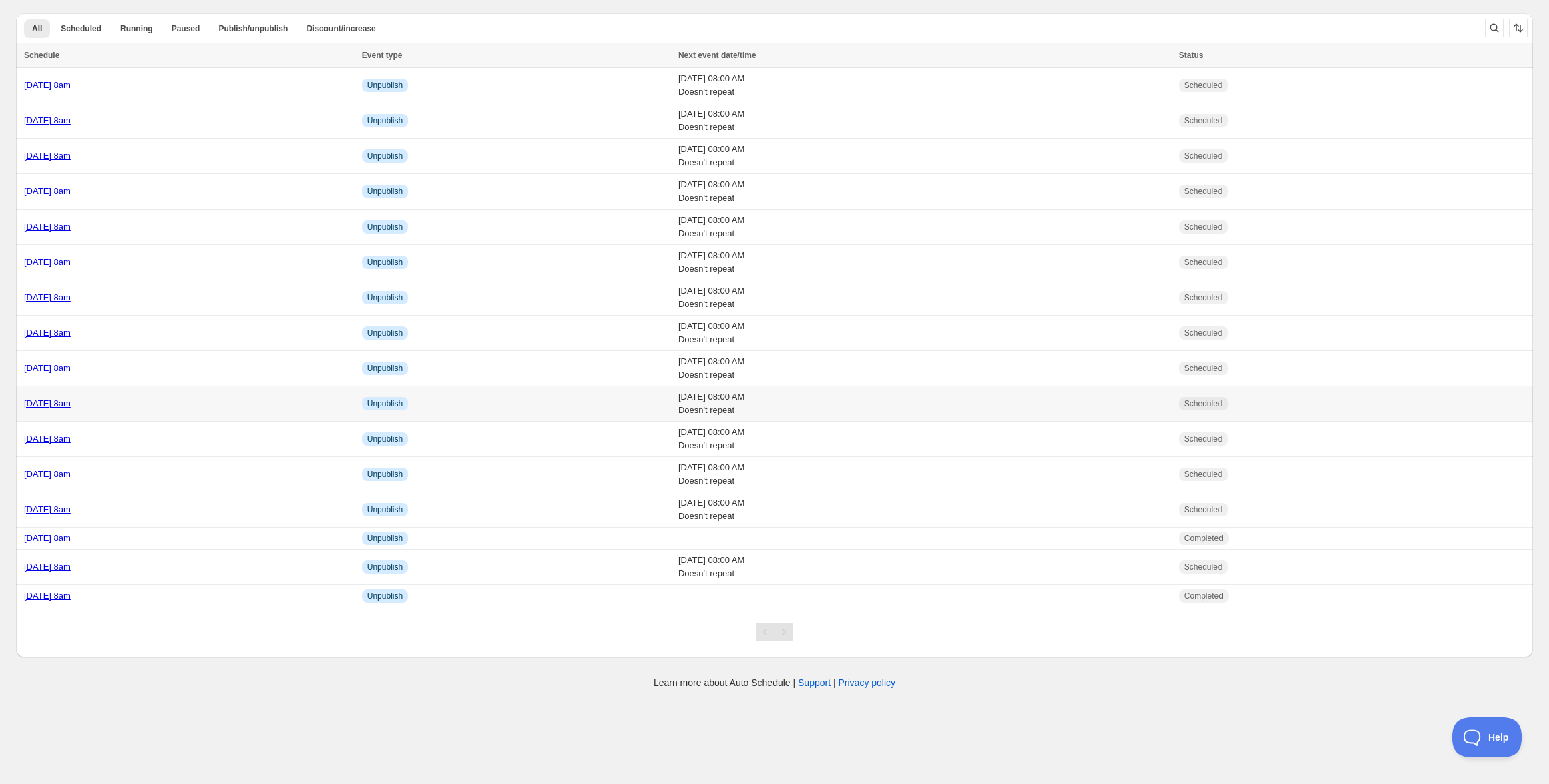
click at [70, 404] on link "[DATE] 8am" at bounding box center [47, 403] width 47 height 10
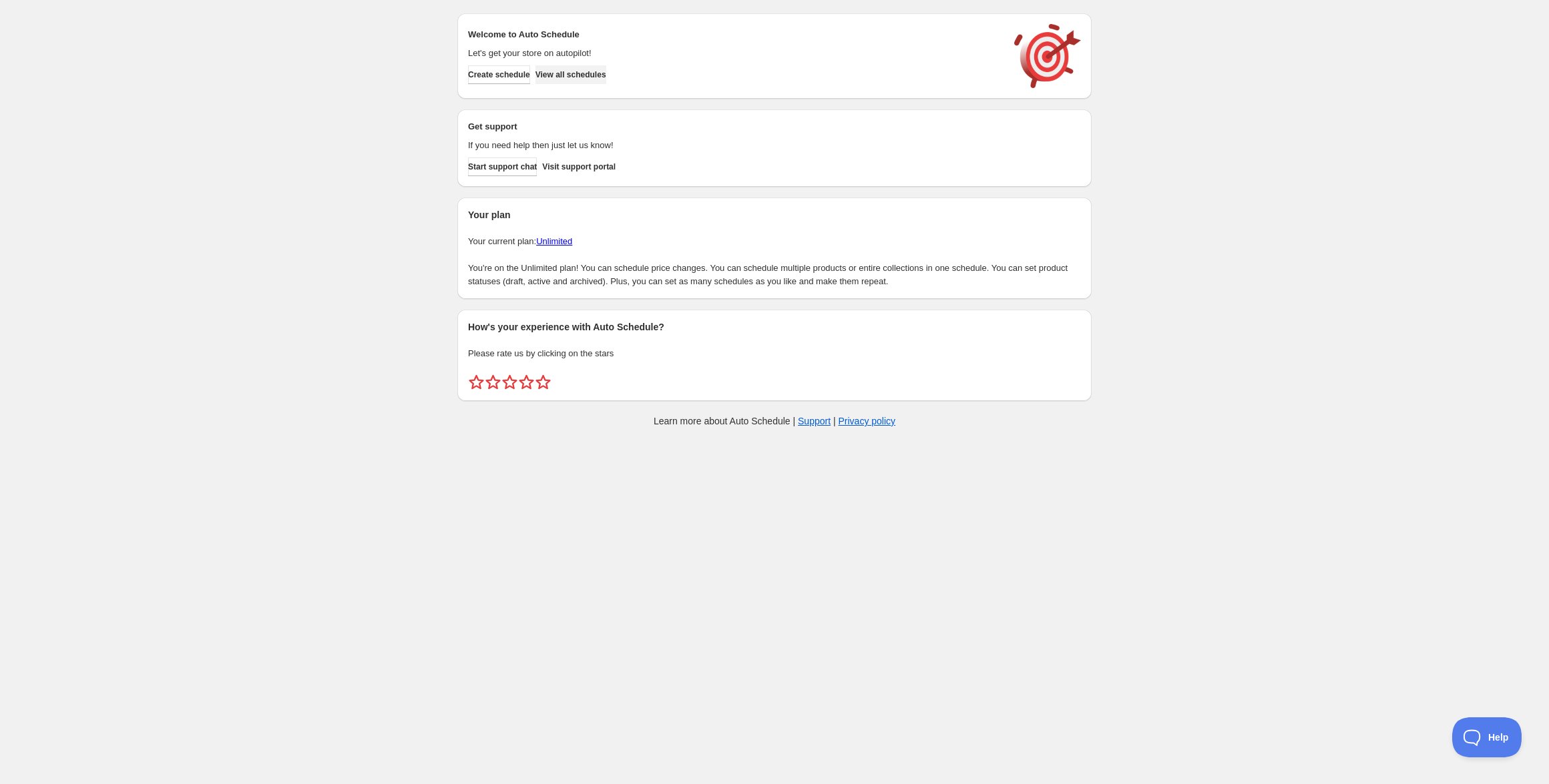
click at [606, 70] on span "View all schedules" at bounding box center [570, 74] width 70 height 10
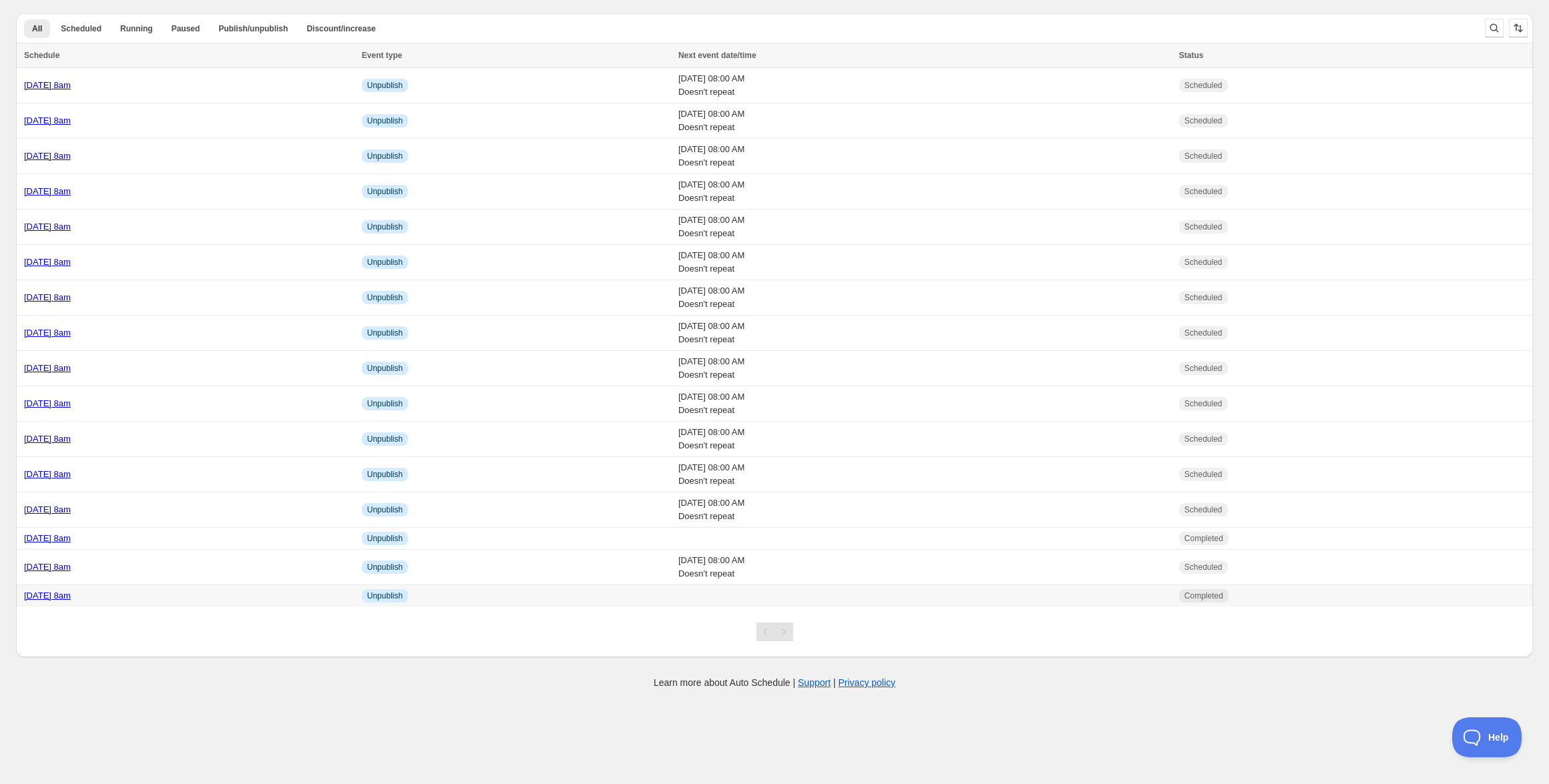
click at [70, 592] on link "[DATE] 8am" at bounding box center [47, 596] width 47 height 10
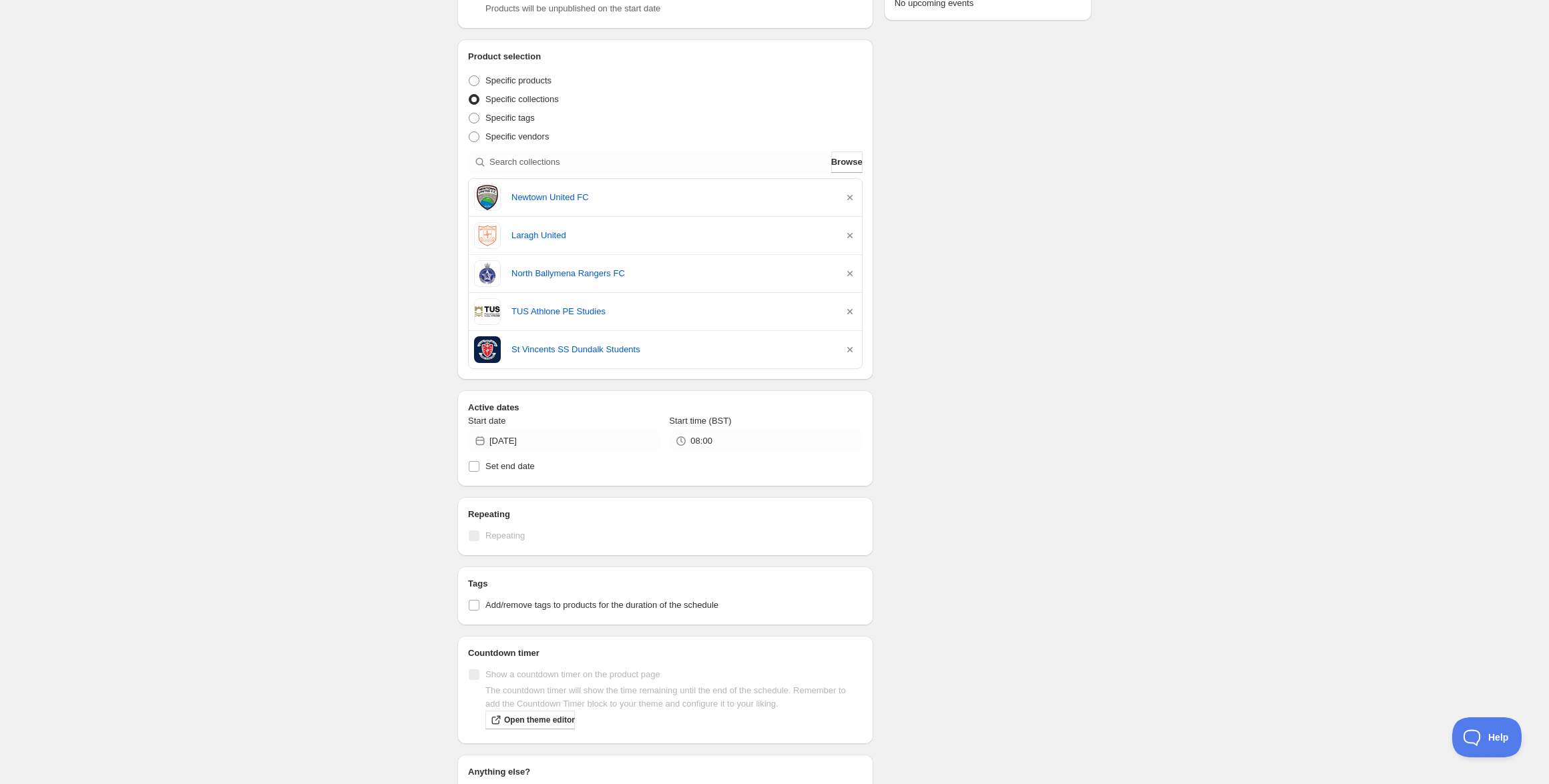
scroll to position [272, 0]
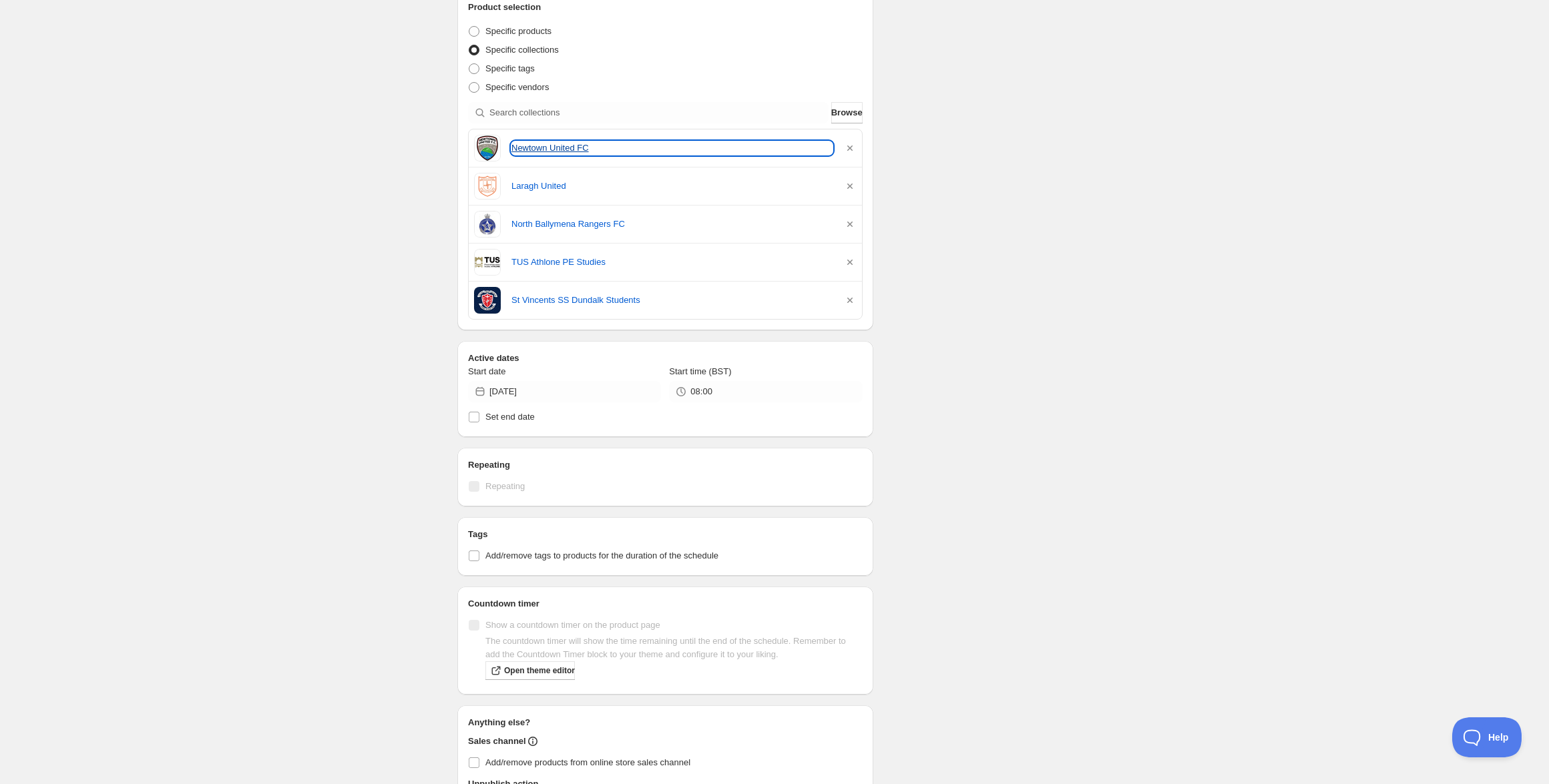
click at [542, 143] on link "Newtown United FC" at bounding box center [672, 148] width 321 height 13
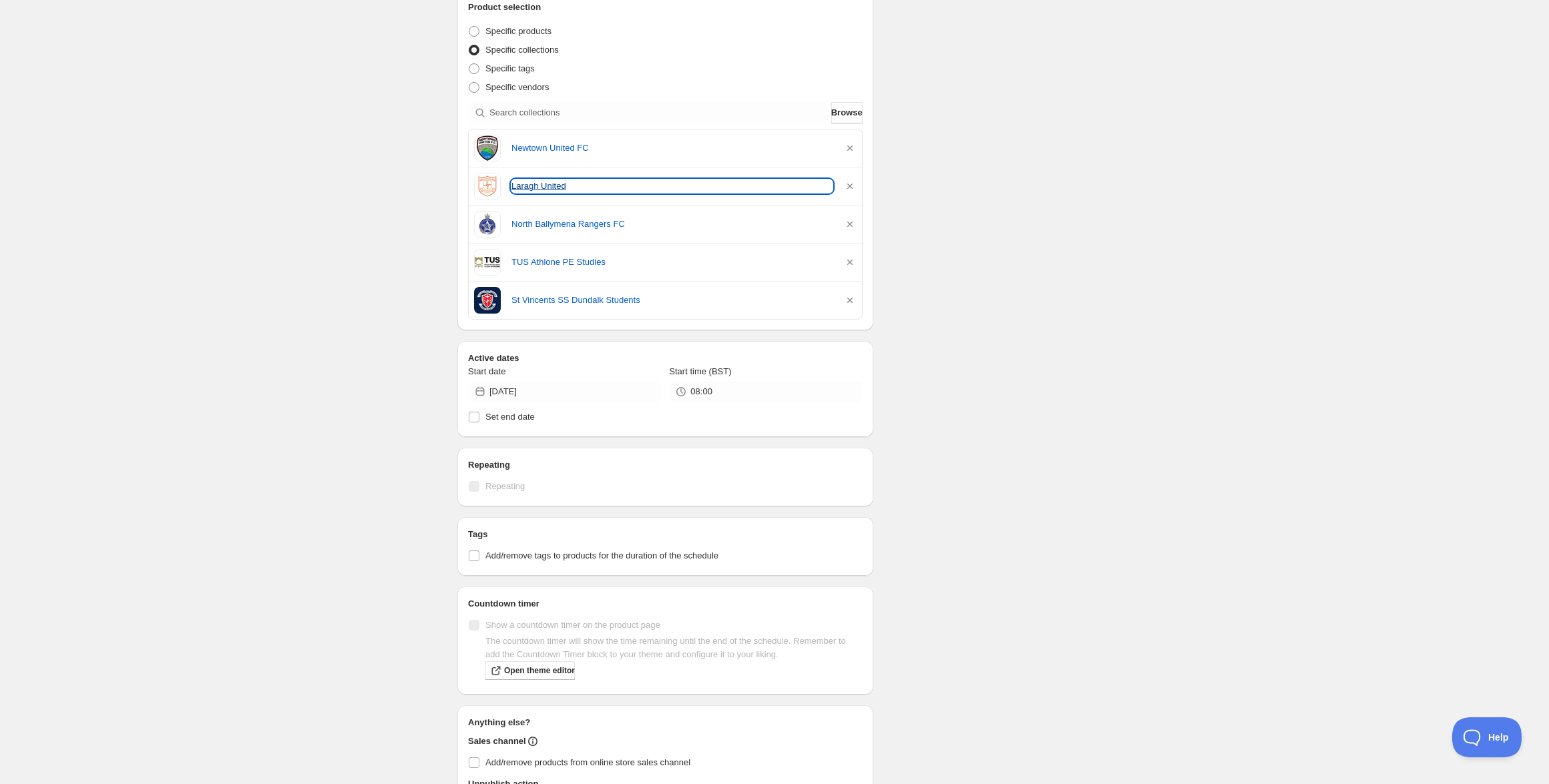
click at [546, 185] on link "Laragh United" at bounding box center [672, 186] width 321 height 13
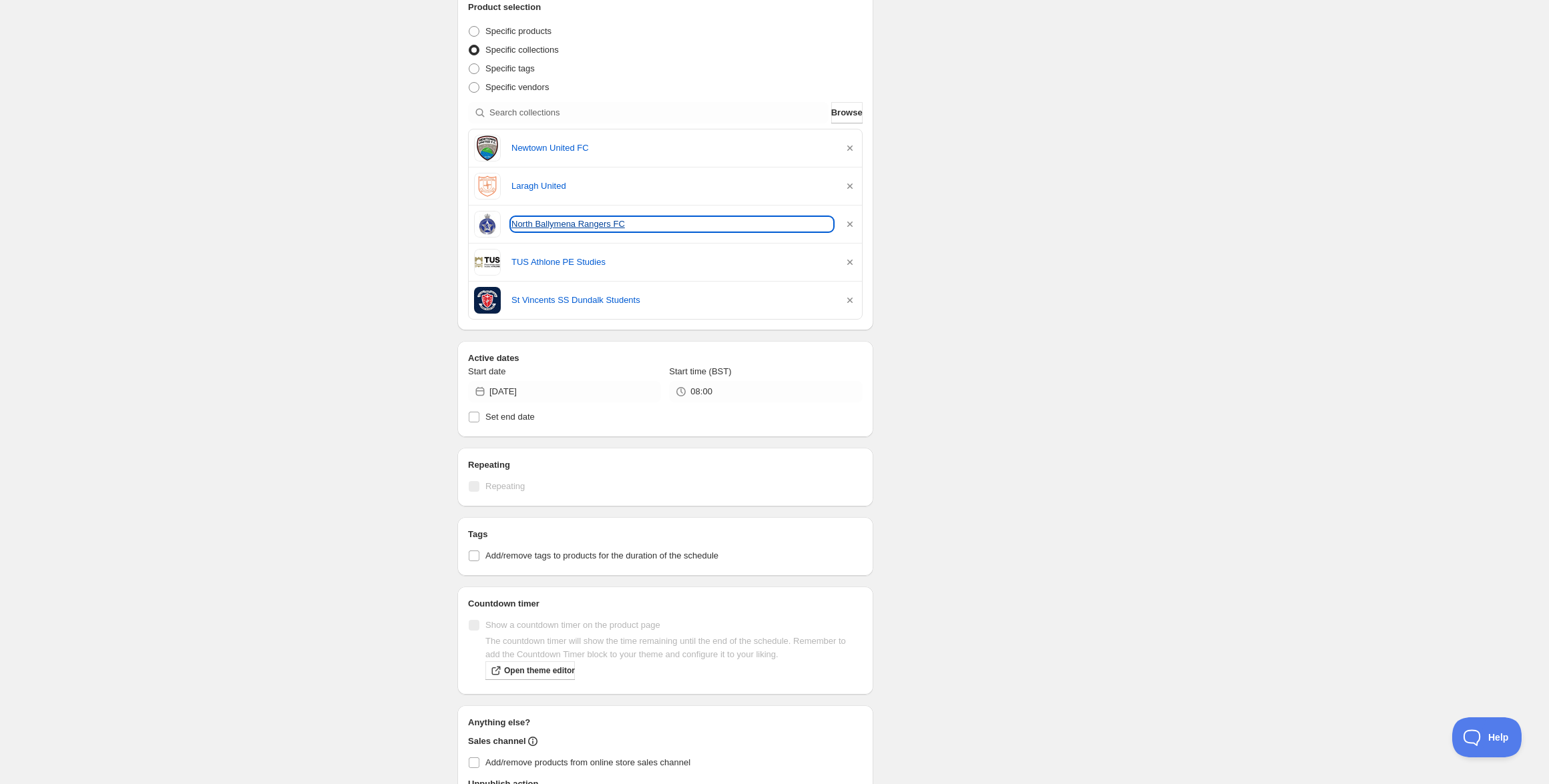
click at [538, 223] on link "North Ballymena Rangers FC" at bounding box center [672, 224] width 321 height 13
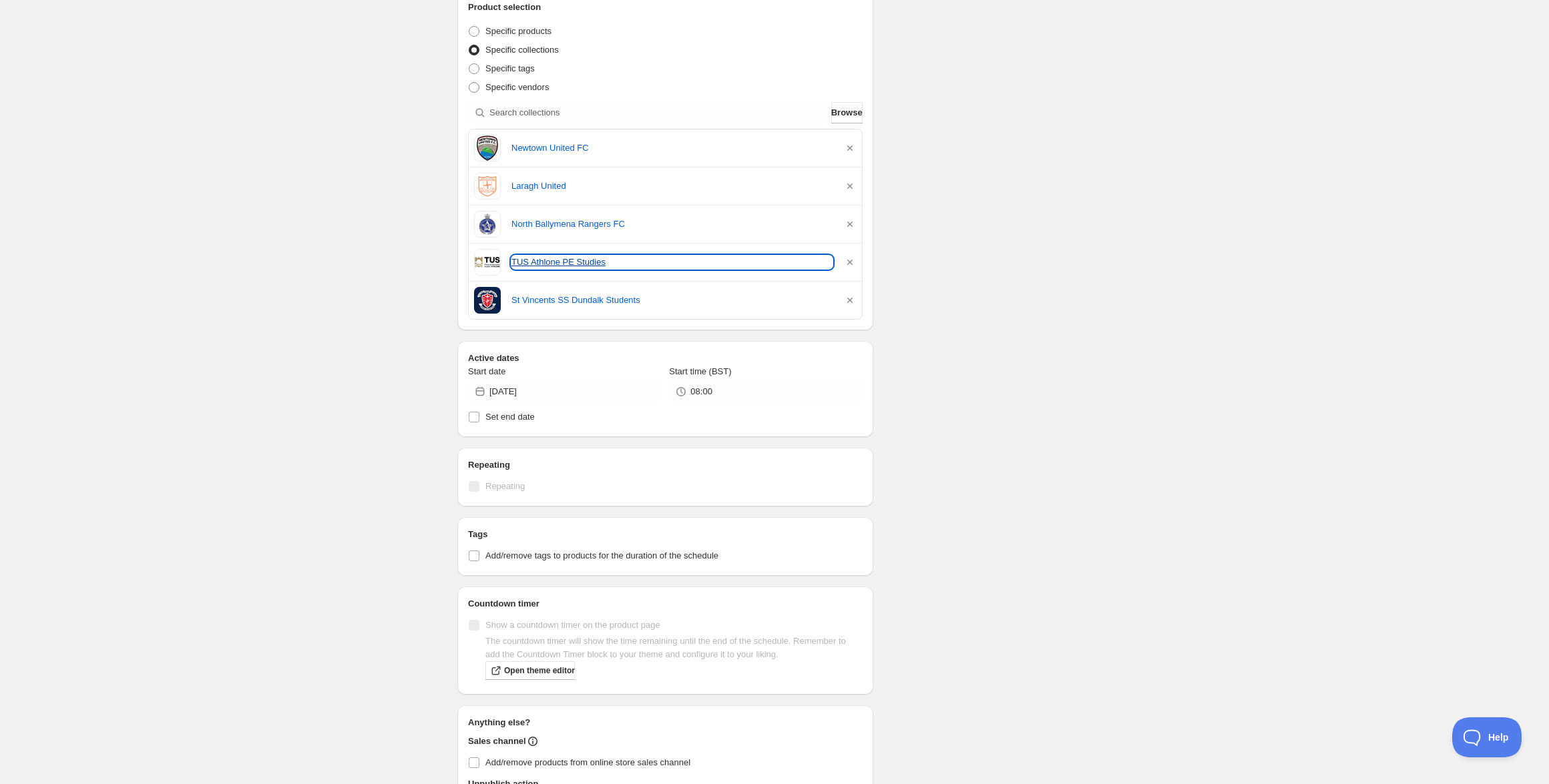
click at [551, 265] on link "TUS Athlone PE Studies" at bounding box center [672, 262] width 321 height 13
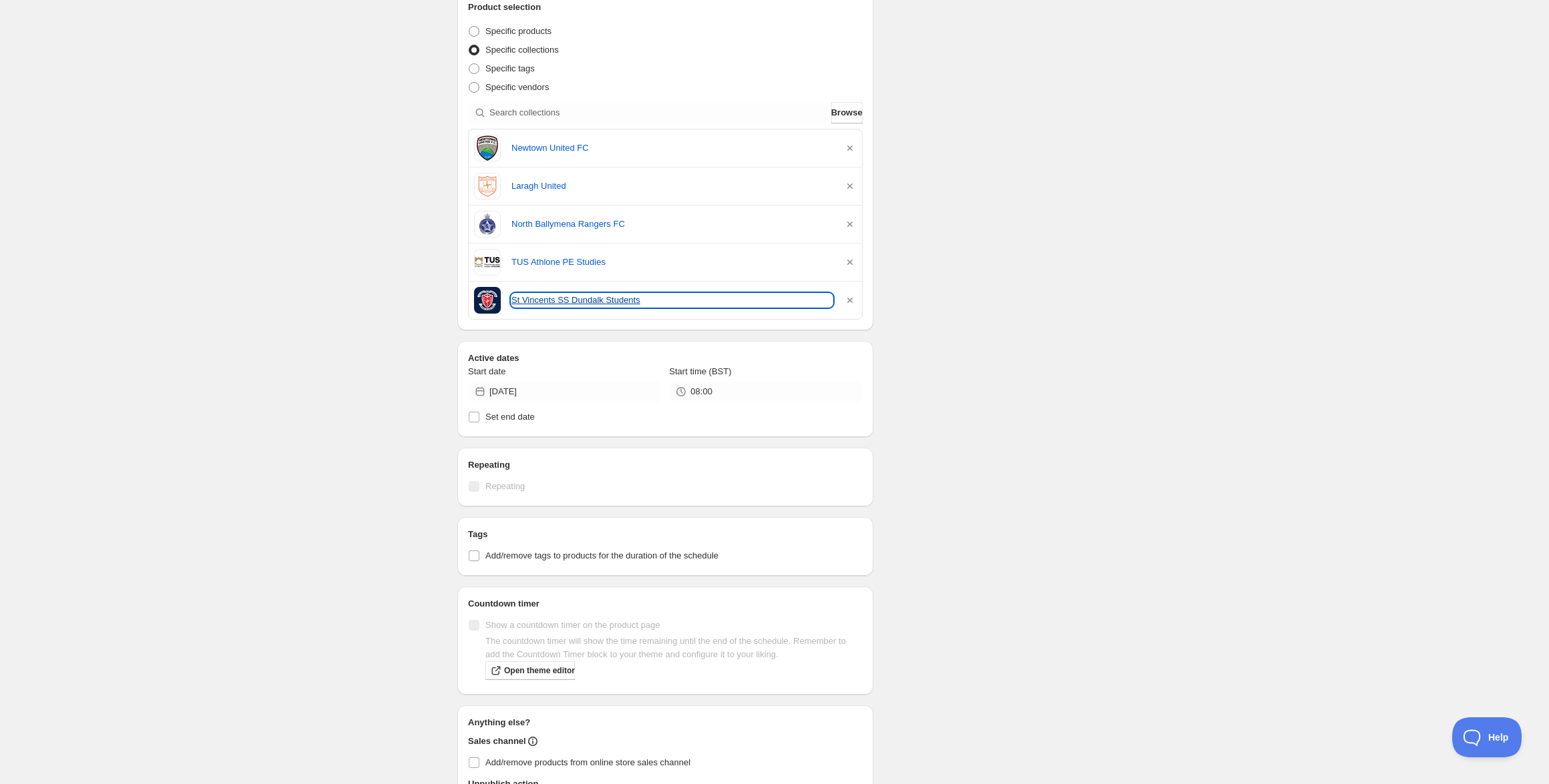
click at [578, 306] on link "St Vincents SS Dundalk Students" at bounding box center [672, 300] width 321 height 13
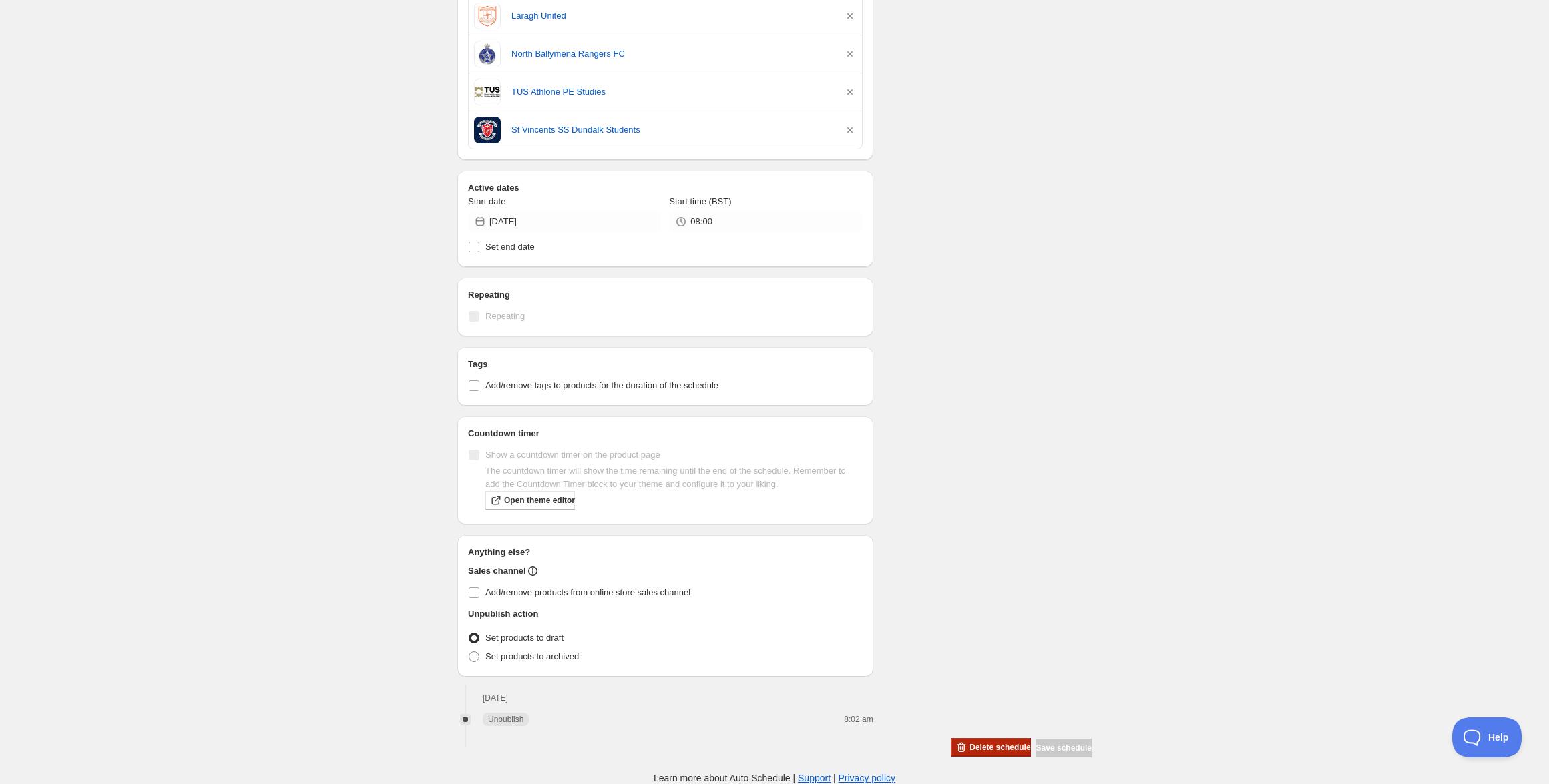
click at [980, 744] on span "Delete schedule" at bounding box center [999, 747] width 61 height 10
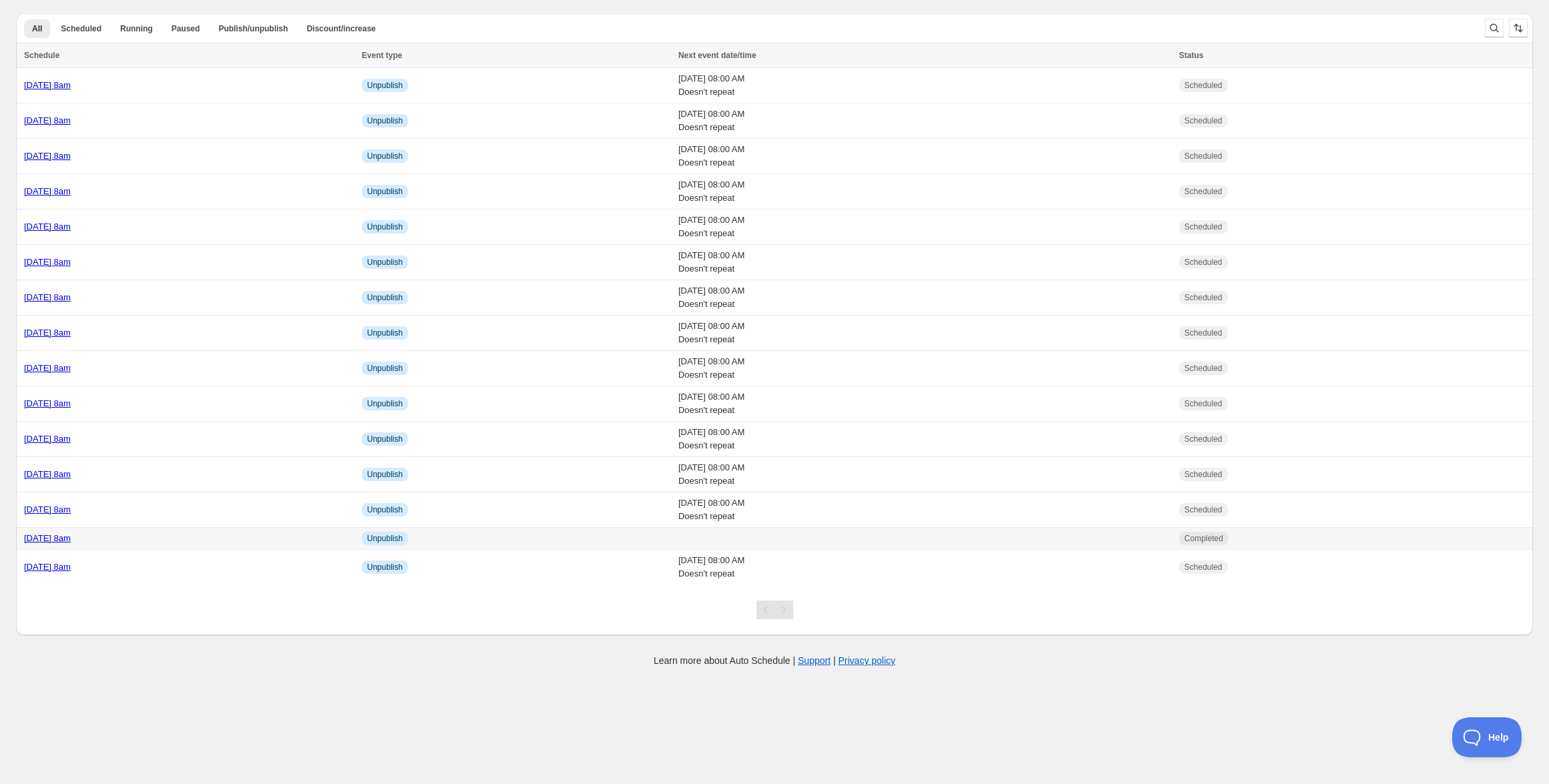
click at [70, 539] on link "[DATE] 8am" at bounding box center [47, 539] width 47 height 10
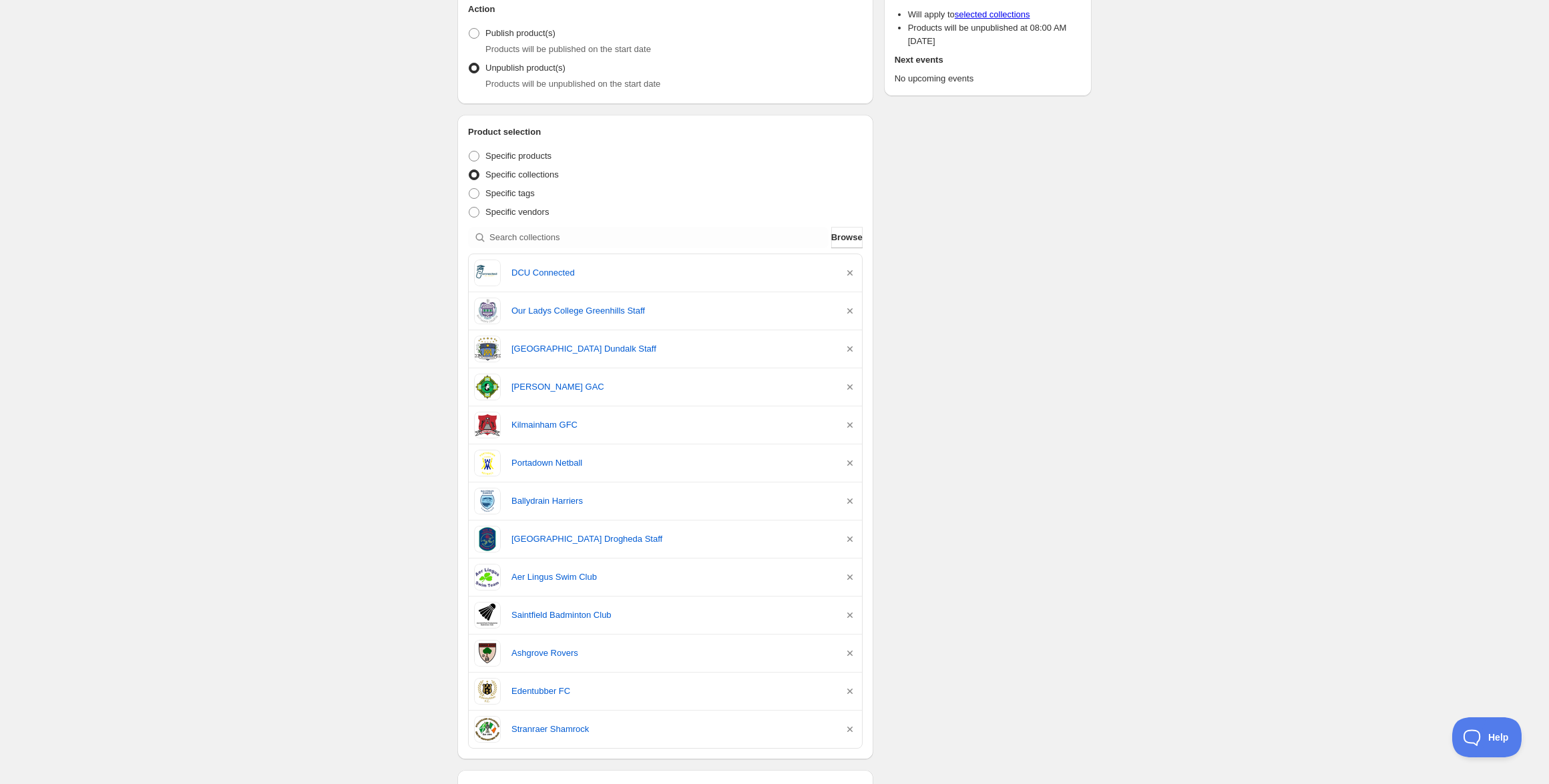
scroll to position [187, 0]
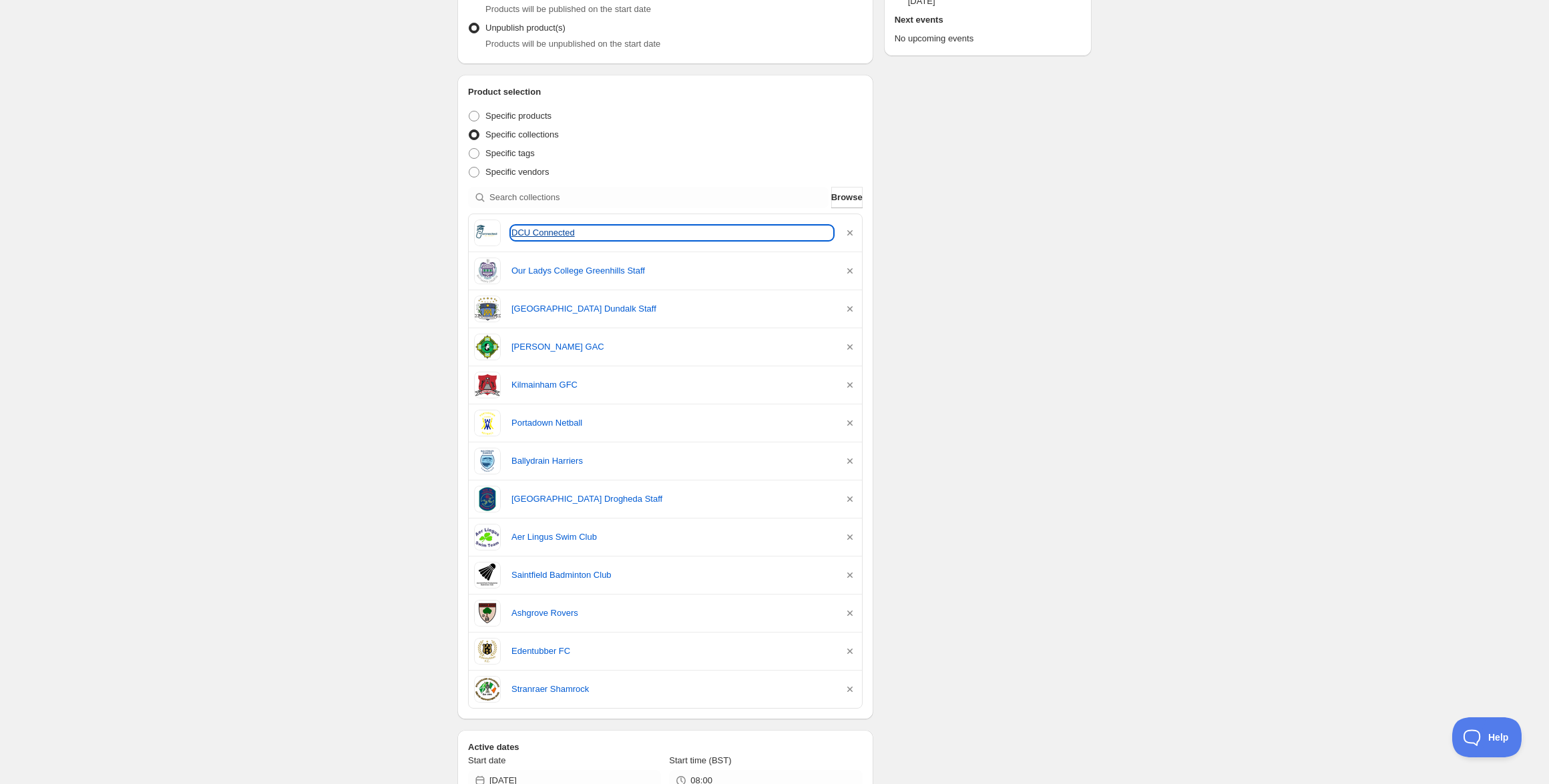
click at [538, 238] on link "DCU Connected" at bounding box center [672, 233] width 321 height 13
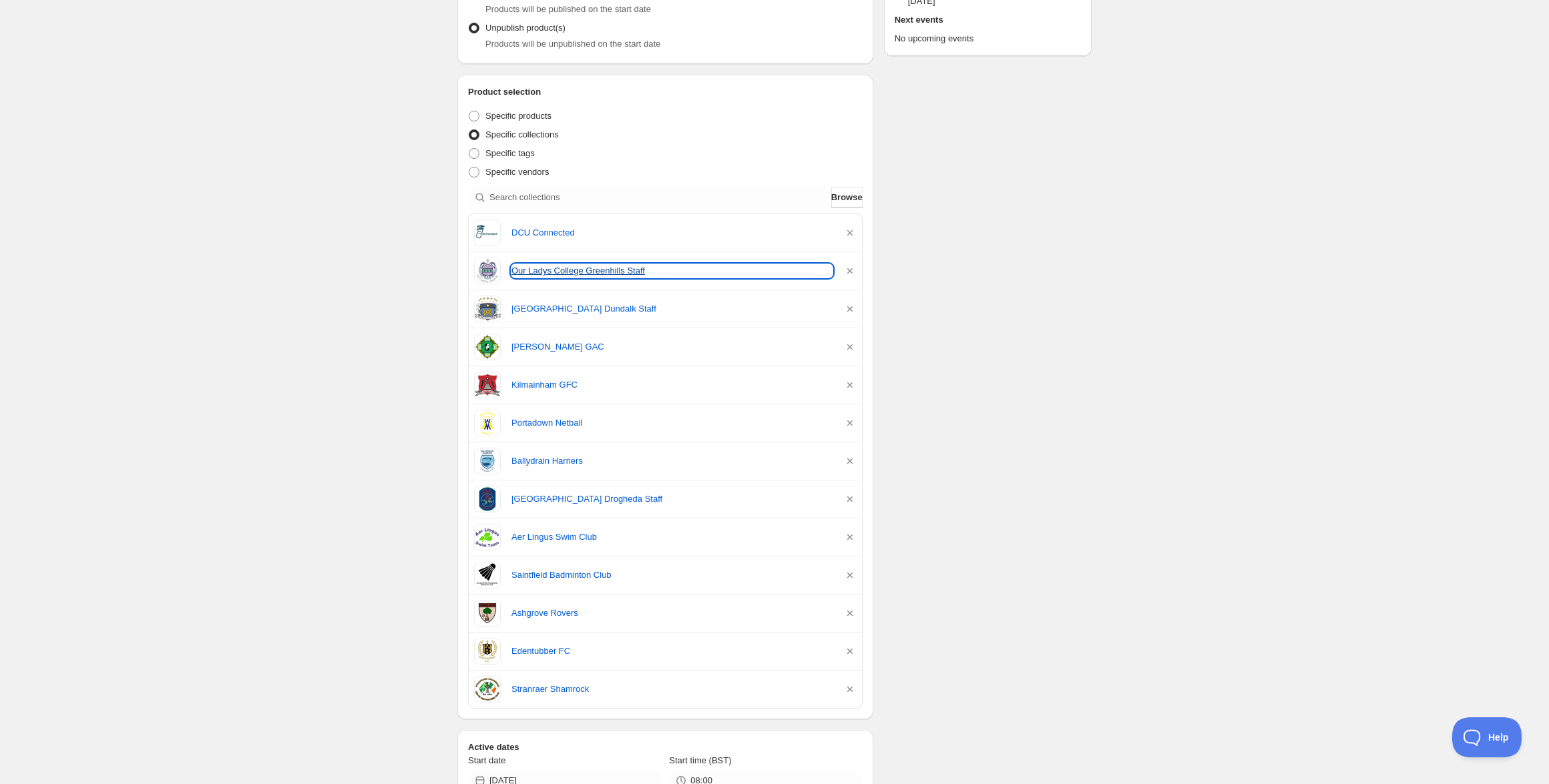
click at [558, 271] on link "Our Ladys College Greenhills Staff" at bounding box center [672, 271] width 321 height 13
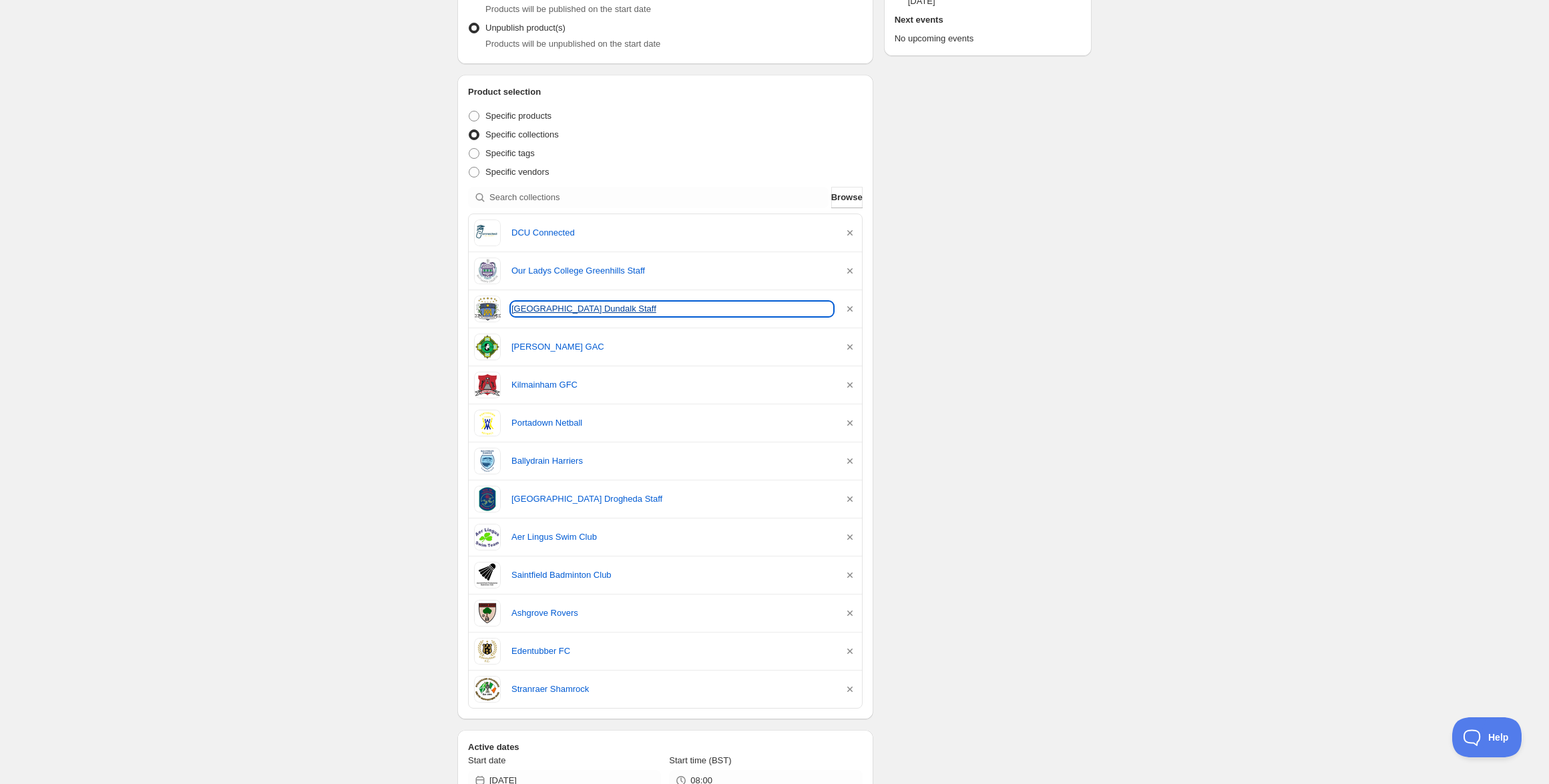
click at [545, 304] on link "St Marys College Dundalk Staff" at bounding box center [672, 309] width 321 height 13
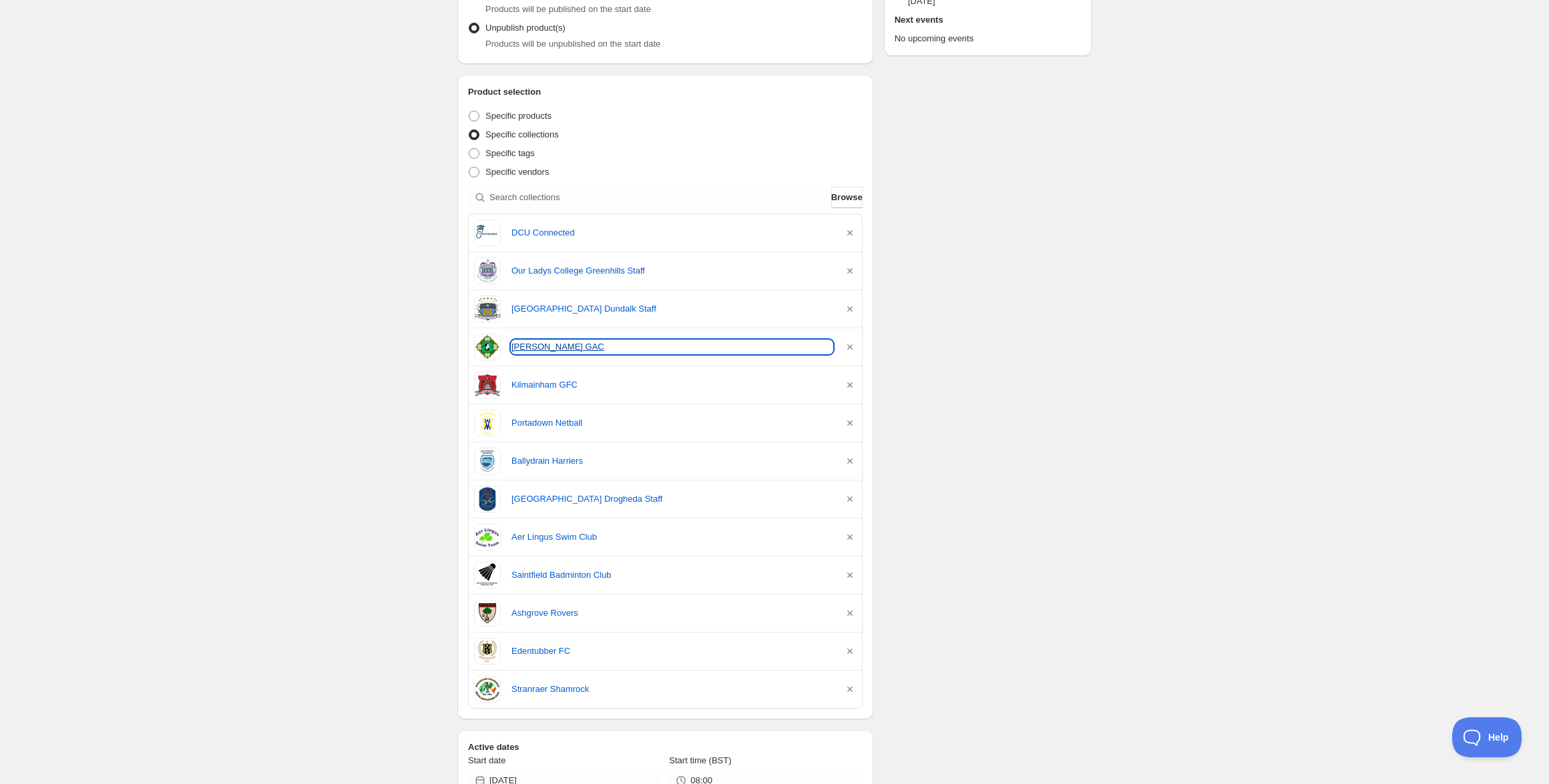
click at [549, 342] on link "Patrick Pearses GAC" at bounding box center [672, 347] width 321 height 13
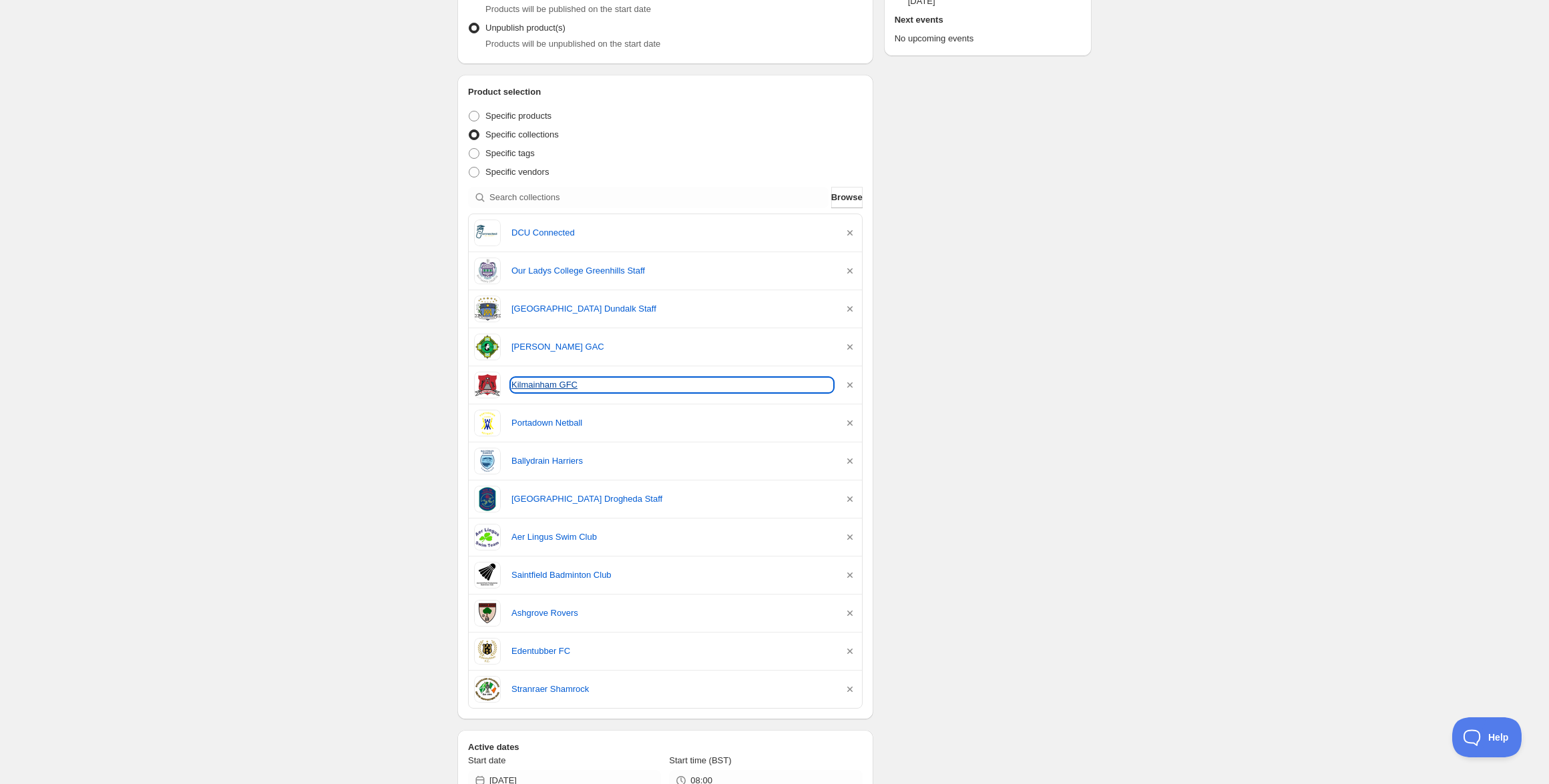
click at [550, 385] on link "Kilmainham GFC" at bounding box center [672, 385] width 321 height 13
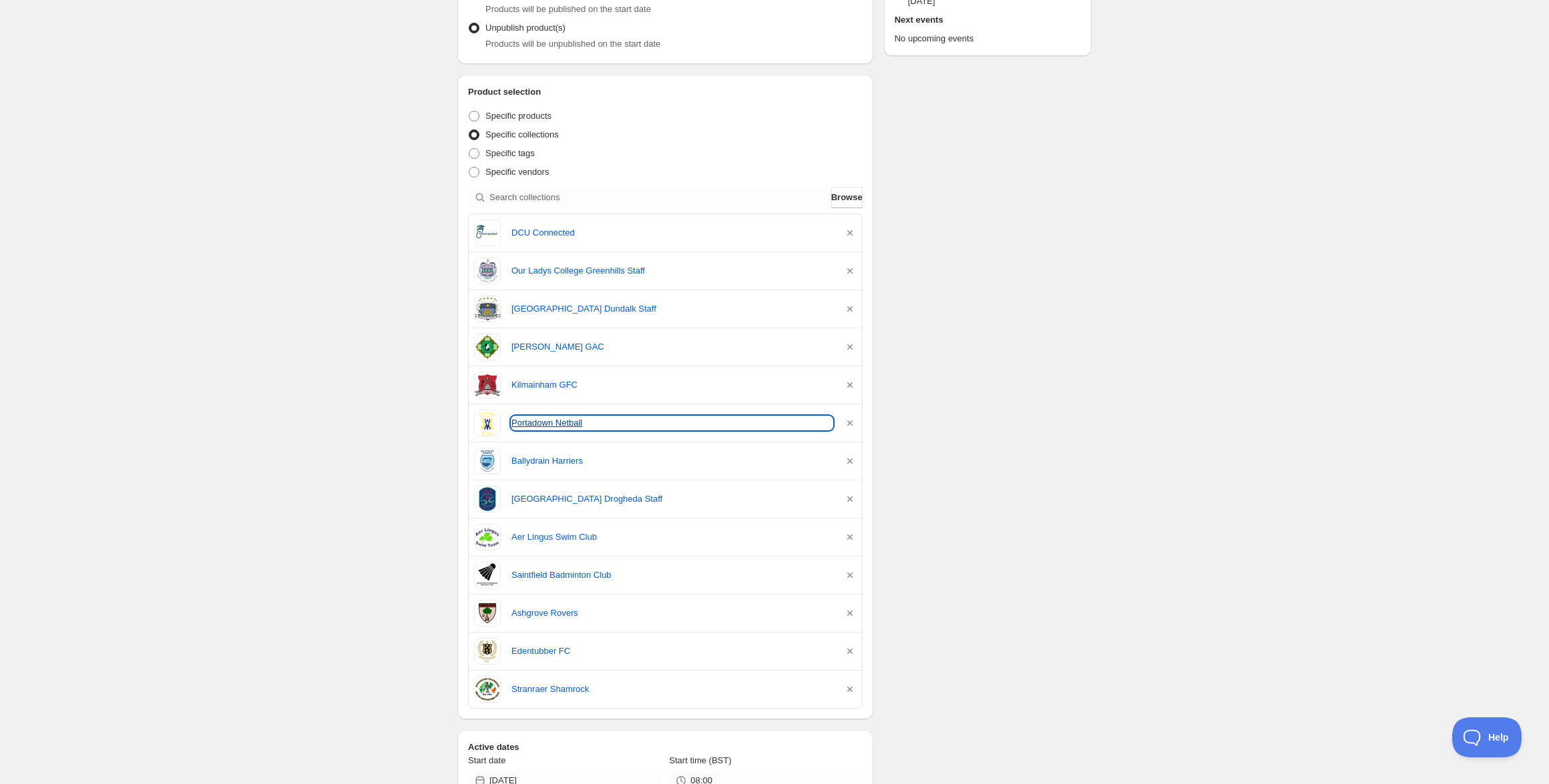
click at [538, 420] on link "Portadown Netball" at bounding box center [672, 423] width 321 height 13
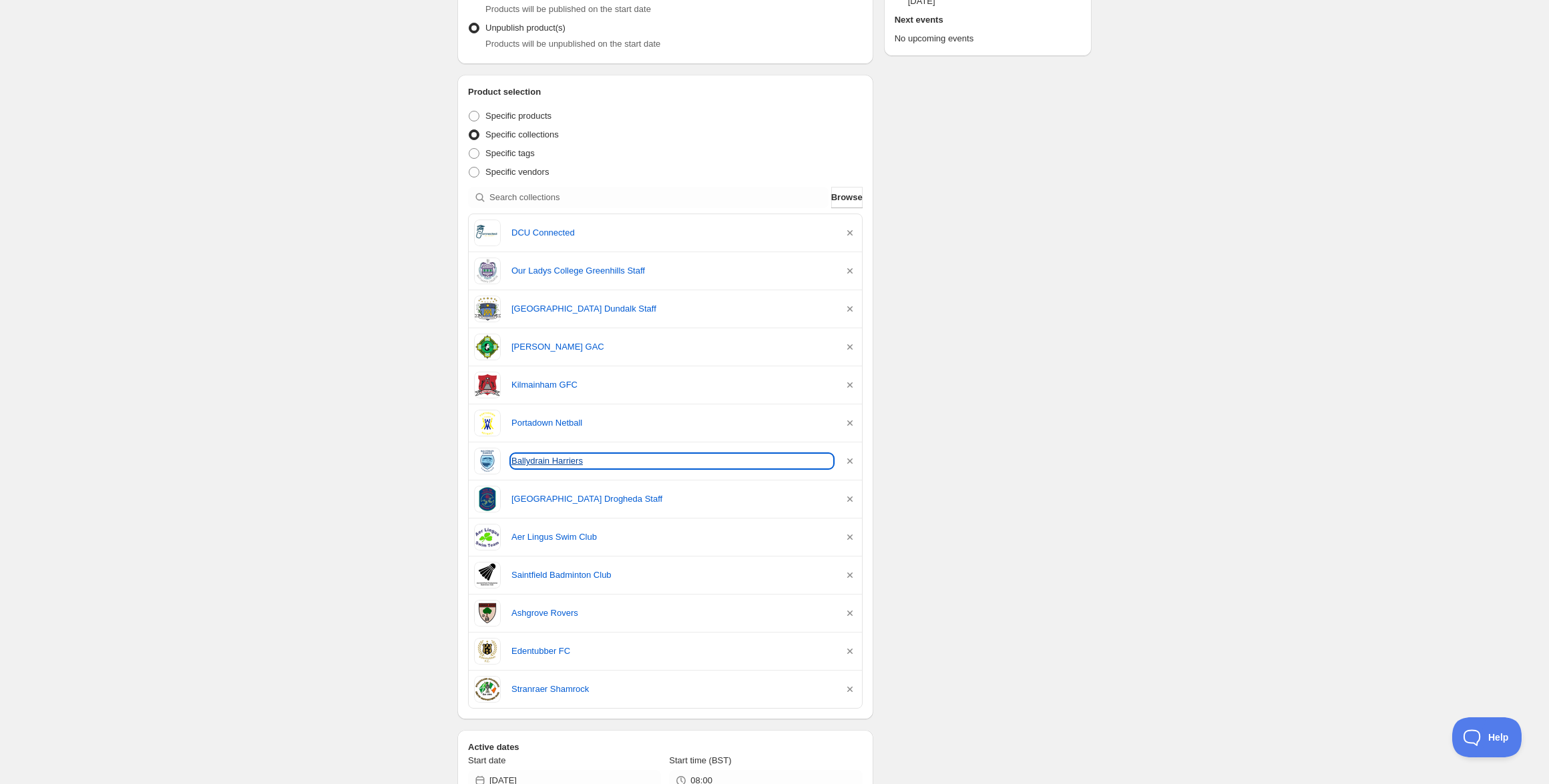
click at [537, 462] on link "Ballydrain Harriers" at bounding box center [672, 461] width 321 height 13
click at [549, 465] on link "Ballydrain Harriers" at bounding box center [672, 461] width 321 height 13
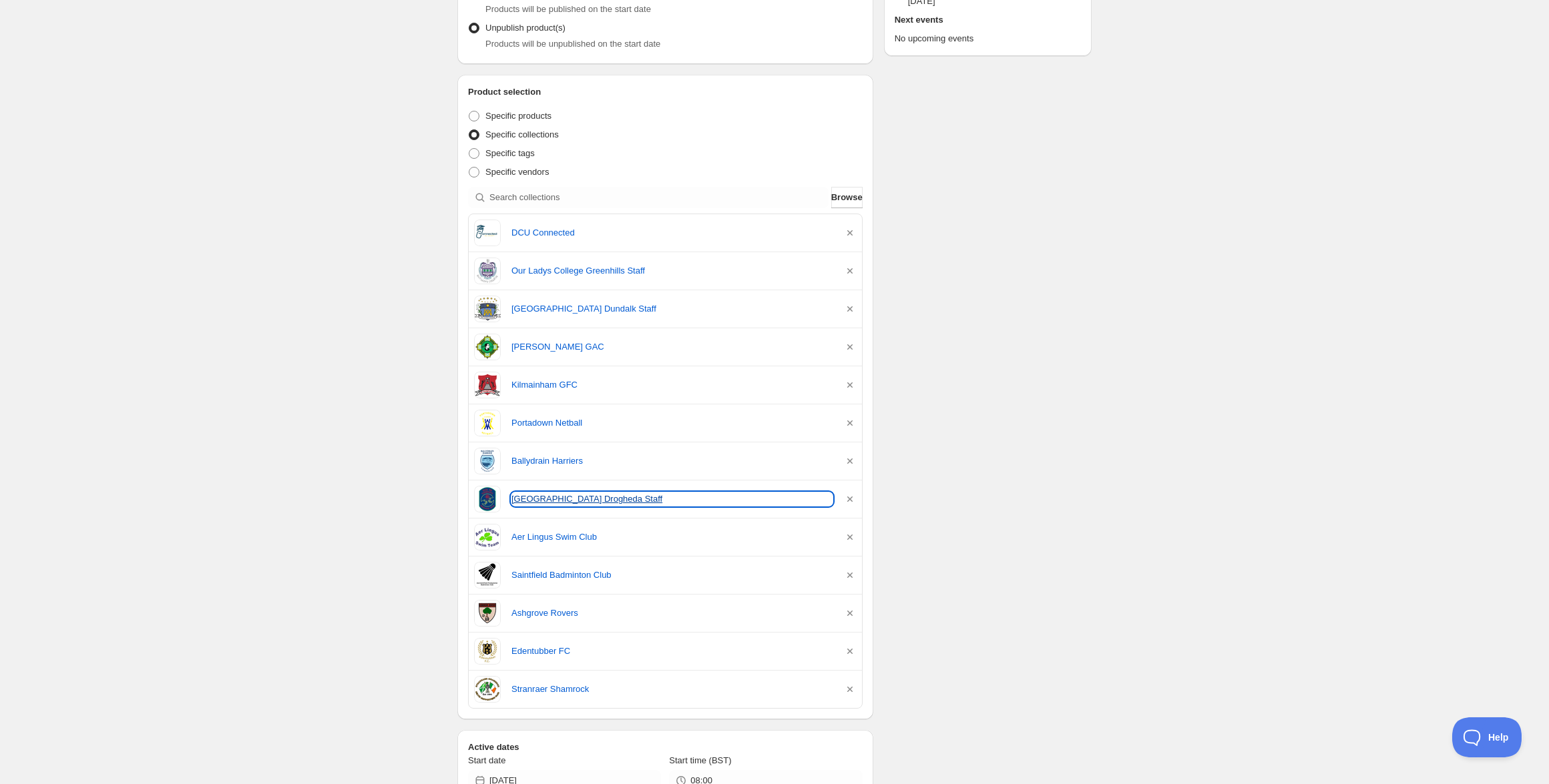
click at [543, 497] on link "Presentation Primary School Drogheda Staff" at bounding box center [672, 499] width 321 height 13
click at [564, 530] on div "Aer Lingus Swim Club" at bounding box center [665, 538] width 382 height 27
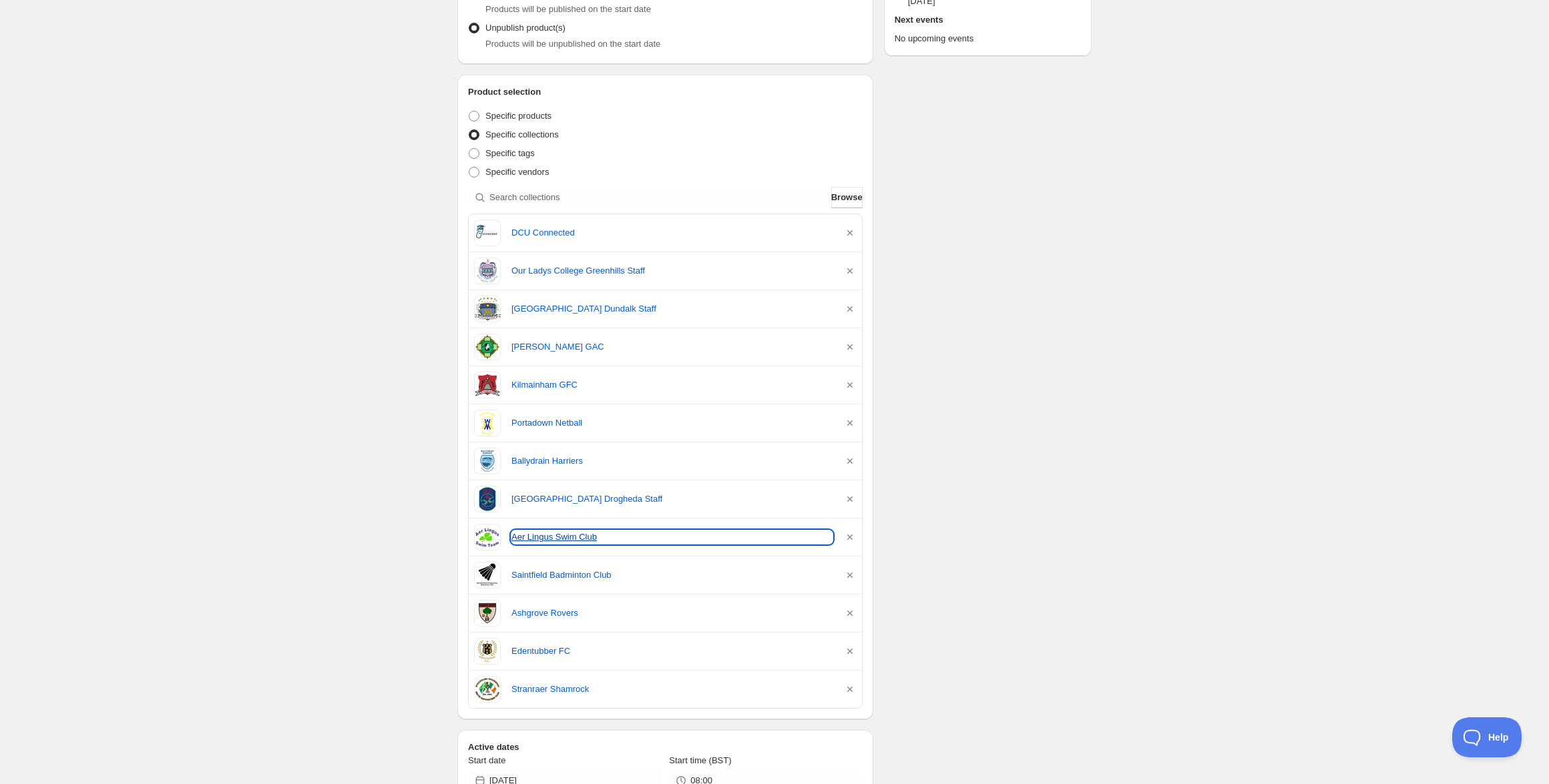
click at [563, 533] on link "Aer Lingus Swim Club" at bounding box center [672, 537] width 321 height 13
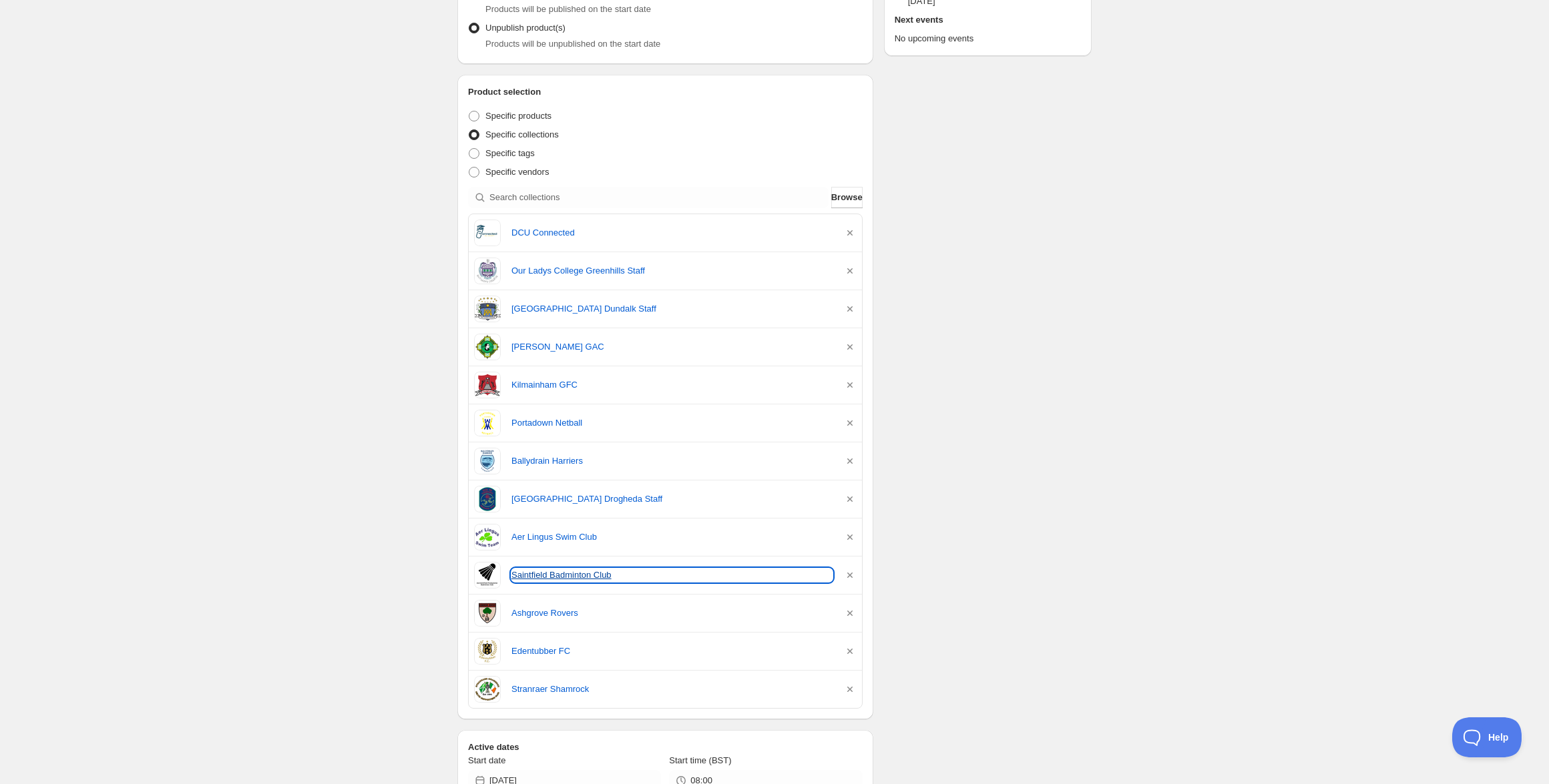
click at [550, 578] on link "Saintfield Badminton Club" at bounding box center [672, 575] width 321 height 13
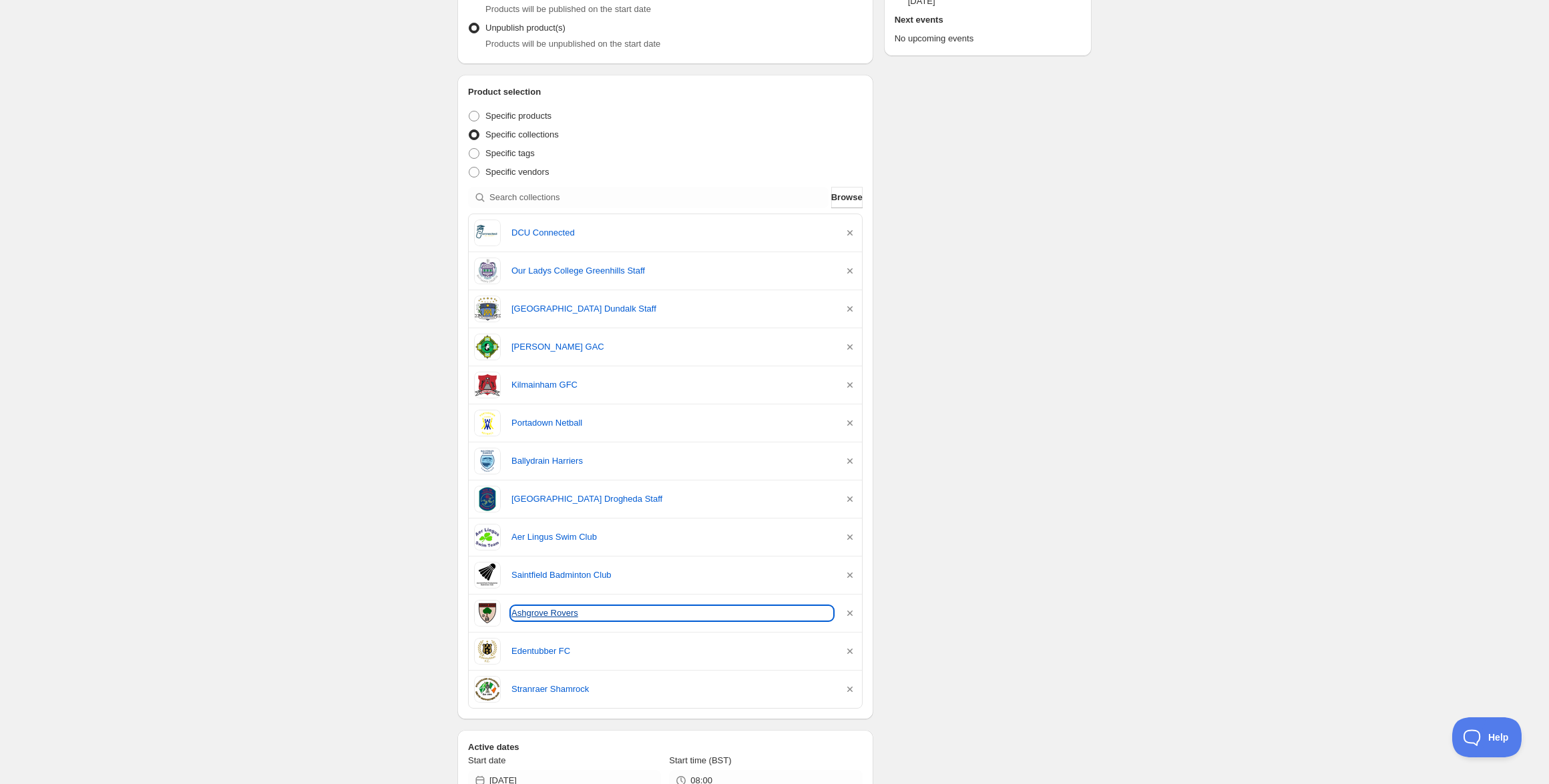
click at [542, 610] on link "Ashgrove Rovers" at bounding box center [672, 613] width 321 height 13
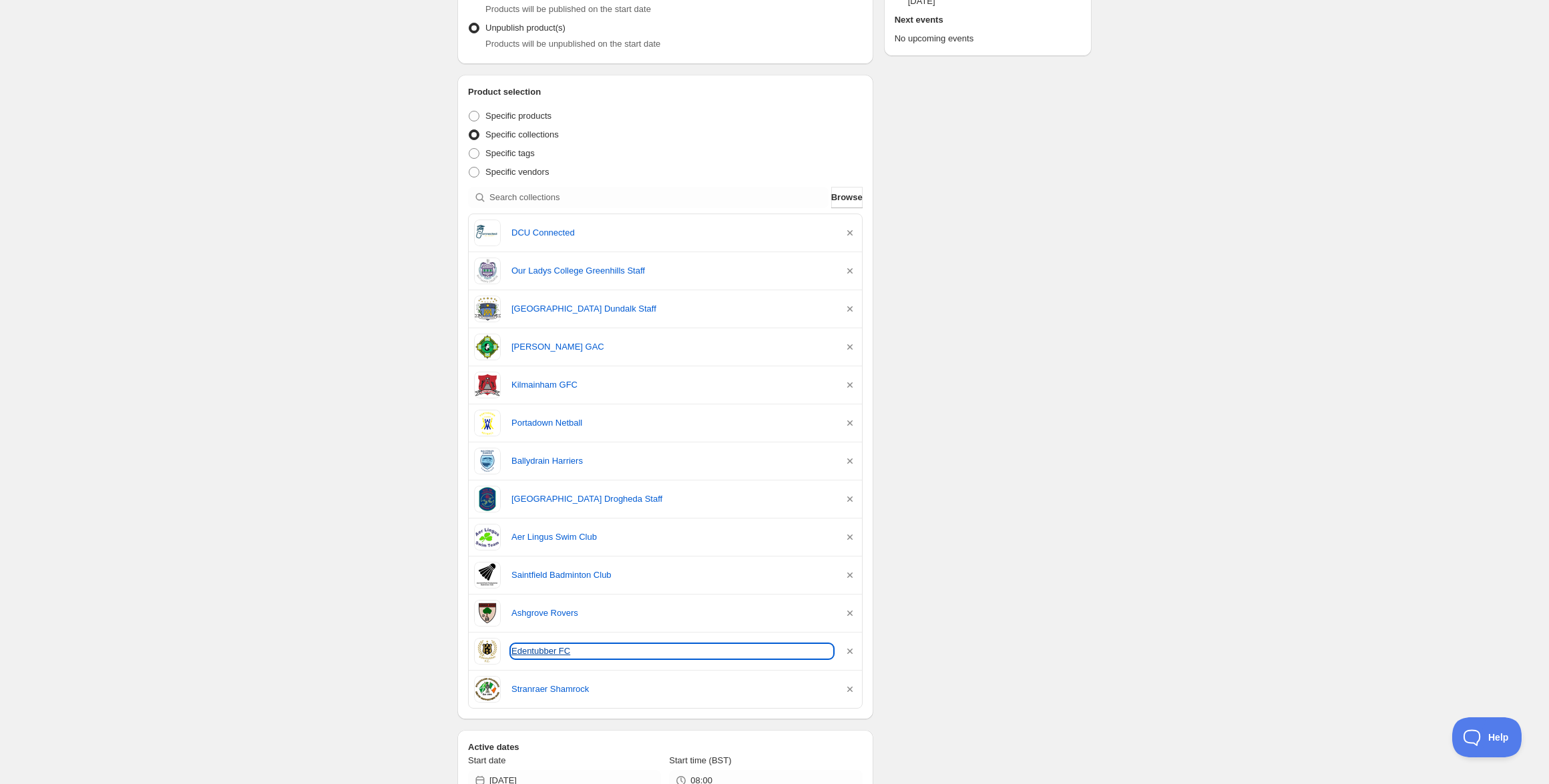
click at [525, 649] on link "Edentubber FC" at bounding box center [672, 651] width 321 height 13
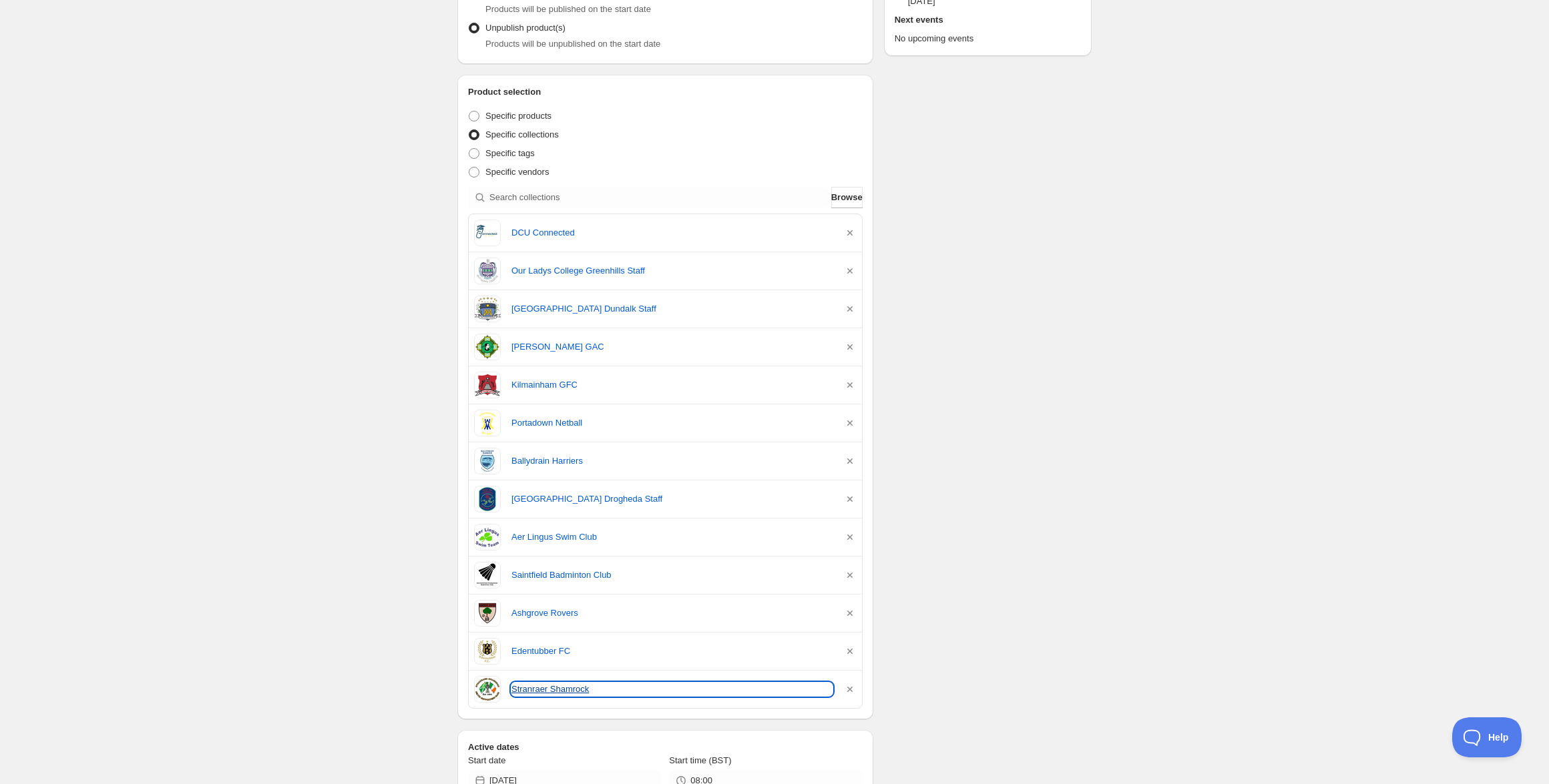
click at [527, 685] on link "Stranraer Shamrock" at bounding box center [672, 689] width 321 height 13
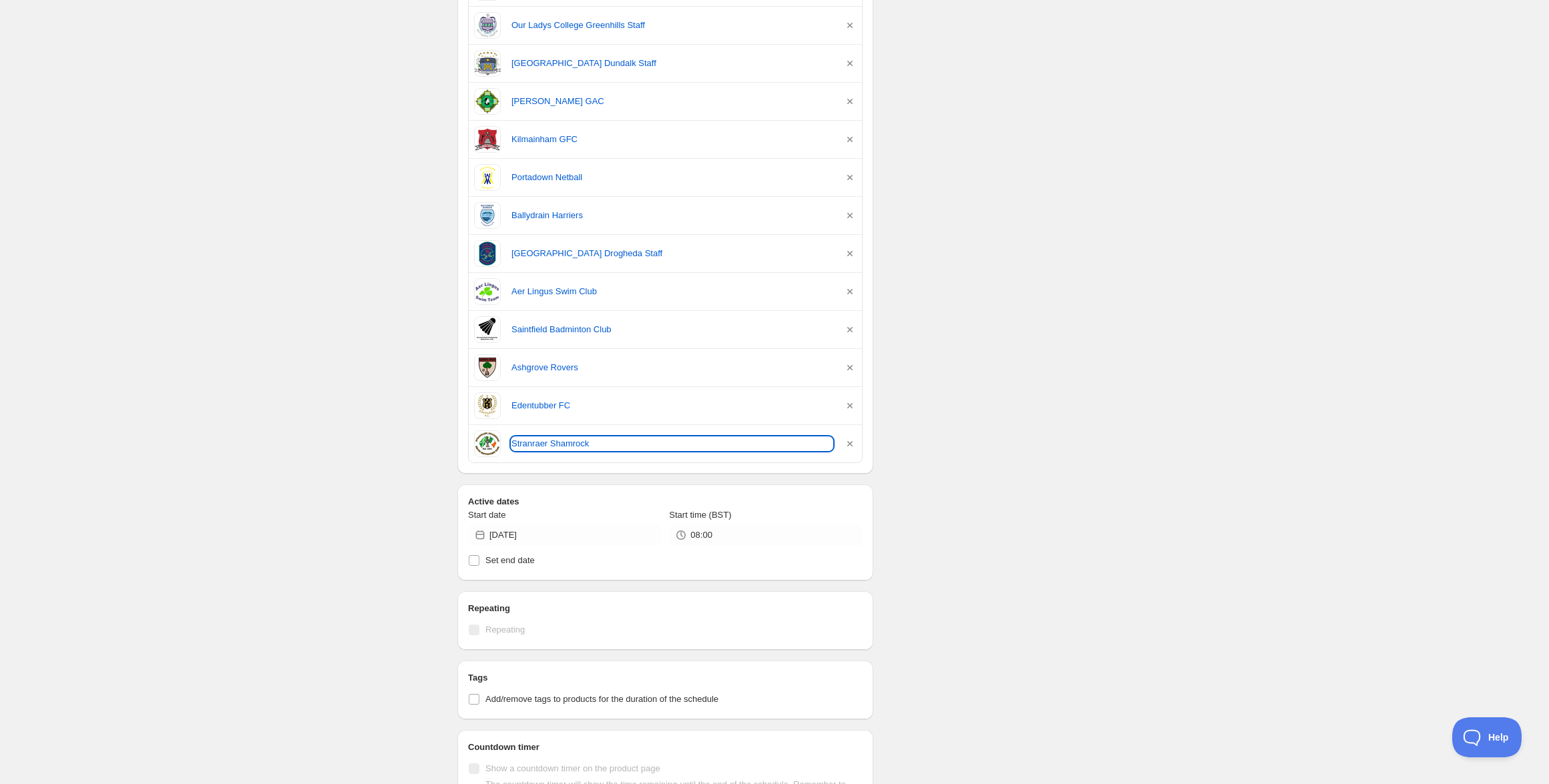
scroll to position [746, 0]
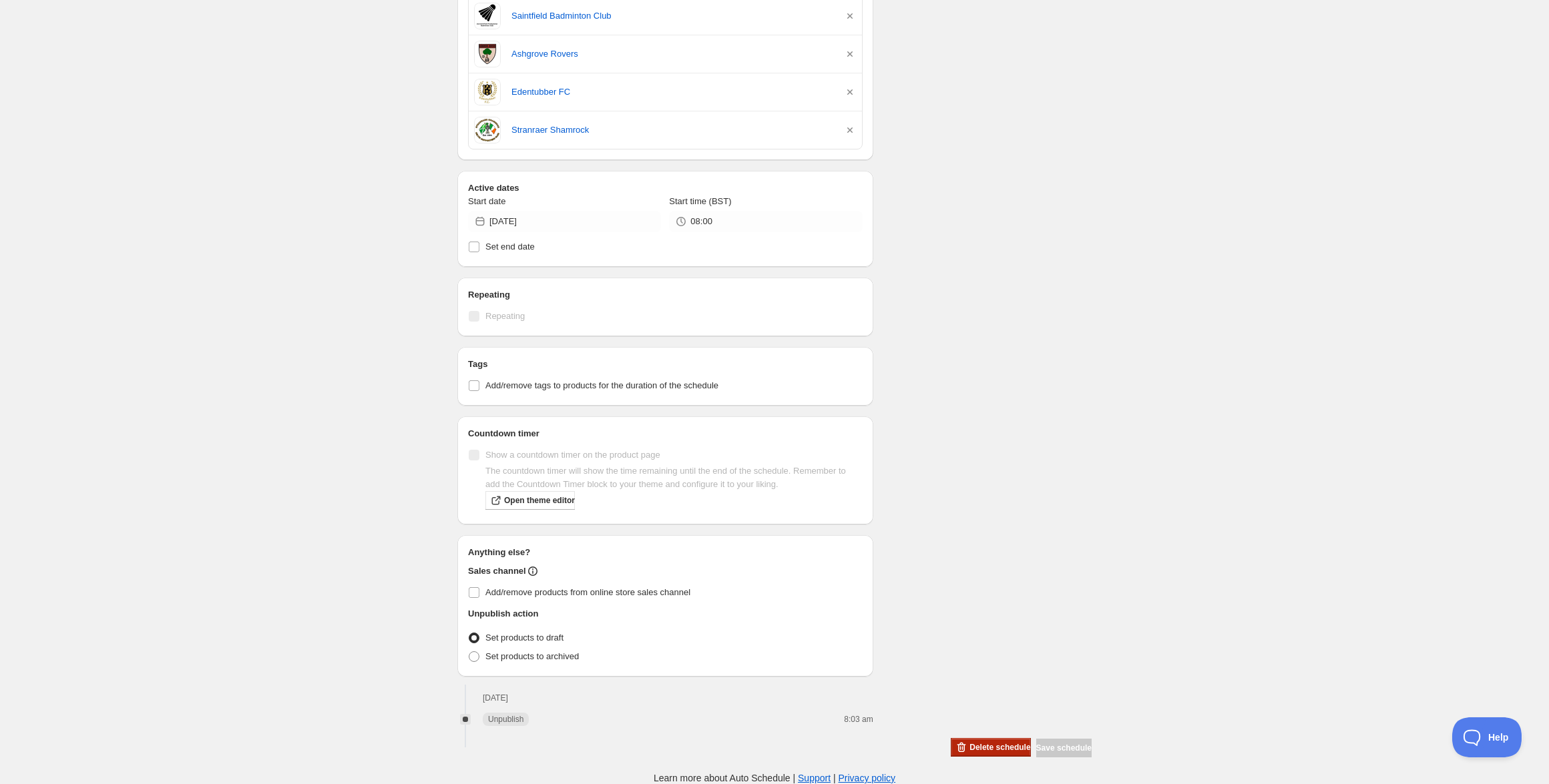
click at [954, 742] on icon "button" at bounding box center [961, 748] width 13 height 13
